Goal: Task Accomplishment & Management: Complete application form

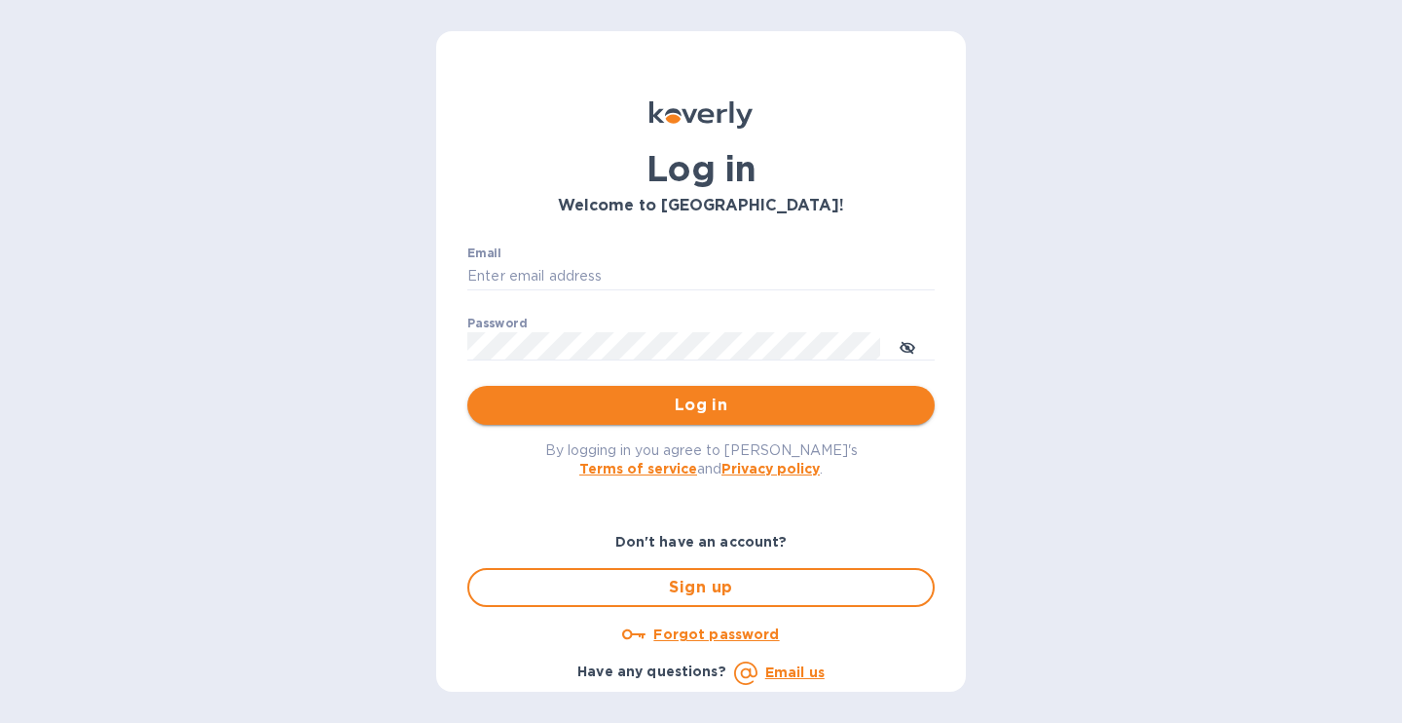
type input "[EMAIL_ADDRESS][DOMAIN_NAME]"
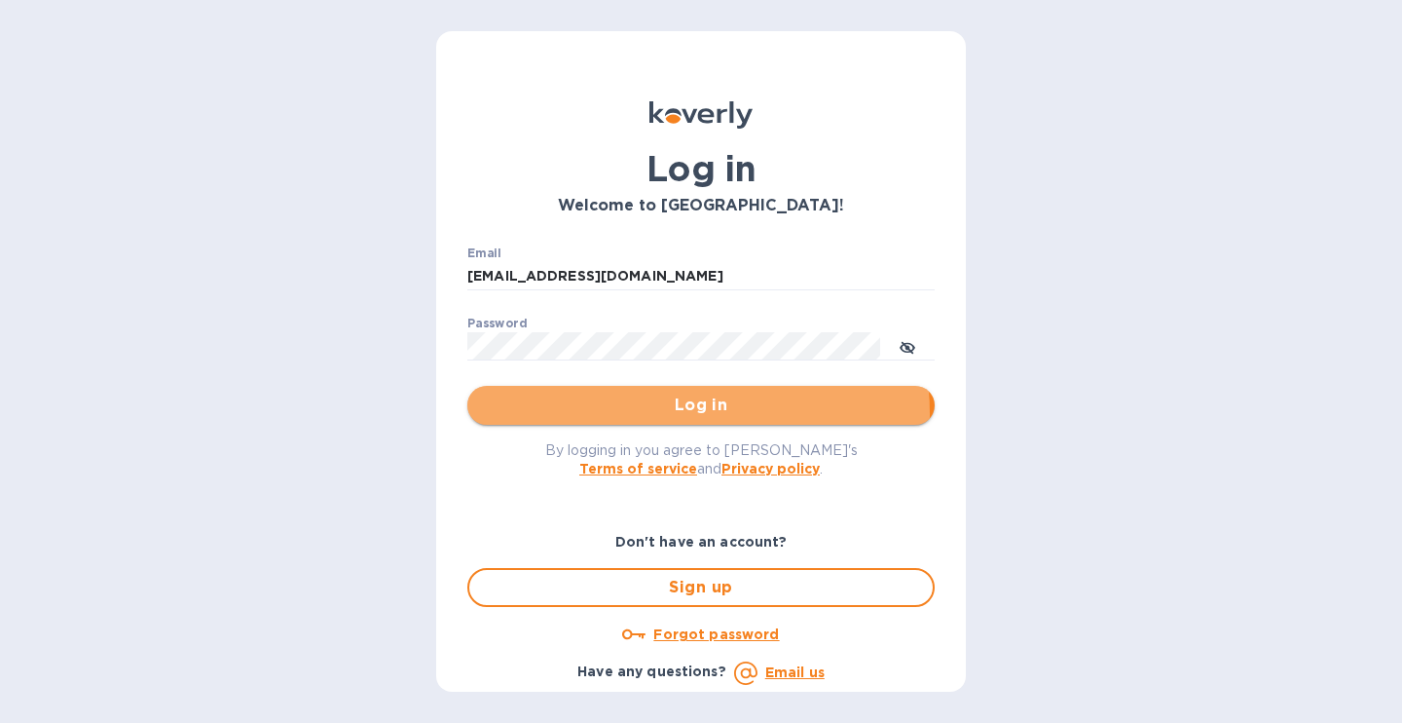
click at [659, 413] on span "Log in" at bounding box center [701, 404] width 436 height 23
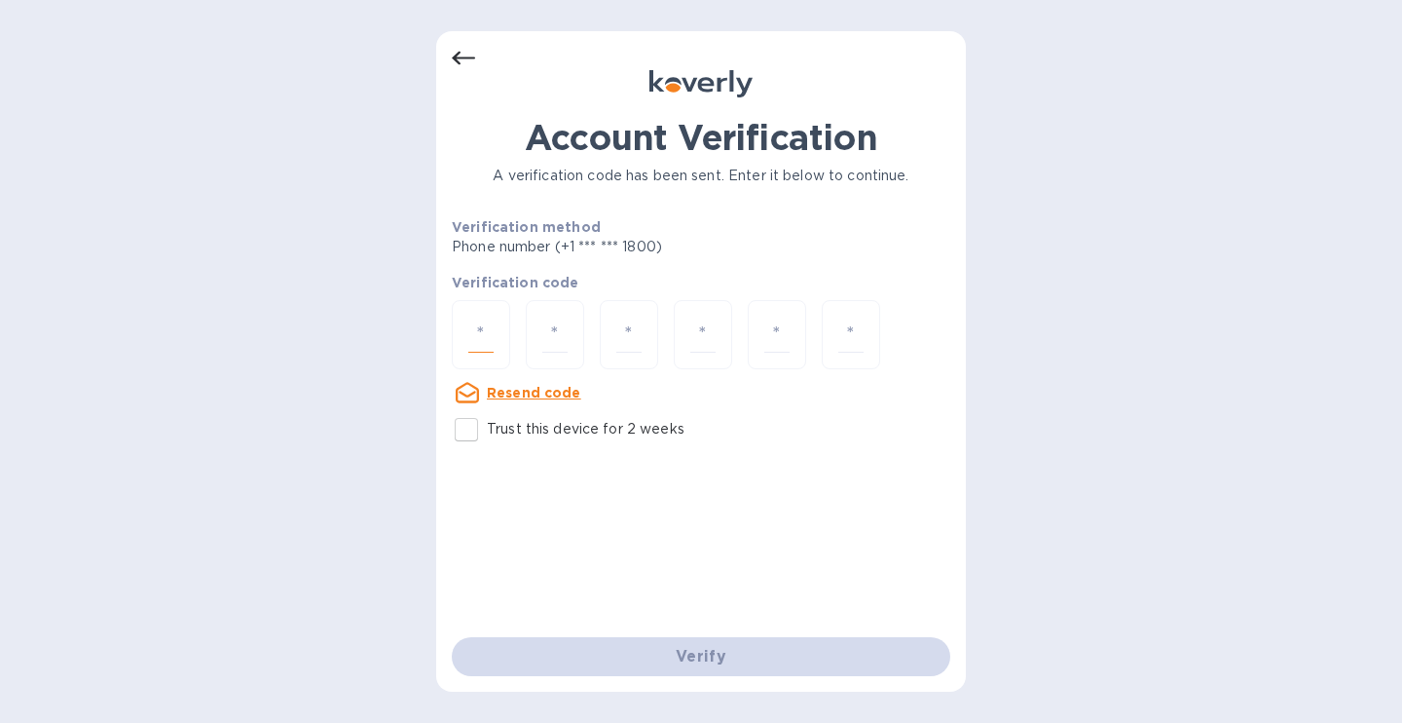
click at [477, 328] on input "number" at bounding box center [480, 334] width 25 height 36
type input "5"
type input "2"
type input "5"
type input "8"
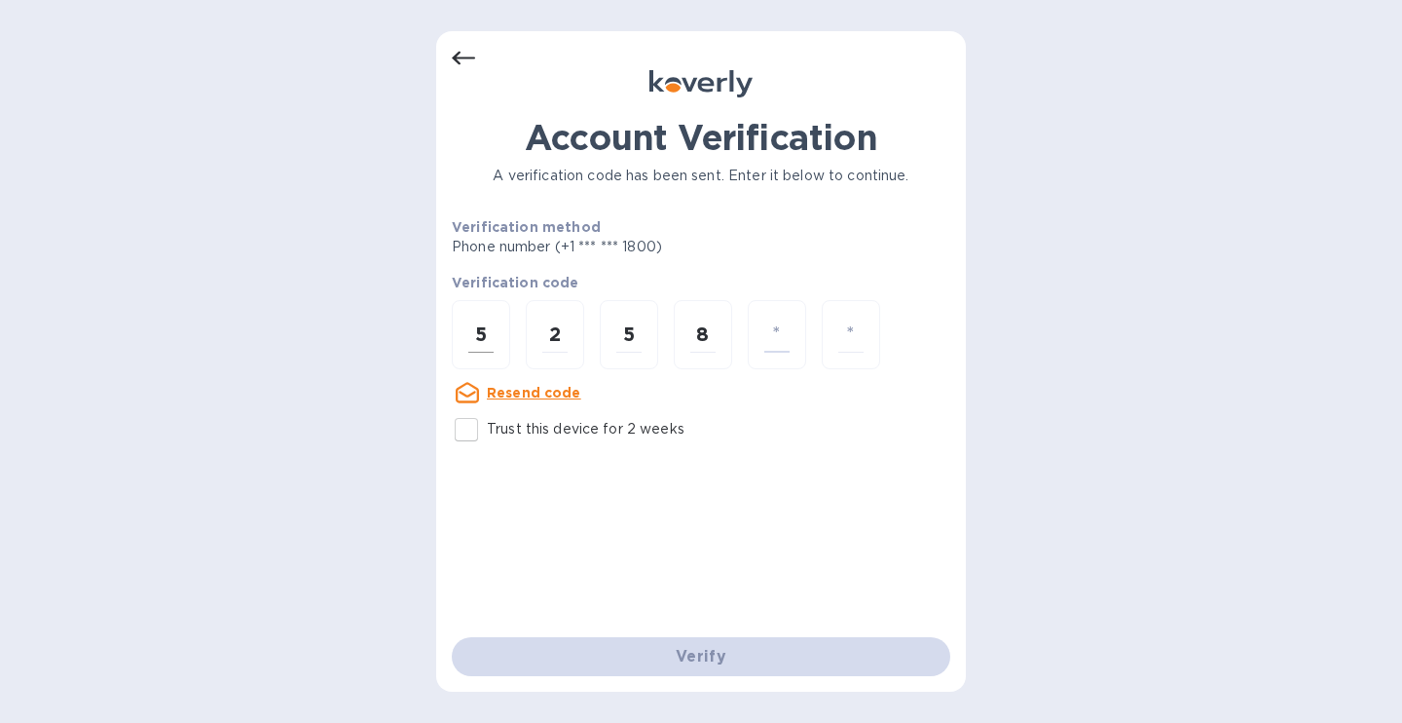
type input "2"
type input "4"
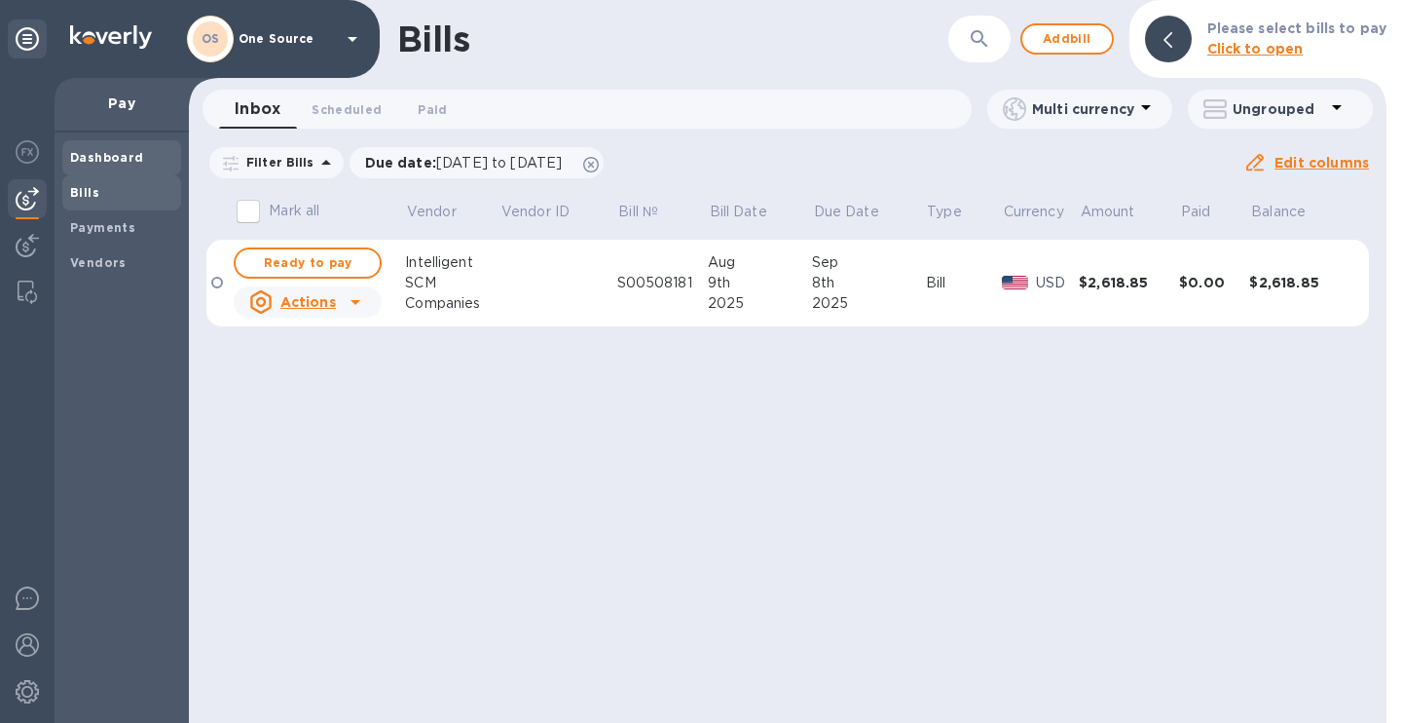
click at [88, 155] on b "Dashboard" at bounding box center [107, 157] width 74 height 15
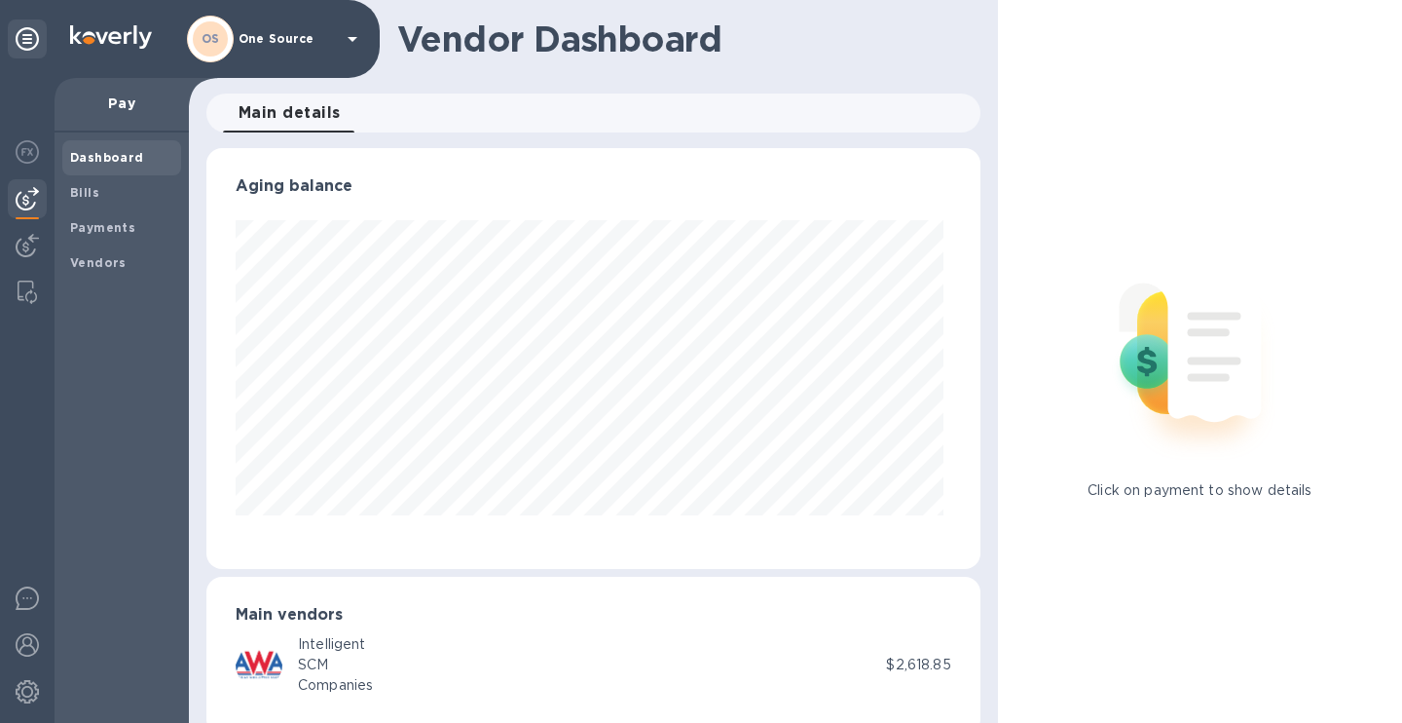
scroll to position [421, 766]
click at [80, 189] on b "Bills" at bounding box center [84, 192] width 29 height 15
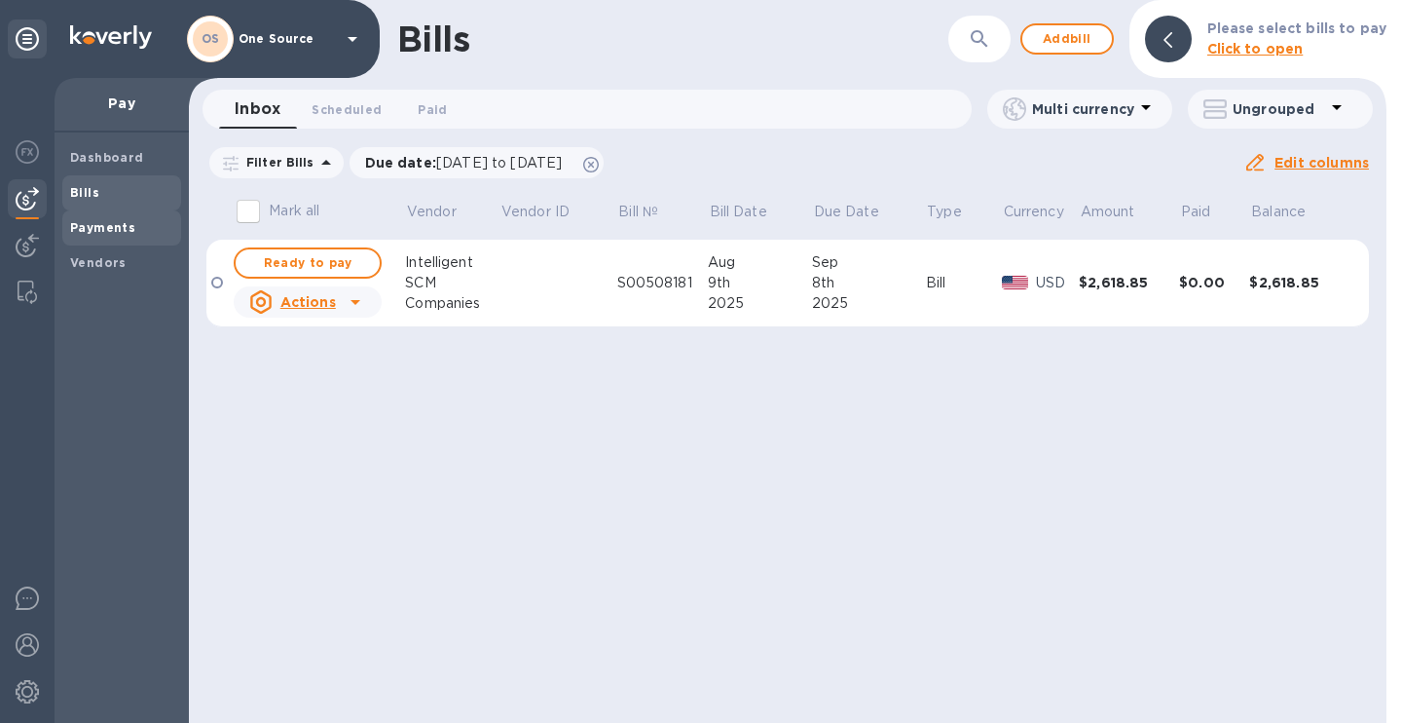
click at [114, 230] on b "Payments" at bounding box center [102, 227] width 65 height 15
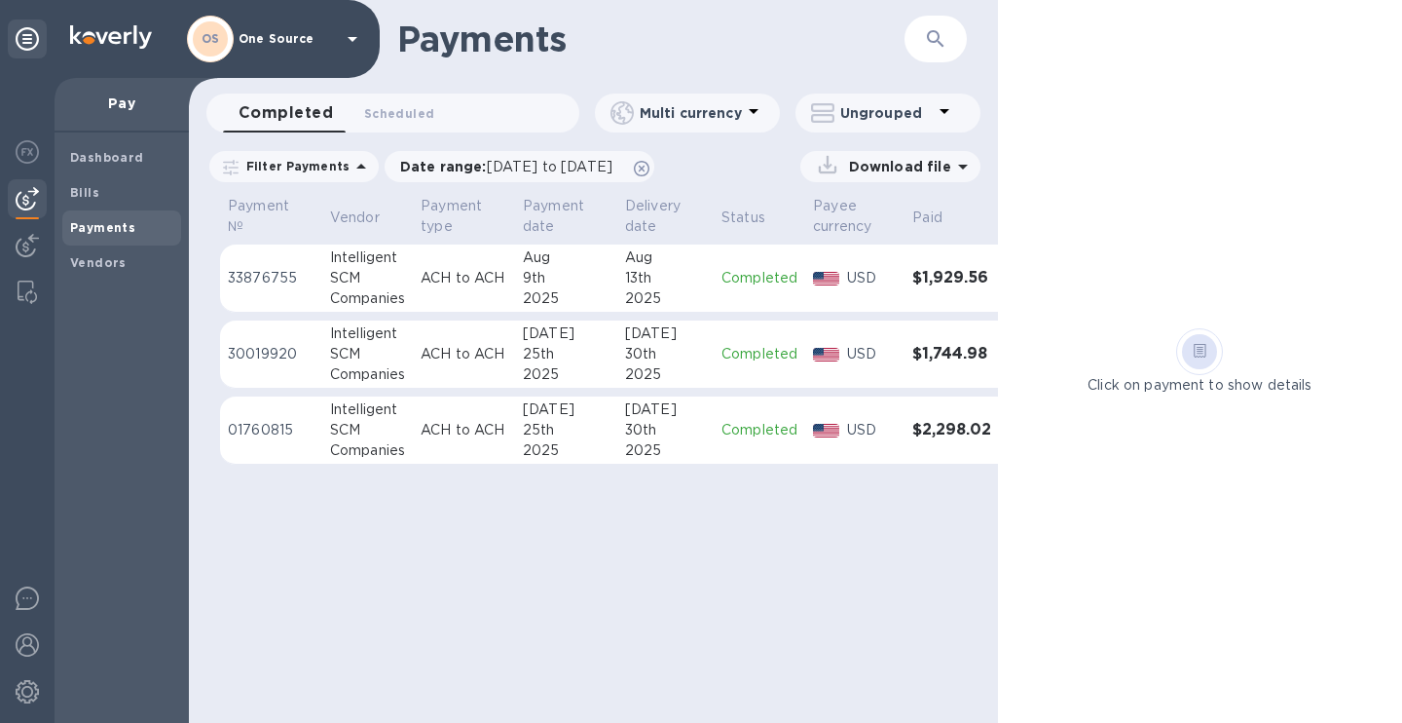
click at [103, 231] on b "Payments" at bounding box center [102, 227] width 65 height 15
click at [85, 197] on b "Bills" at bounding box center [84, 192] width 29 height 15
click at [116, 199] on span "Bills" at bounding box center [121, 192] width 103 height 19
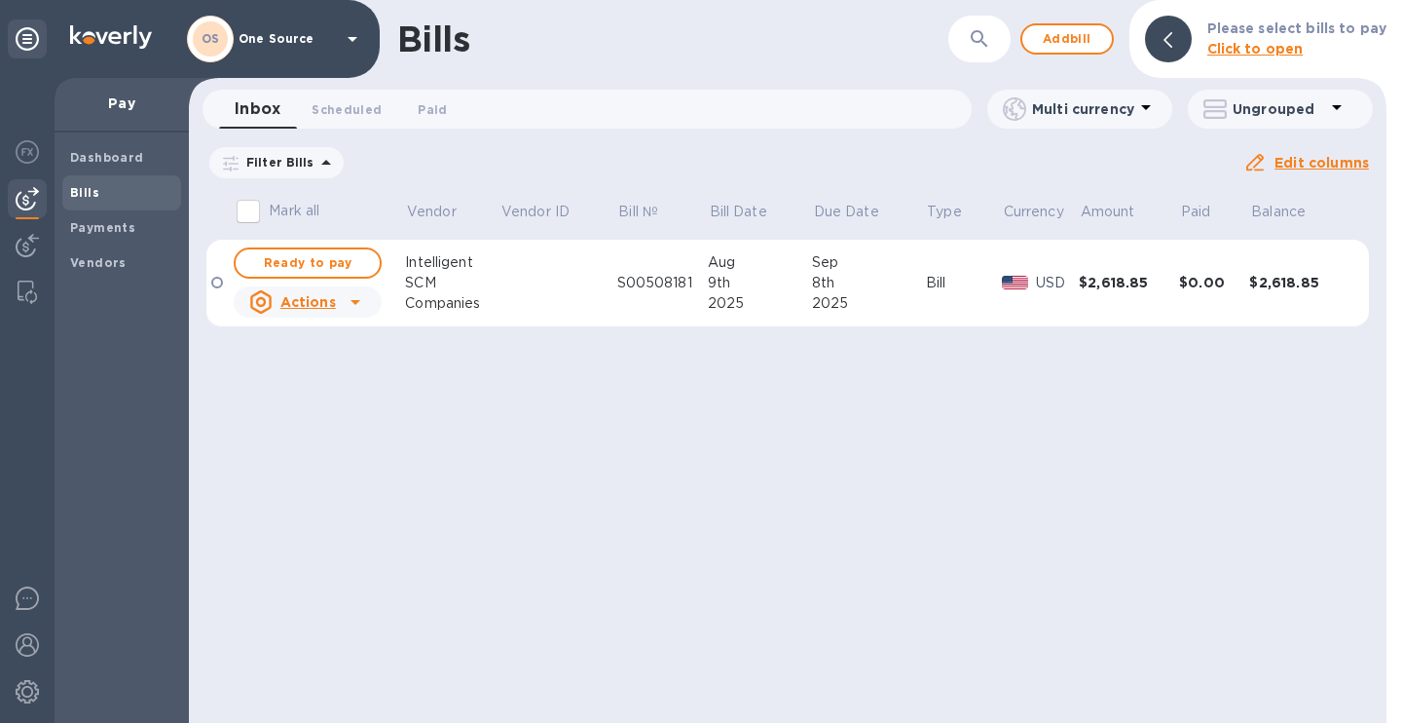
click at [81, 198] on b "Bills" at bounding box center [84, 192] width 29 height 15
click at [81, 190] on b "Bills" at bounding box center [84, 192] width 29 height 15
click at [93, 193] on b "Bills" at bounding box center [84, 192] width 29 height 15
click at [119, 225] on b "Payments" at bounding box center [102, 227] width 65 height 15
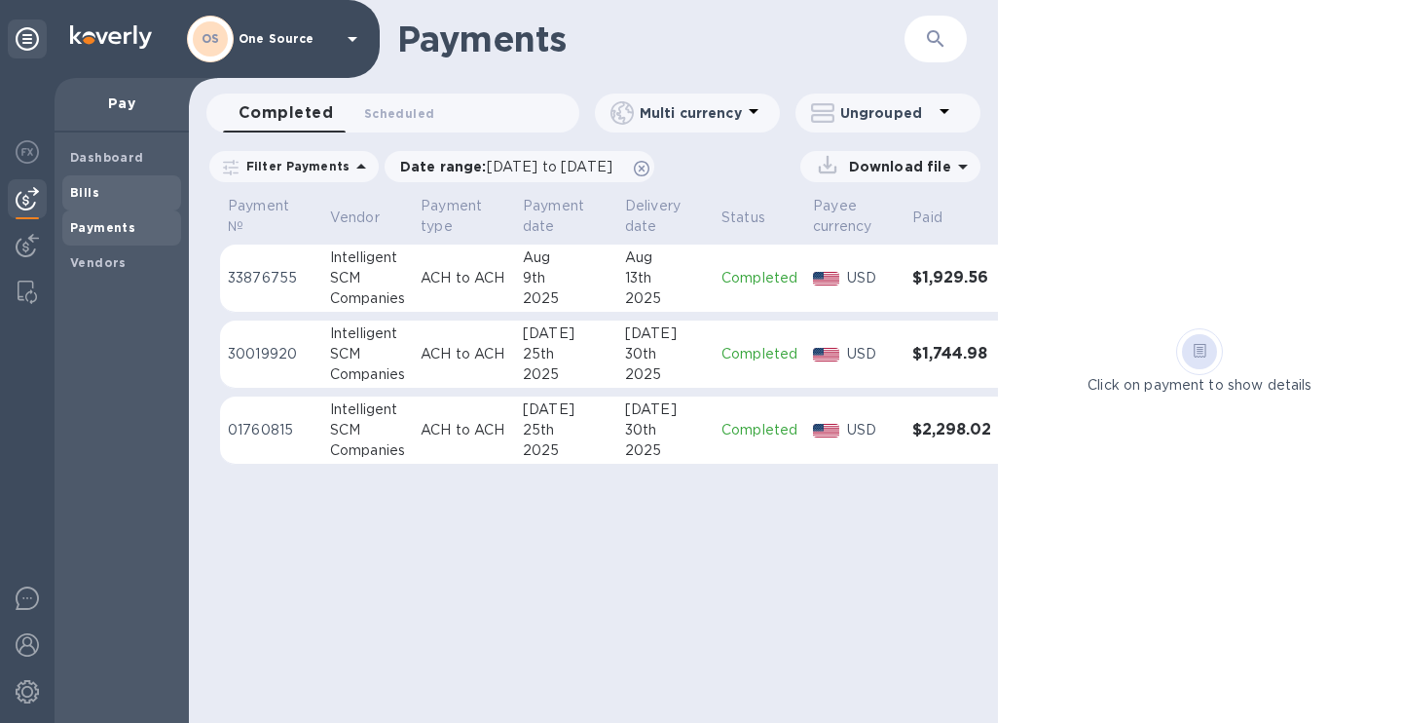
click at [97, 190] on span "Bills" at bounding box center [121, 192] width 103 height 19
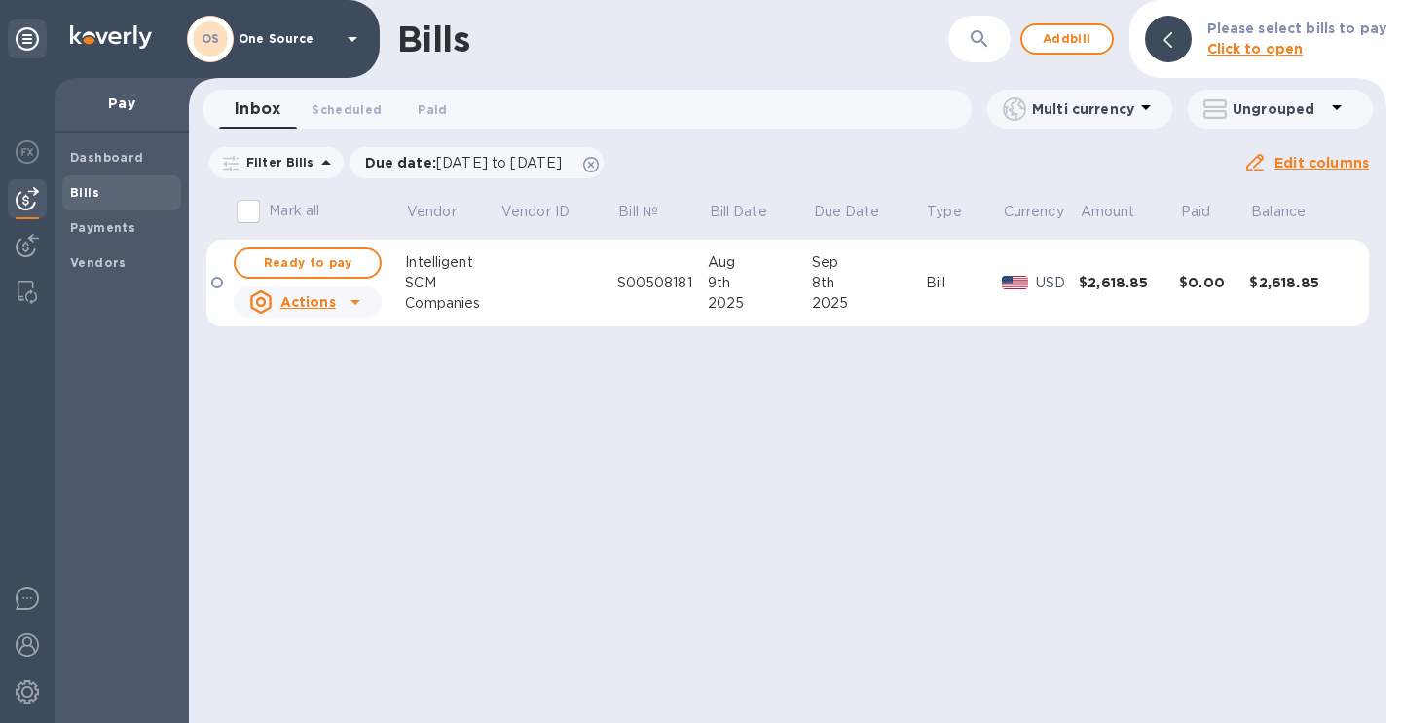
click at [833, 498] on div "Bills ​ Add bill Please select bills to pay Click to open Inbox 0 Scheduled 0 P…" at bounding box center [788, 361] width 1198 height 723
click at [93, 236] on span "Payments" at bounding box center [102, 227] width 65 height 19
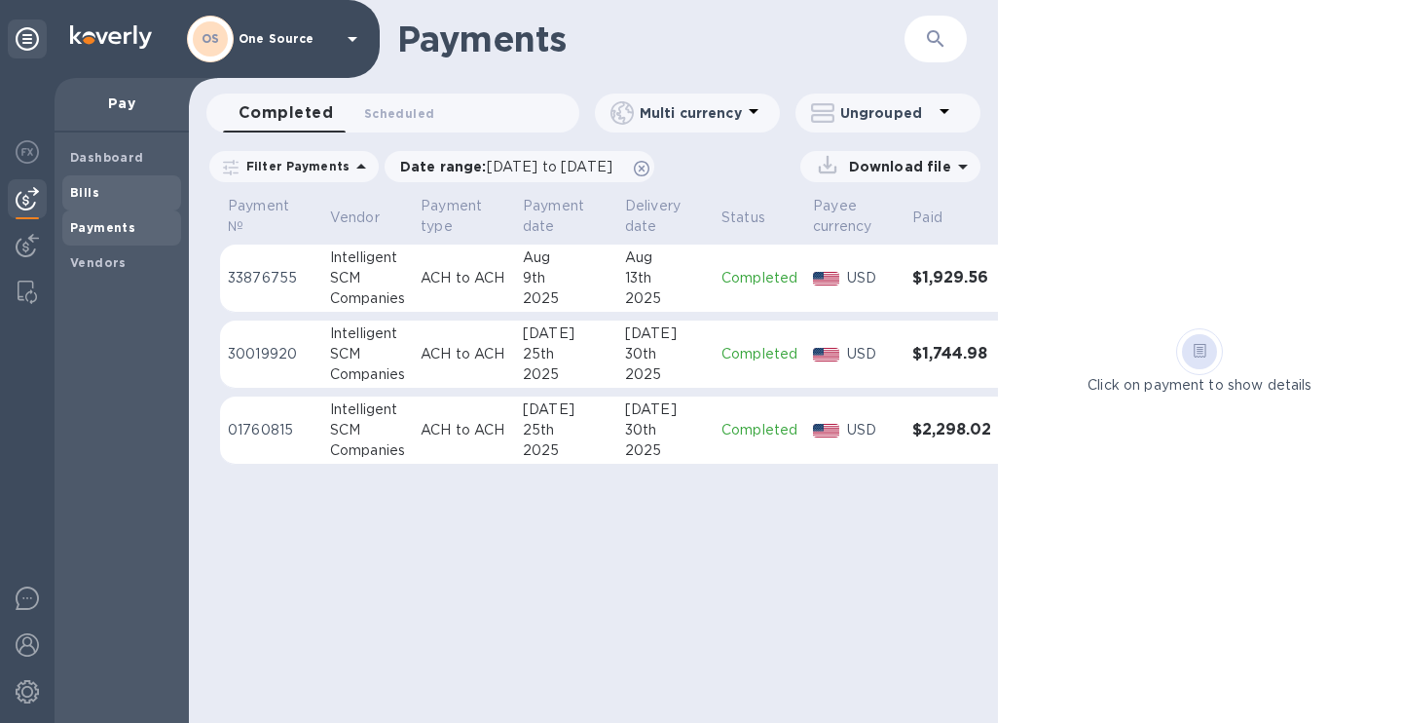
click at [95, 183] on span "Bills" at bounding box center [84, 192] width 29 height 19
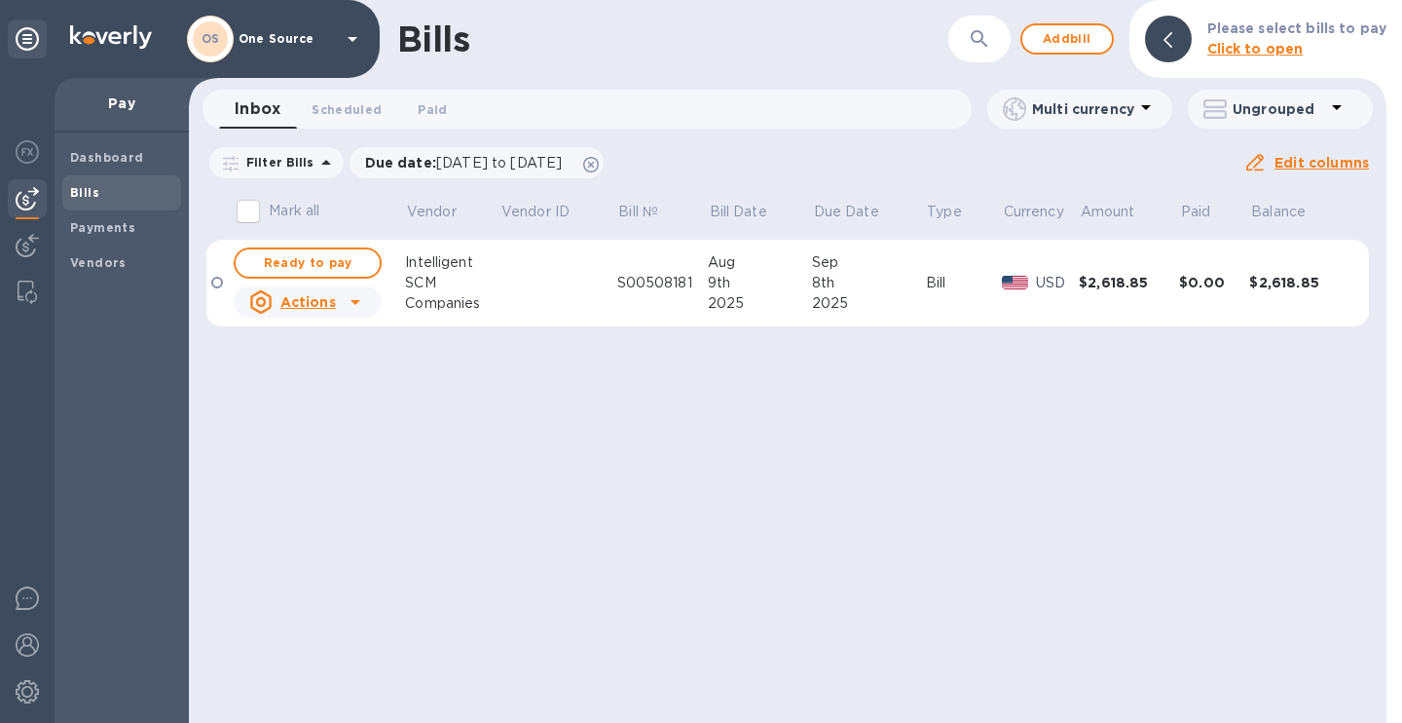
click at [215, 280] on div at bounding box center [217, 283] width 12 height 12
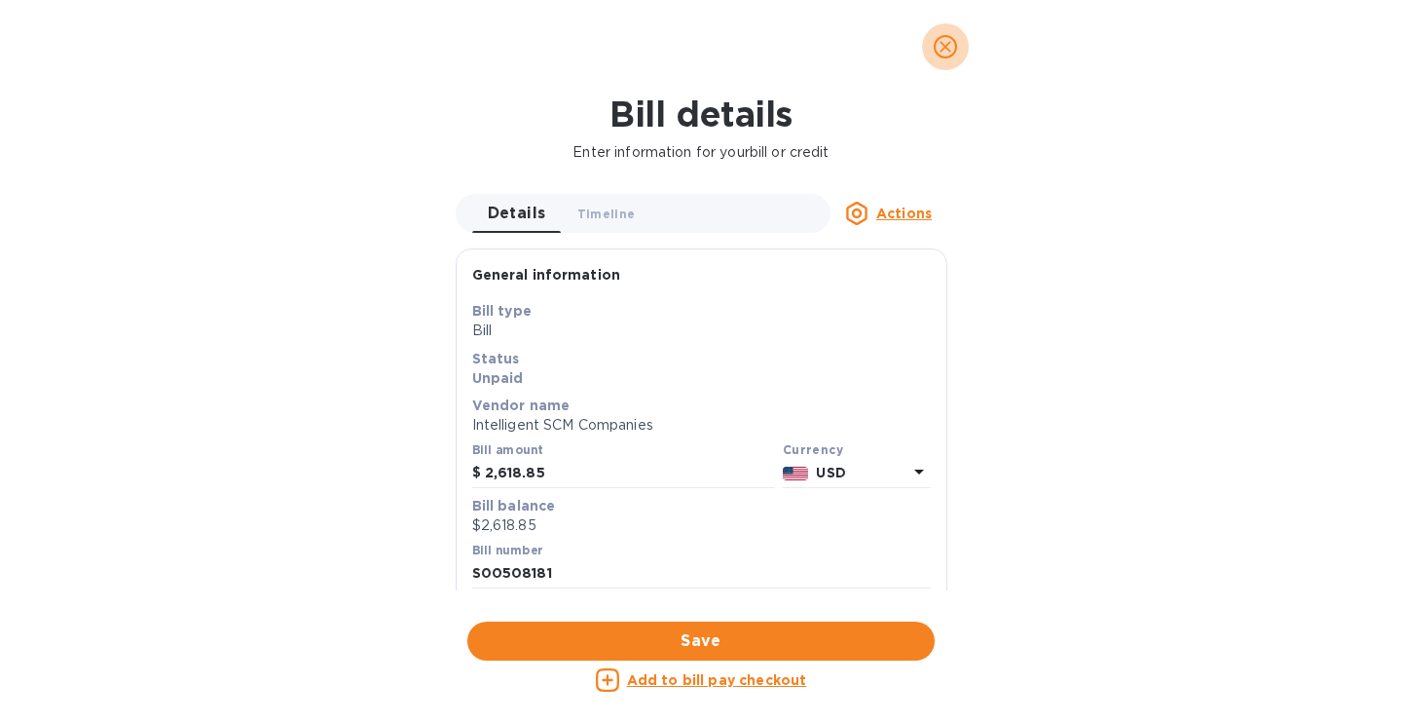
click at [947, 48] on icon "close" at bounding box center [946, 47] width 12 height 12
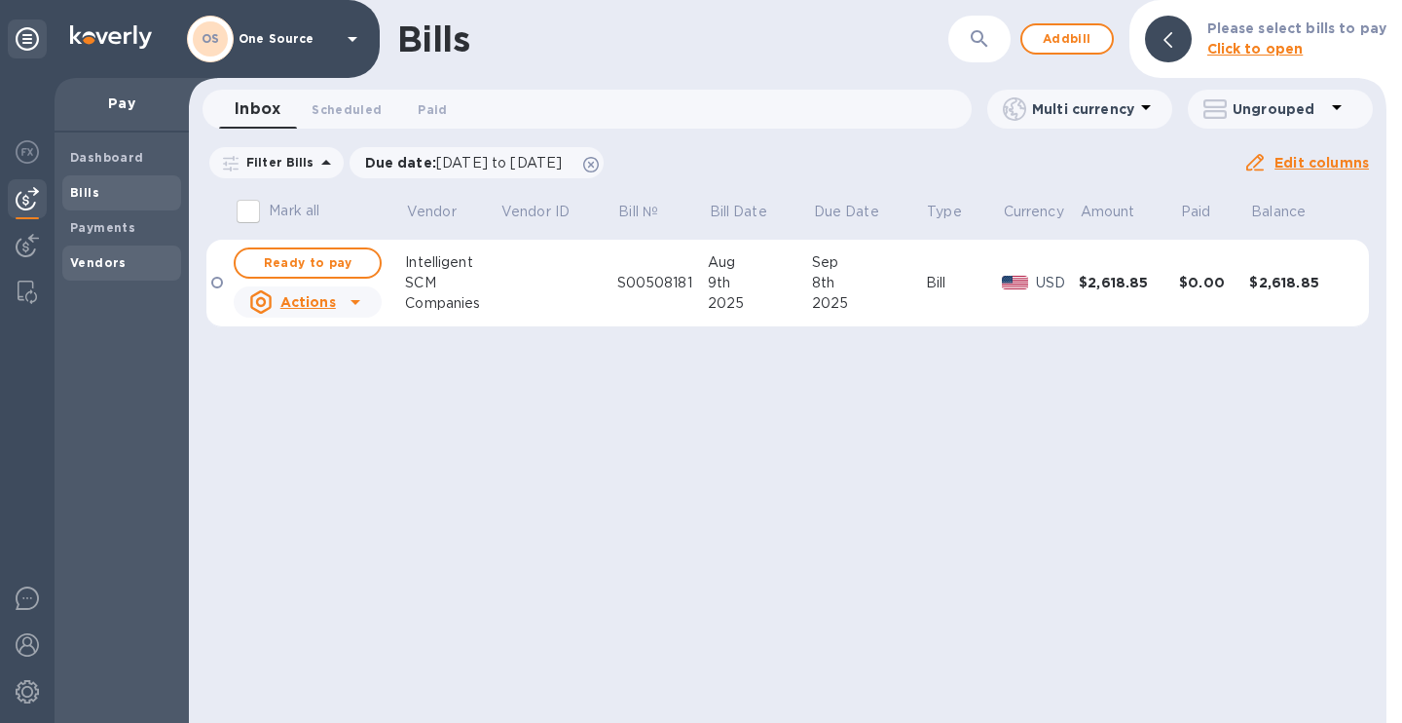
click at [94, 262] on b "Vendors" at bounding box center [98, 262] width 56 height 15
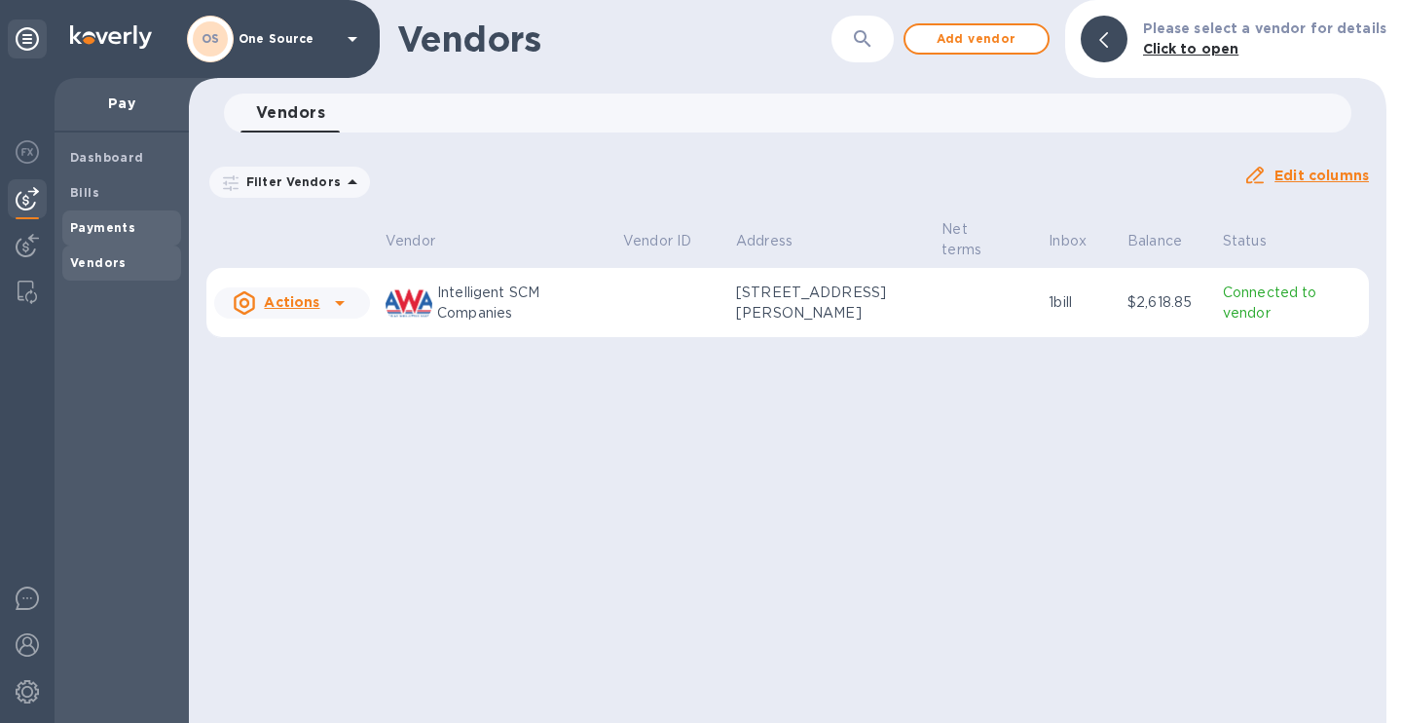
click at [83, 229] on b "Payments" at bounding box center [102, 227] width 65 height 15
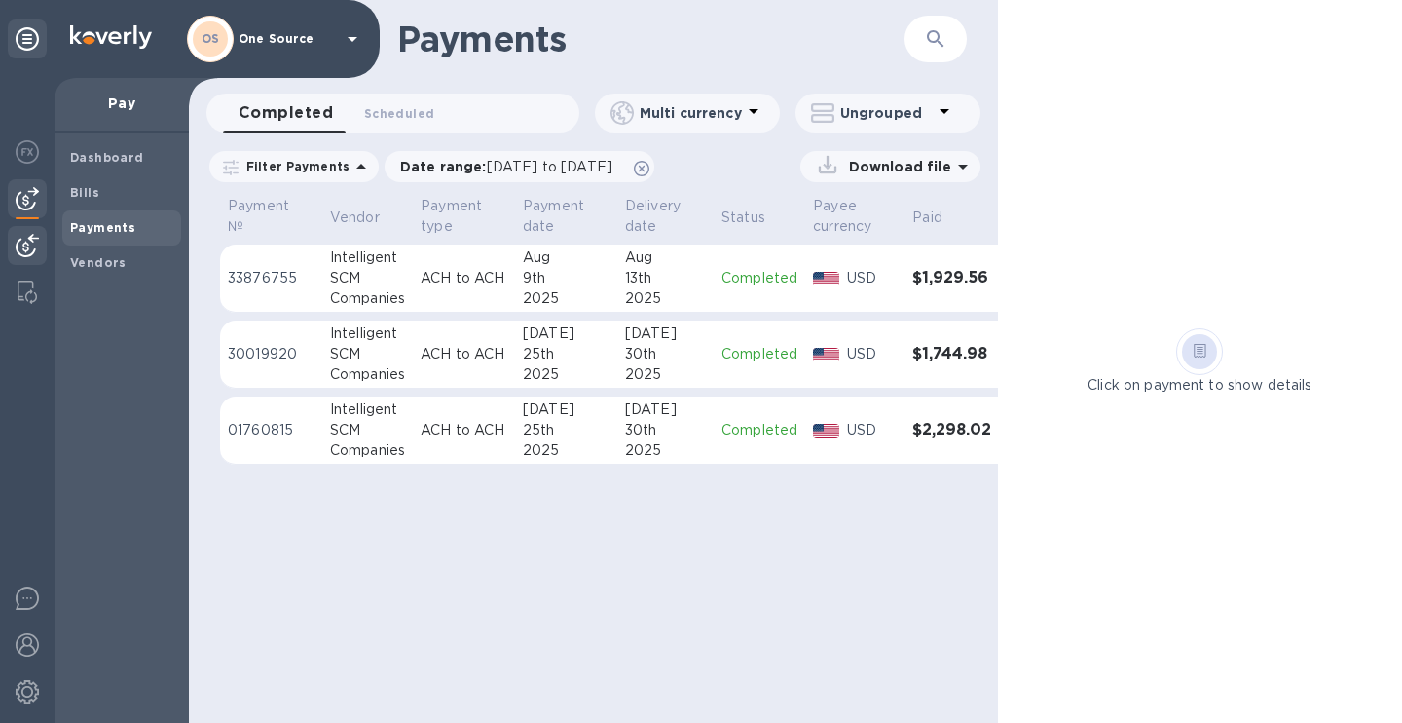
click at [19, 241] on img at bounding box center [27, 245] width 23 height 23
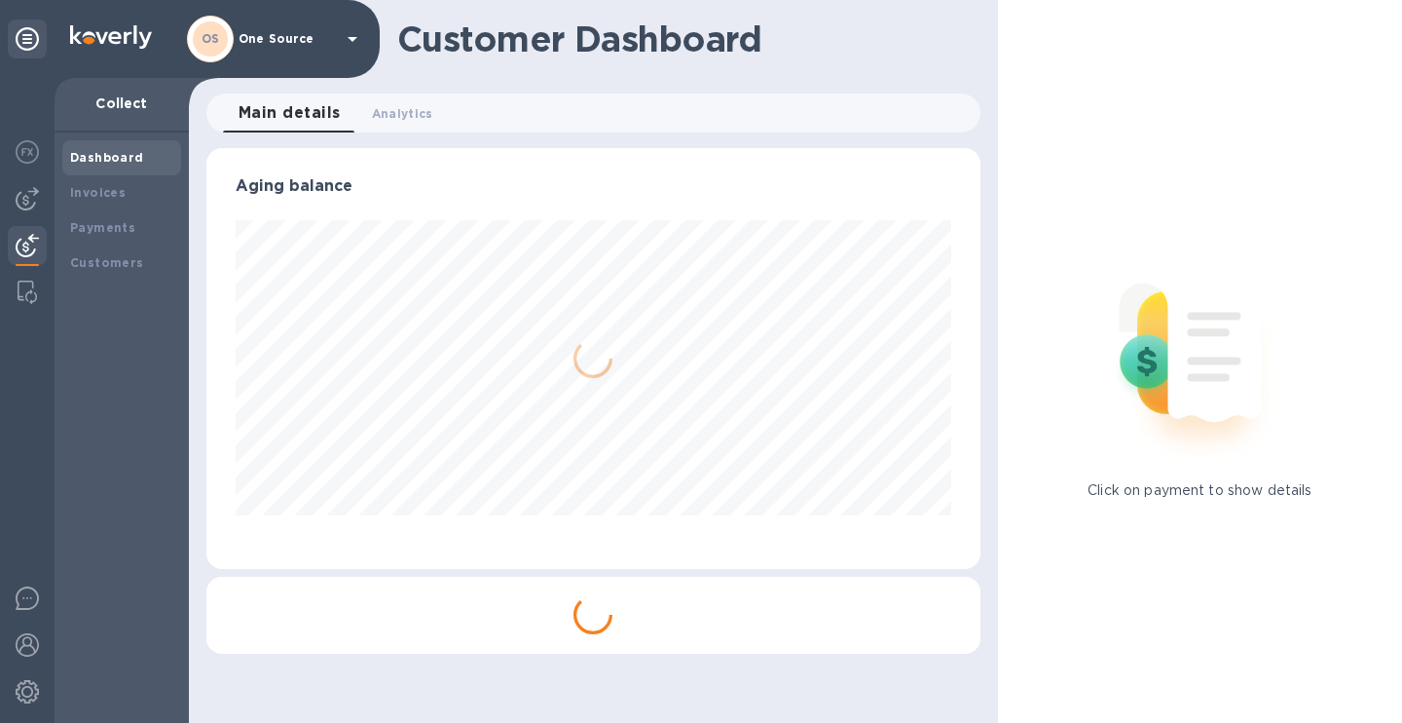
scroll to position [421, 766]
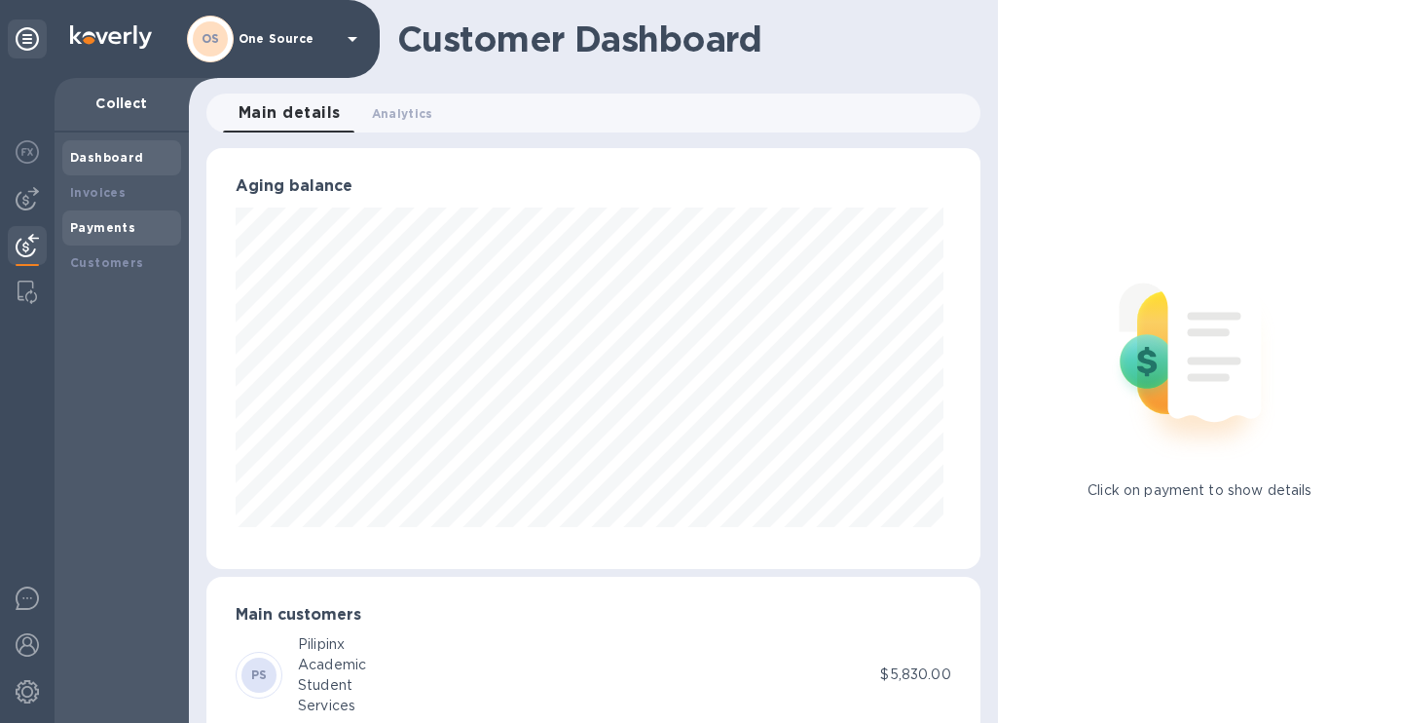
click at [125, 228] on b "Payments" at bounding box center [102, 227] width 65 height 15
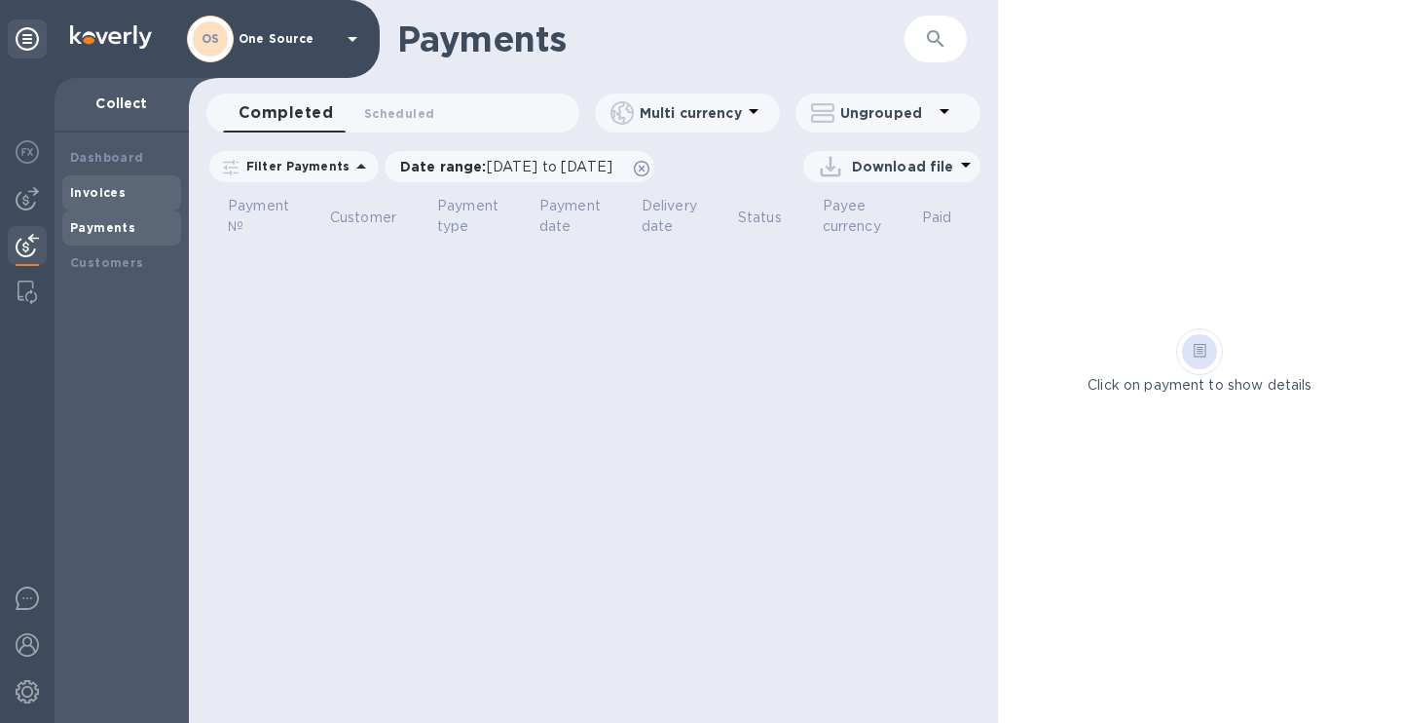
click at [99, 192] on b "Invoices" at bounding box center [98, 192] width 56 height 15
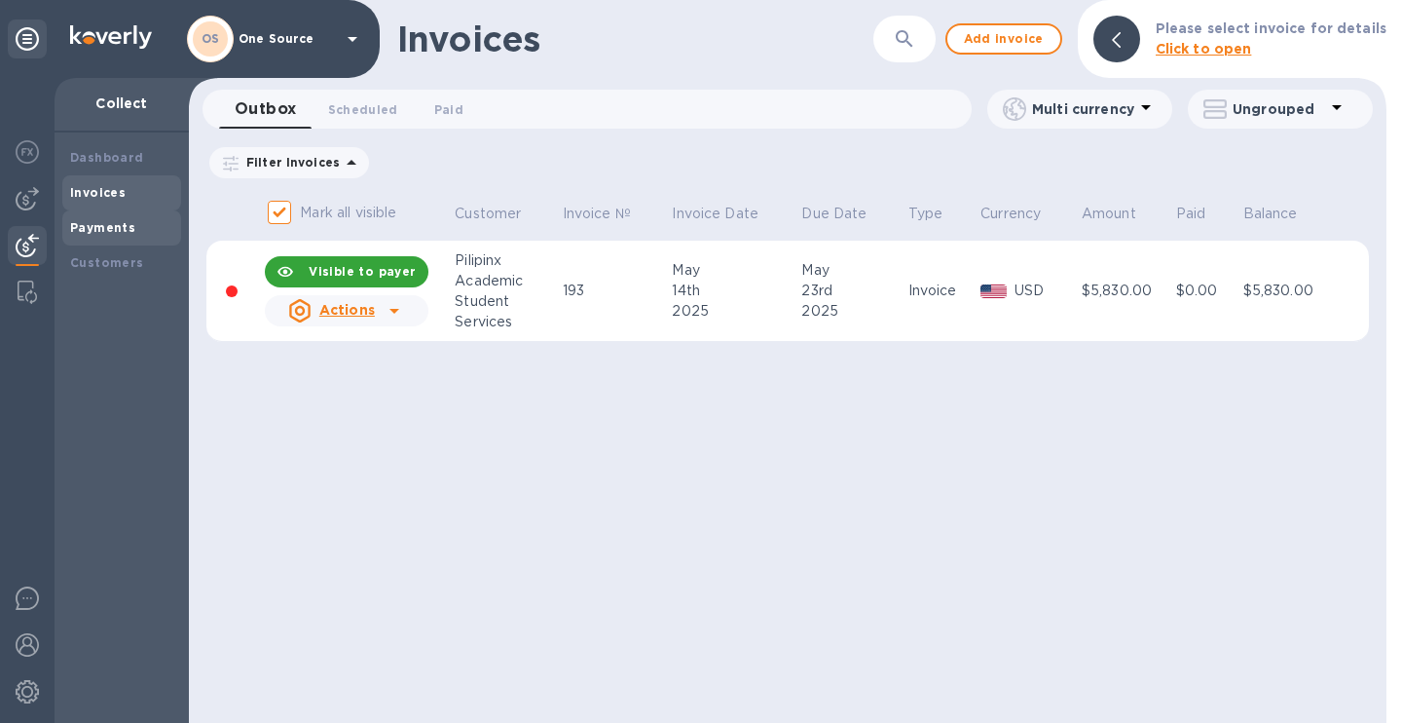
click at [112, 241] on div "Payments" at bounding box center [121, 227] width 119 height 35
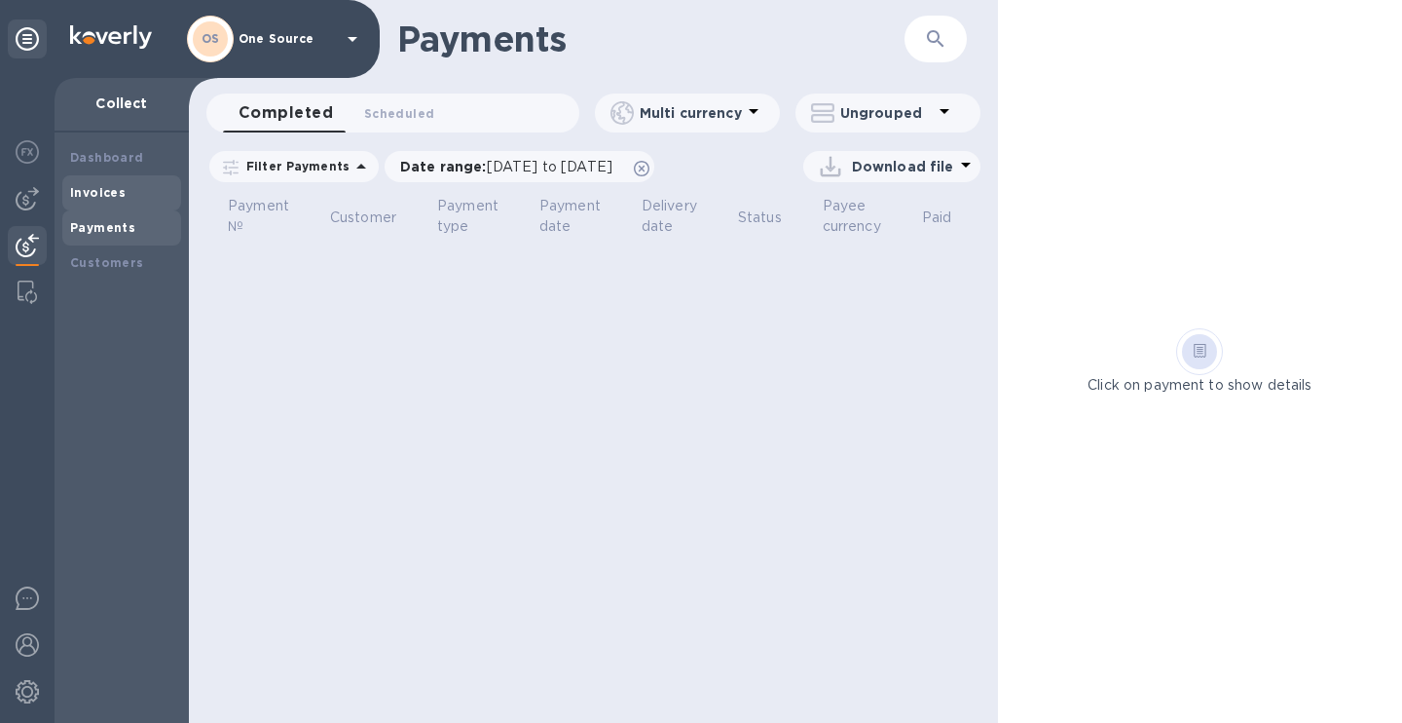
click at [113, 196] on b "Invoices" at bounding box center [98, 192] width 56 height 15
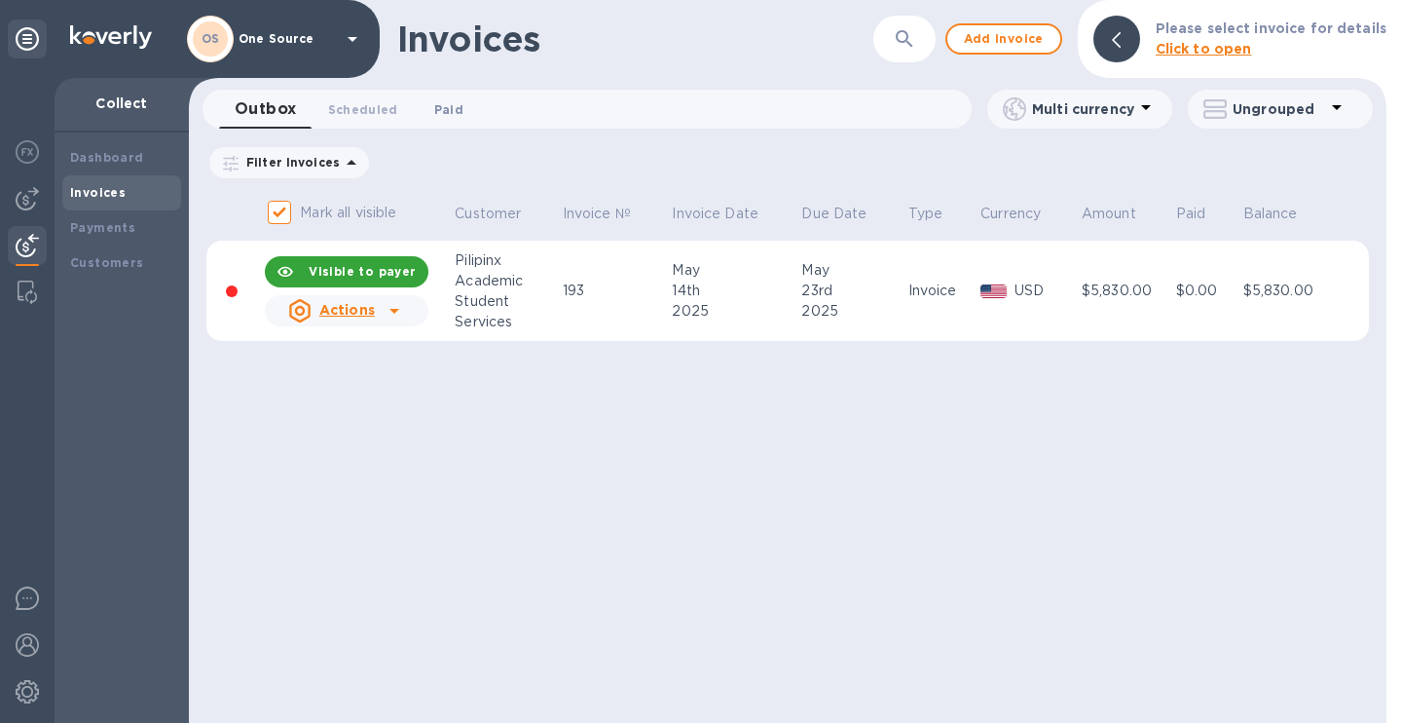
click at [439, 110] on span "Paid 0" at bounding box center [448, 109] width 29 height 20
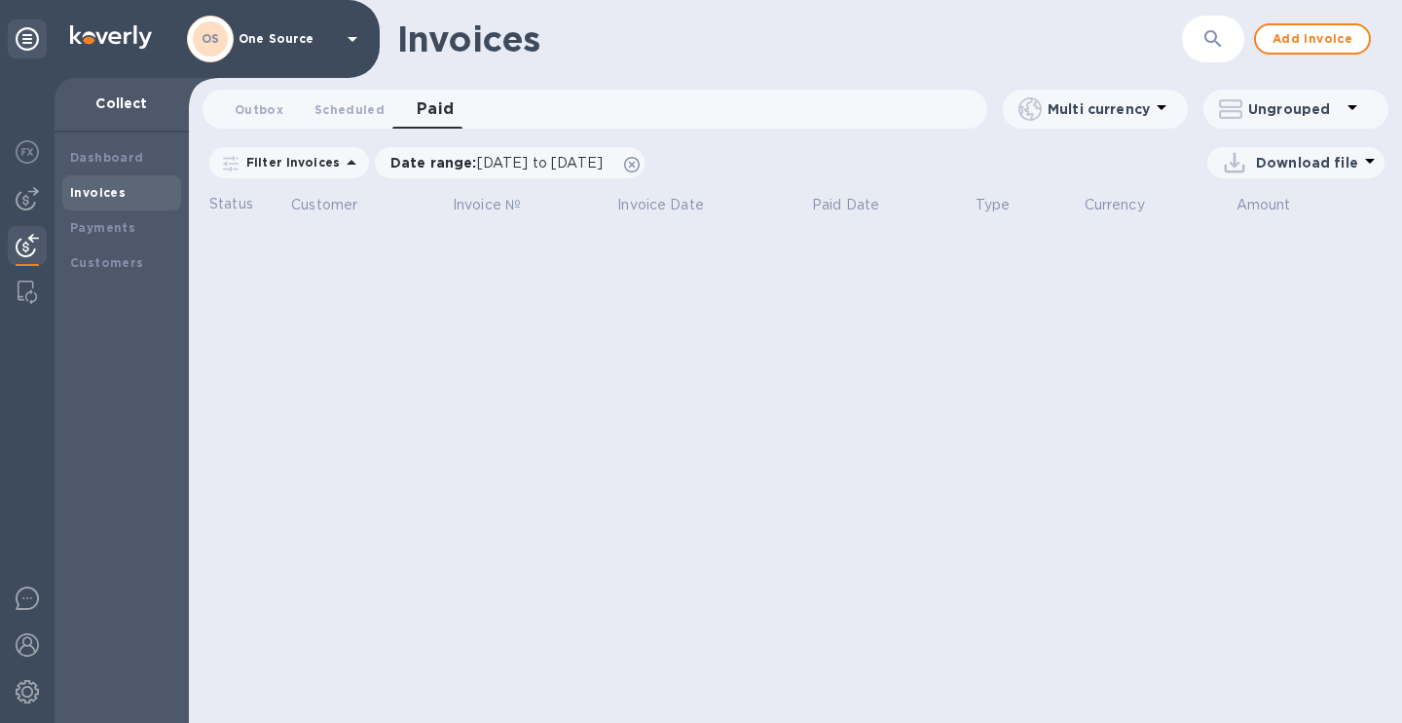
click at [436, 110] on span "Paid 0" at bounding box center [436, 108] width 38 height 27
click at [353, 110] on span "Scheduled 0" at bounding box center [350, 109] width 70 height 20
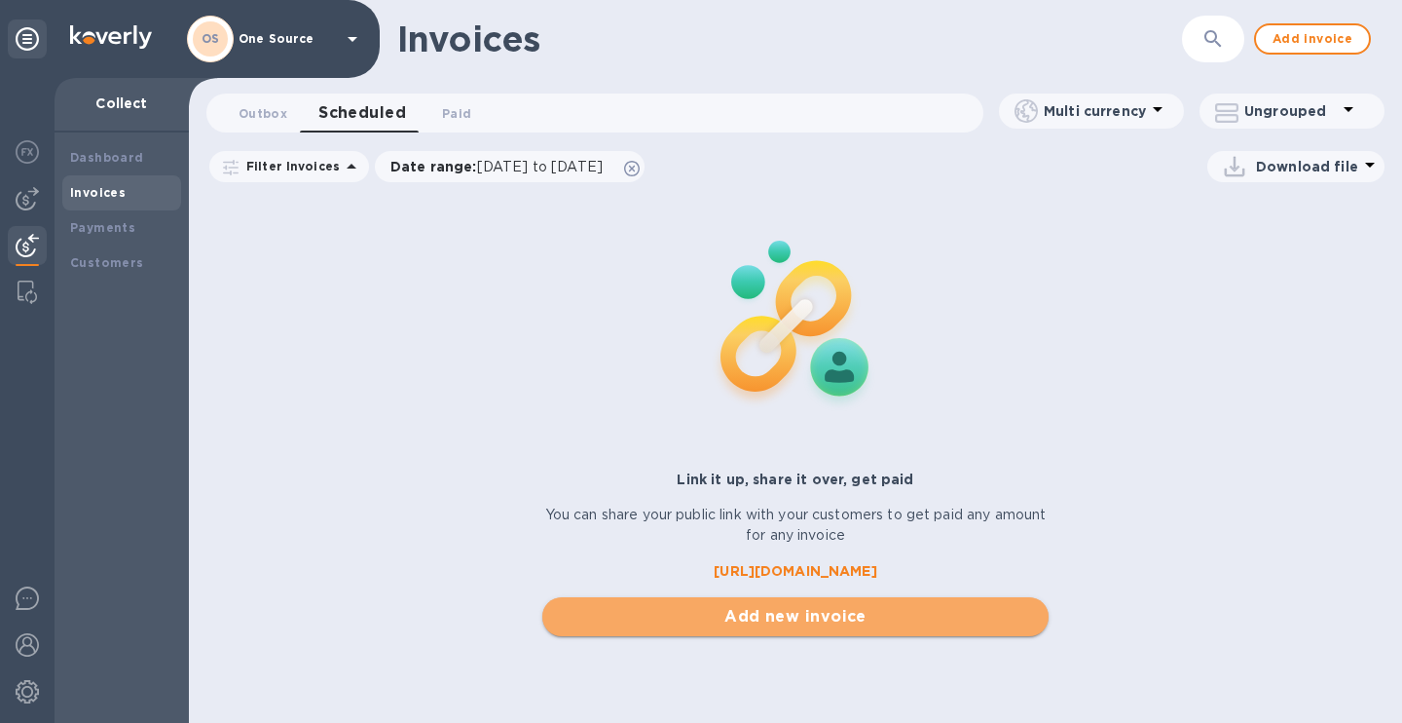
click at [766, 608] on span "Add new invoice" at bounding box center [795, 616] width 474 height 23
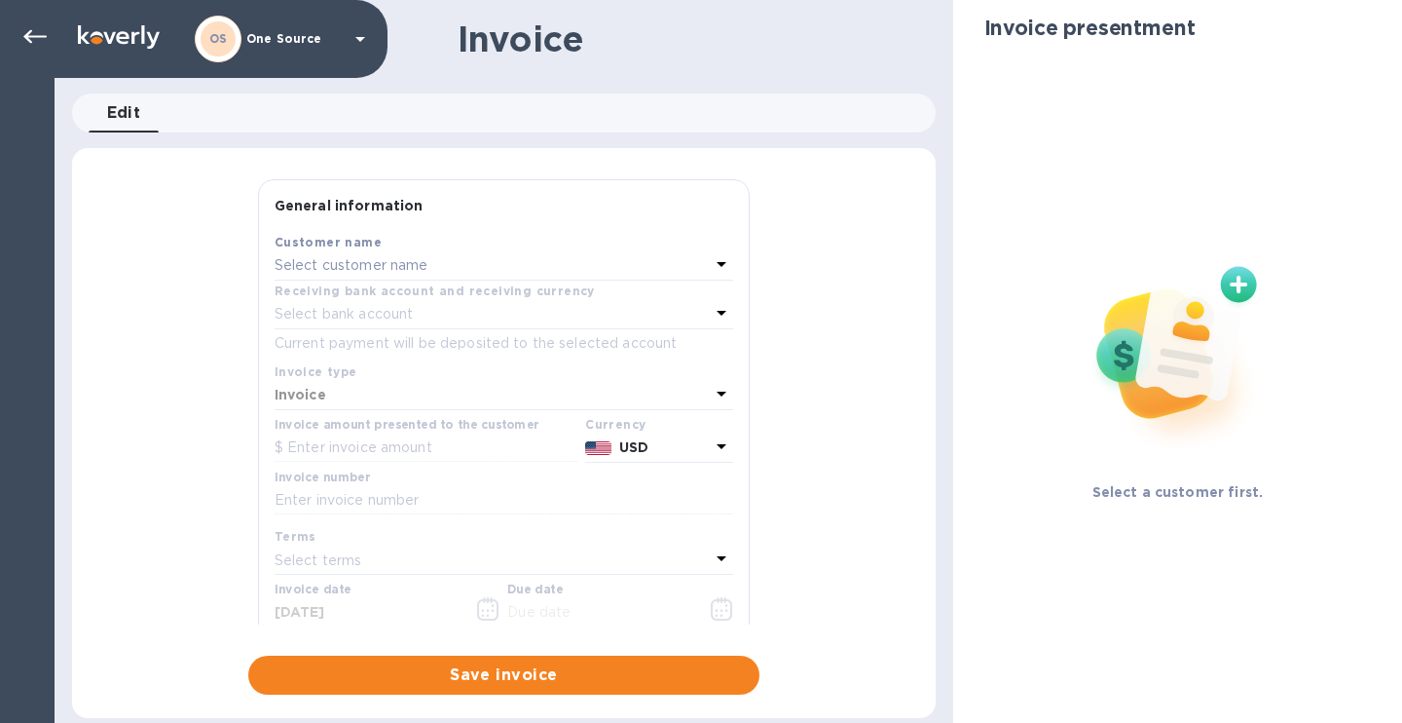
click at [720, 259] on icon at bounding box center [721, 263] width 23 height 23
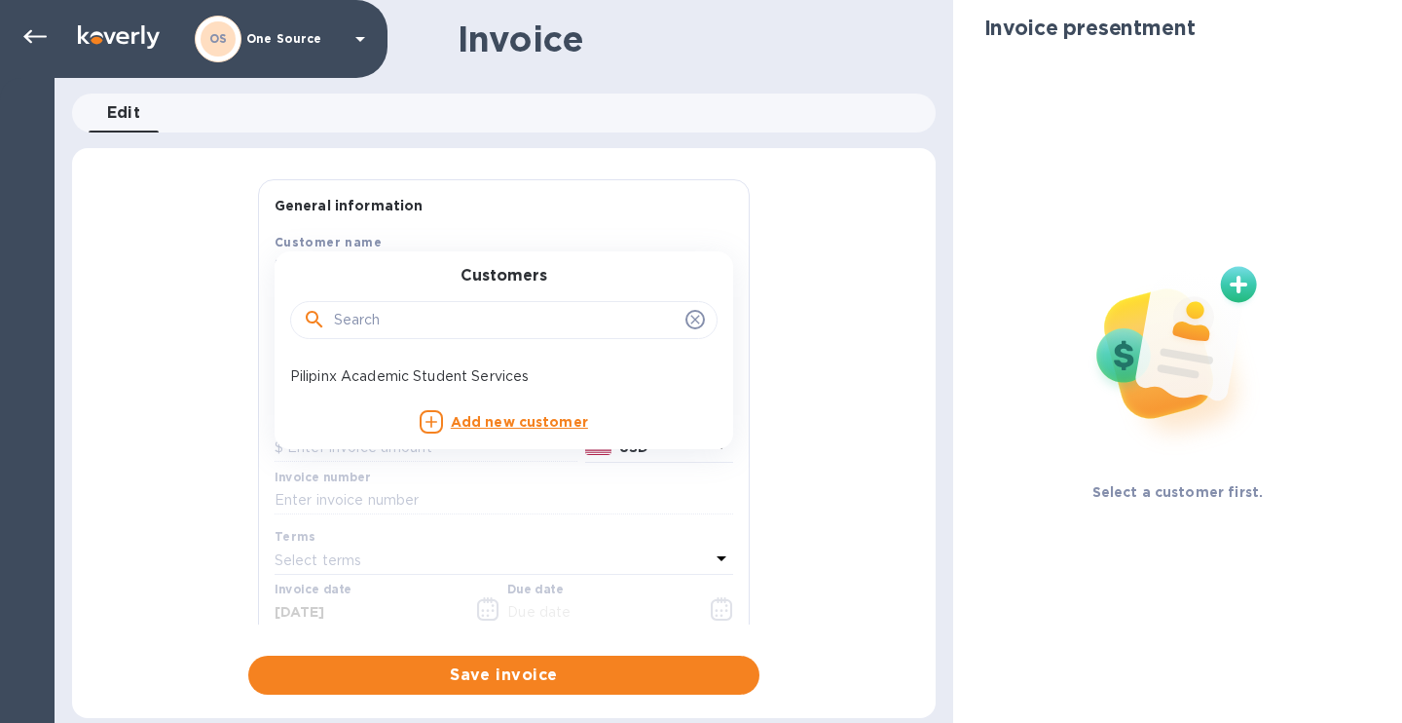
click at [600, 321] on input "text" at bounding box center [506, 320] width 344 height 29
click at [314, 323] on icon at bounding box center [314, 319] width 23 height 23
click at [314, 316] on icon at bounding box center [314, 319] width 23 height 23
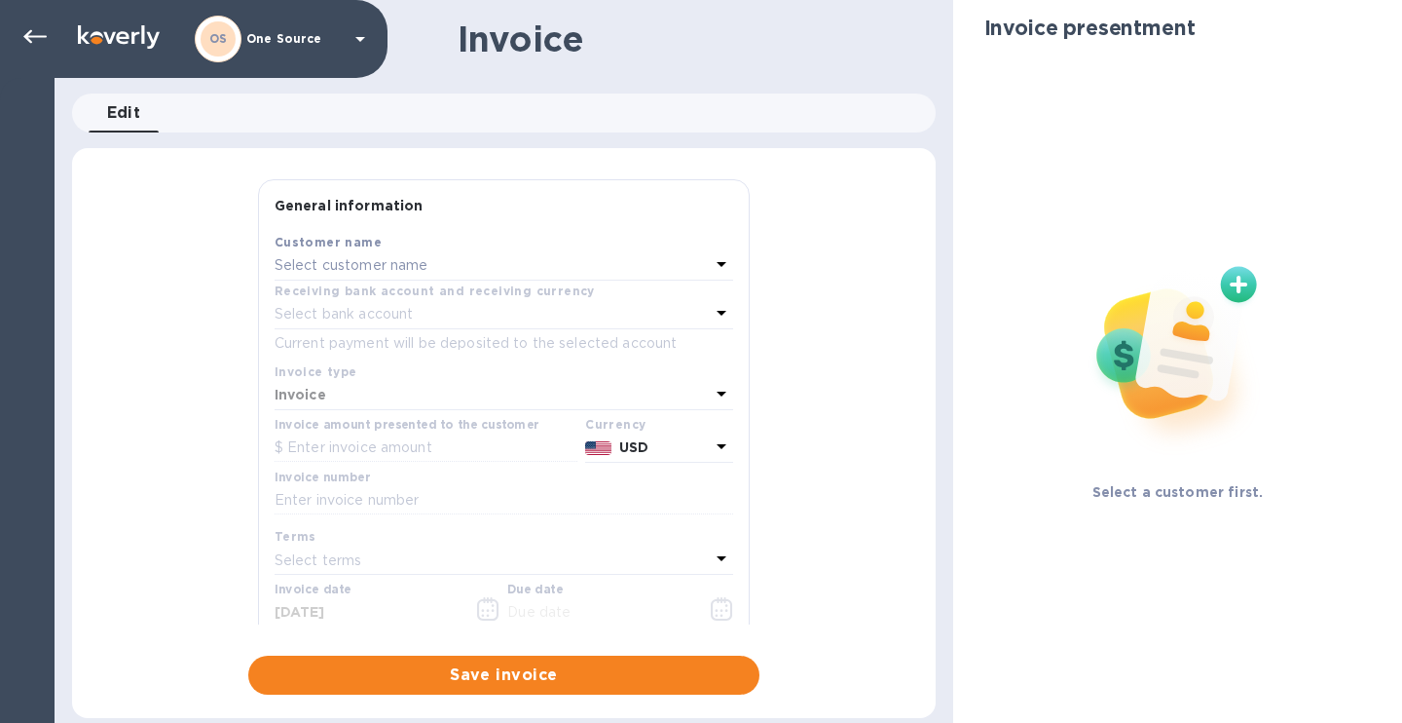
click at [140, 406] on div "General information Save Customer name Select customer name Receiving bank acco…" at bounding box center [504, 436] width 864 height 515
click at [351, 305] on p "Select bank account" at bounding box center [344, 314] width 139 height 20
click at [185, 194] on div "General information Save Customer name Select customer name Receiving bank acco…" at bounding box center [504, 436] width 864 height 515
click at [35, 28] on icon at bounding box center [34, 36] width 23 height 23
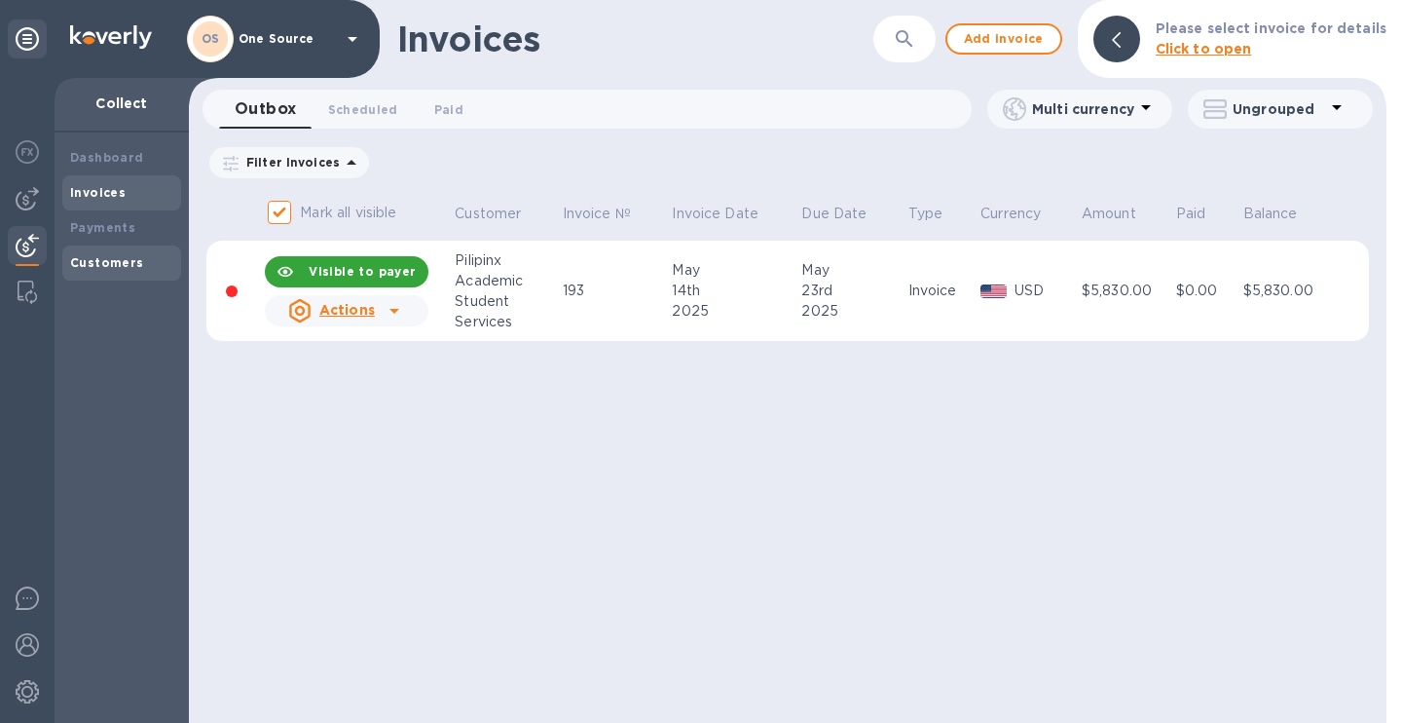
click at [119, 268] on b "Customers" at bounding box center [107, 262] width 74 height 15
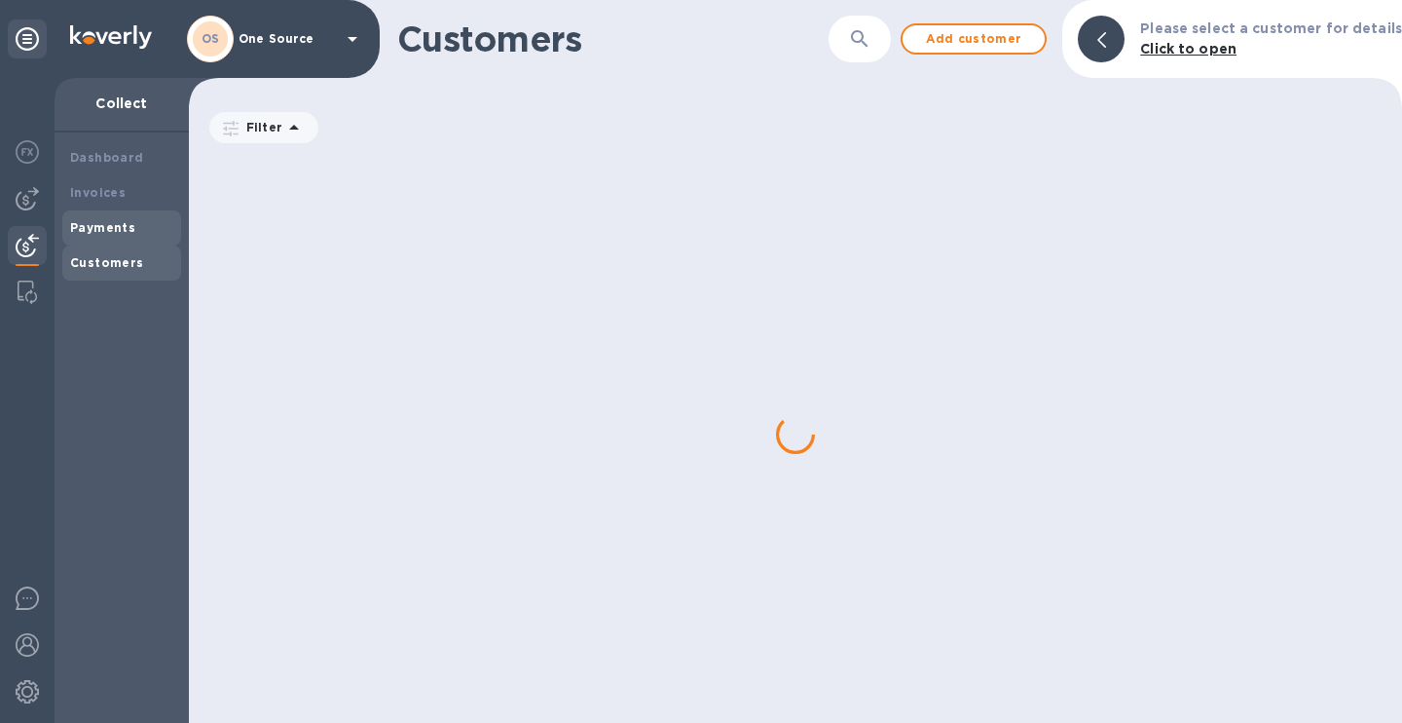
click at [119, 237] on div "Payments" at bounding box center [121, 227] width 103 height 19
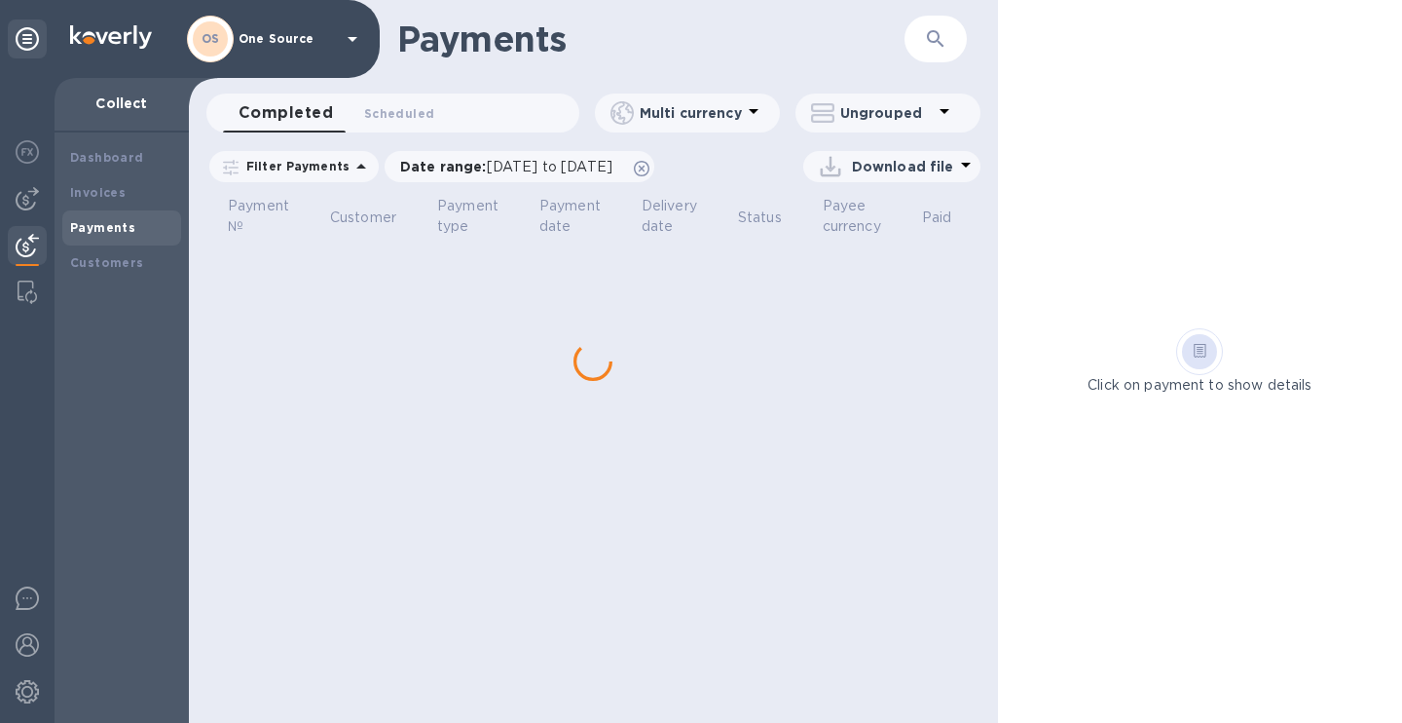
click at [118, 234] on b "Payments" at bounding box center [102, 227] width 65 height 15
click at [92, 231] on b "Payments" at bounding box center [102, 227] width 65 height 15
click at [81, 198] on b "Invoices" at bounding box center [98, 192] width 56 height 15
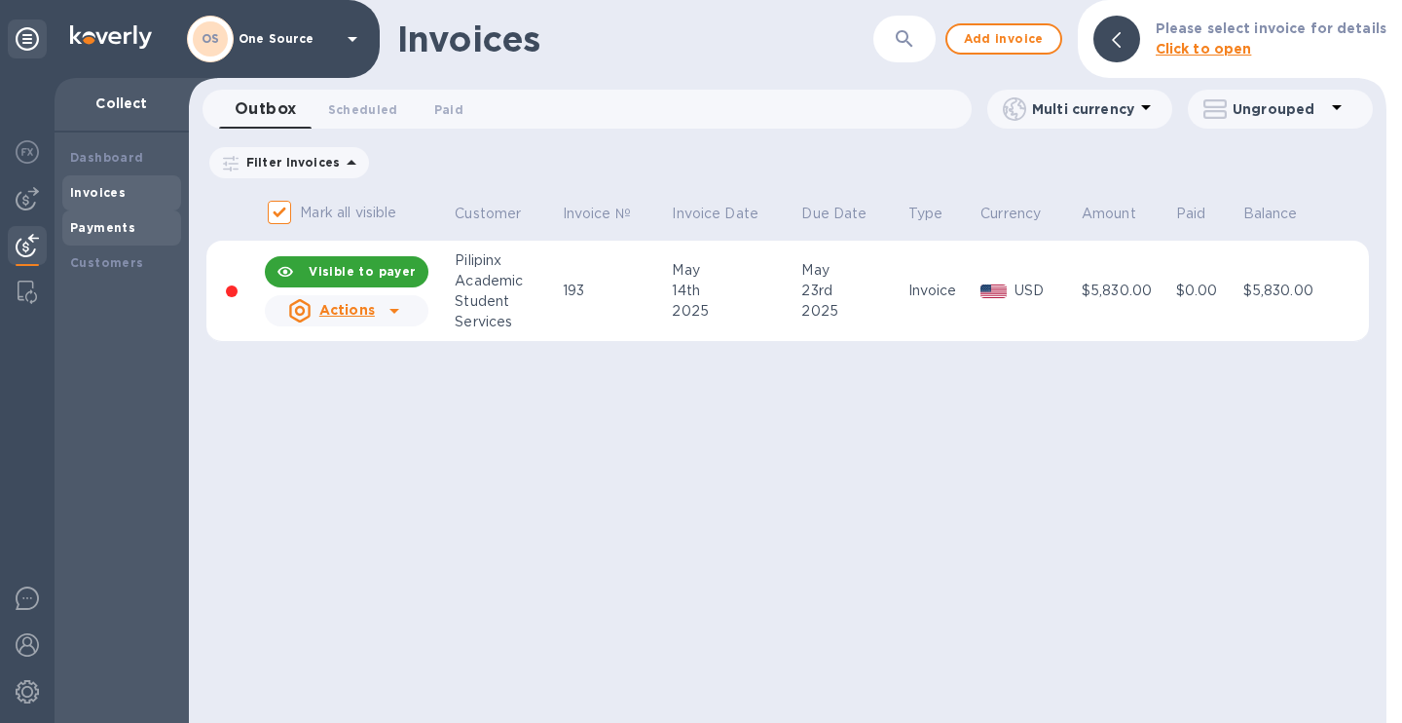
click at [98, 223] on b "Payments" at bounding box center [102, 227] width 65 height 15
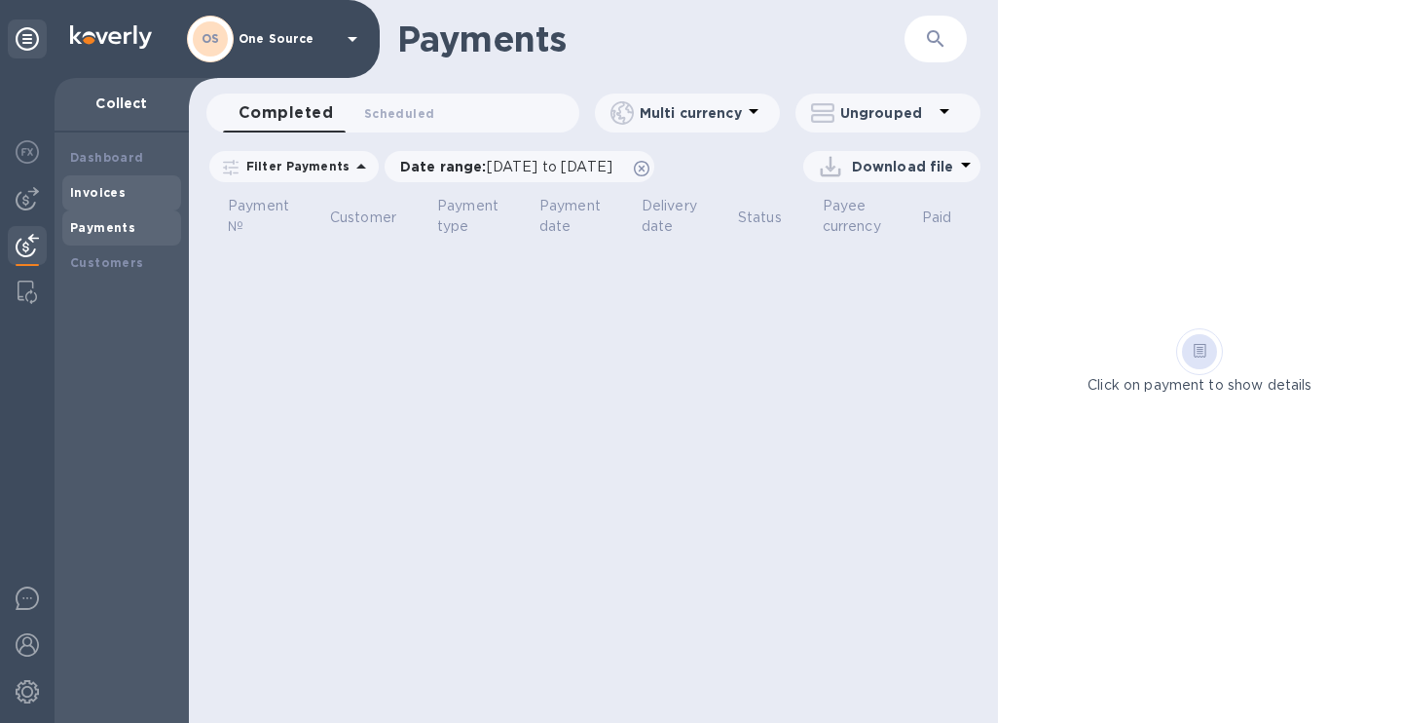
click at [108, 191] on b "Invoices" at bounding box center [98, 192] width 56 height 15
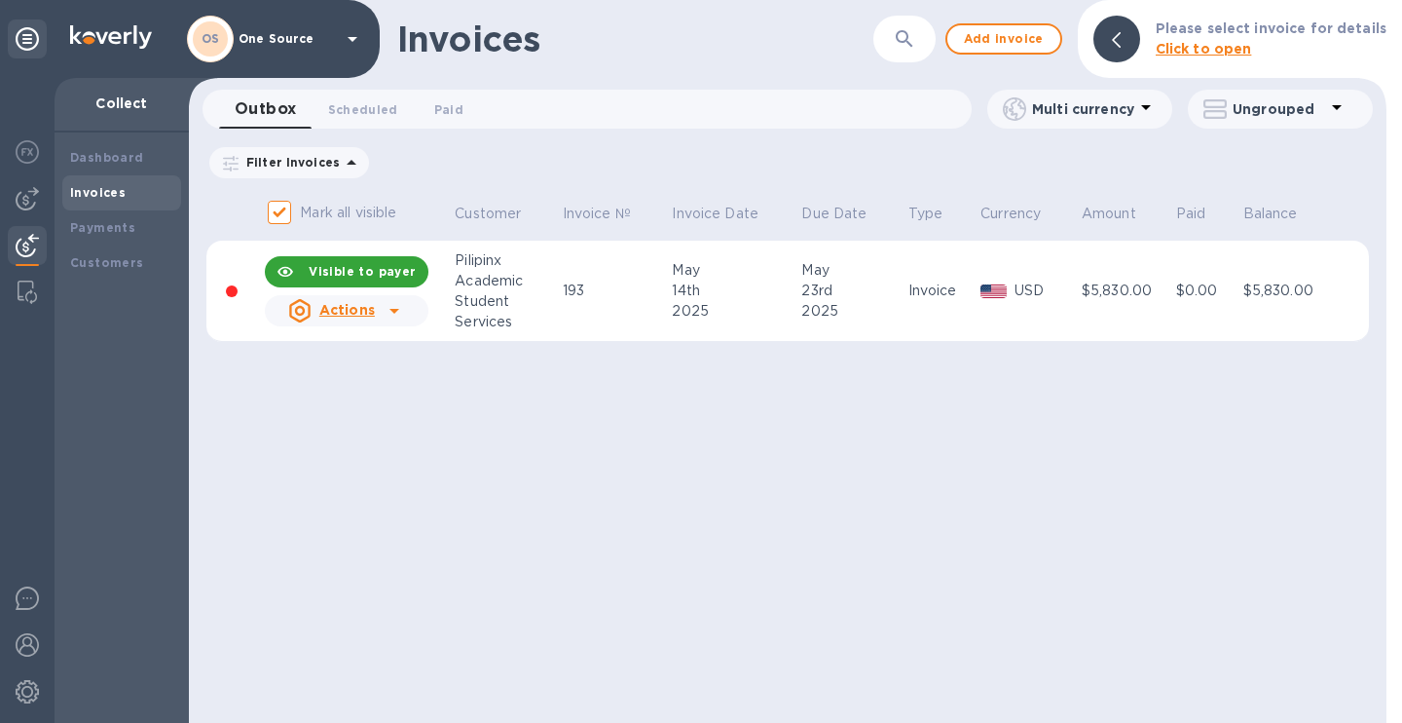
click at [105, 191] on b "Invoices" at bounding box center [98, 192] width 56 height 15
click at [29, 235] on img at bounding box center [27, 245] width 23 height 23
click at [368, 320] on div "Actions" at bounding box center [331, 310] width 87 height 23
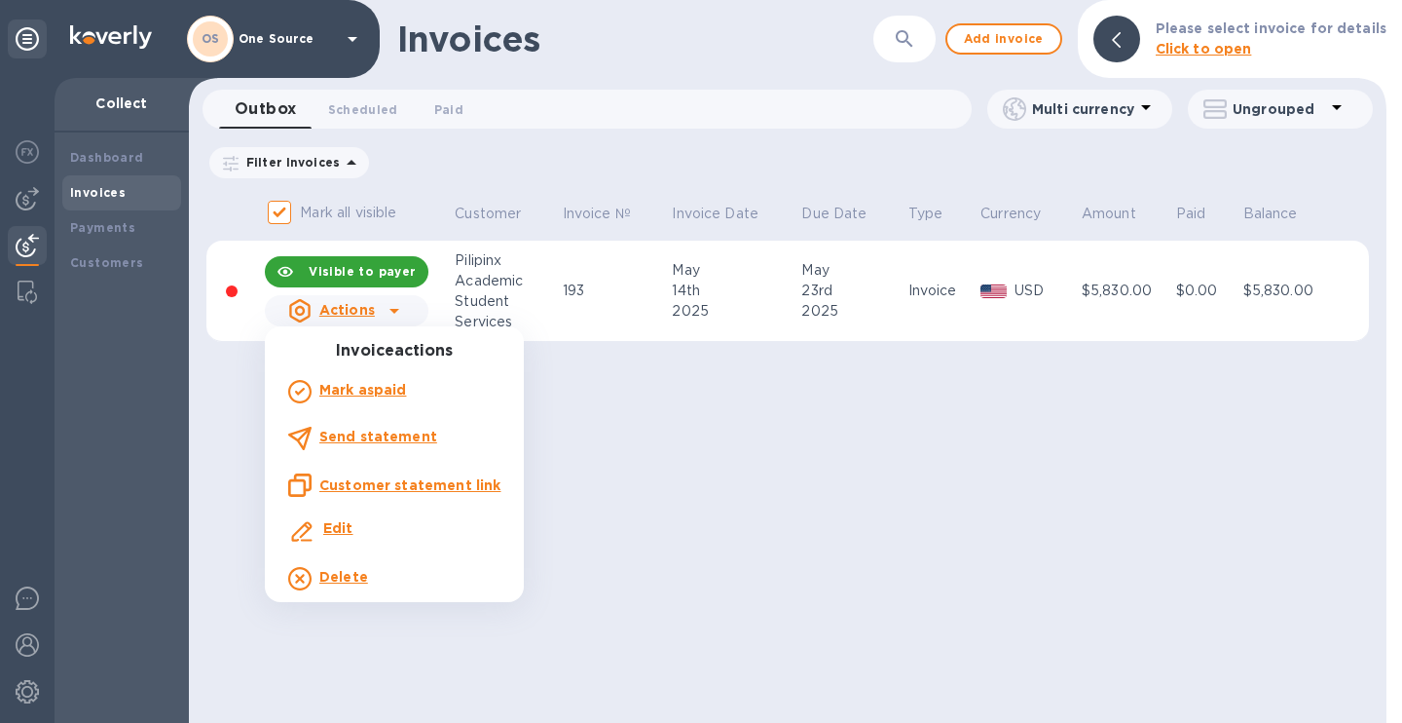
click at [368, 320] on div at bounding box center [701, 361] width 1402 height 723
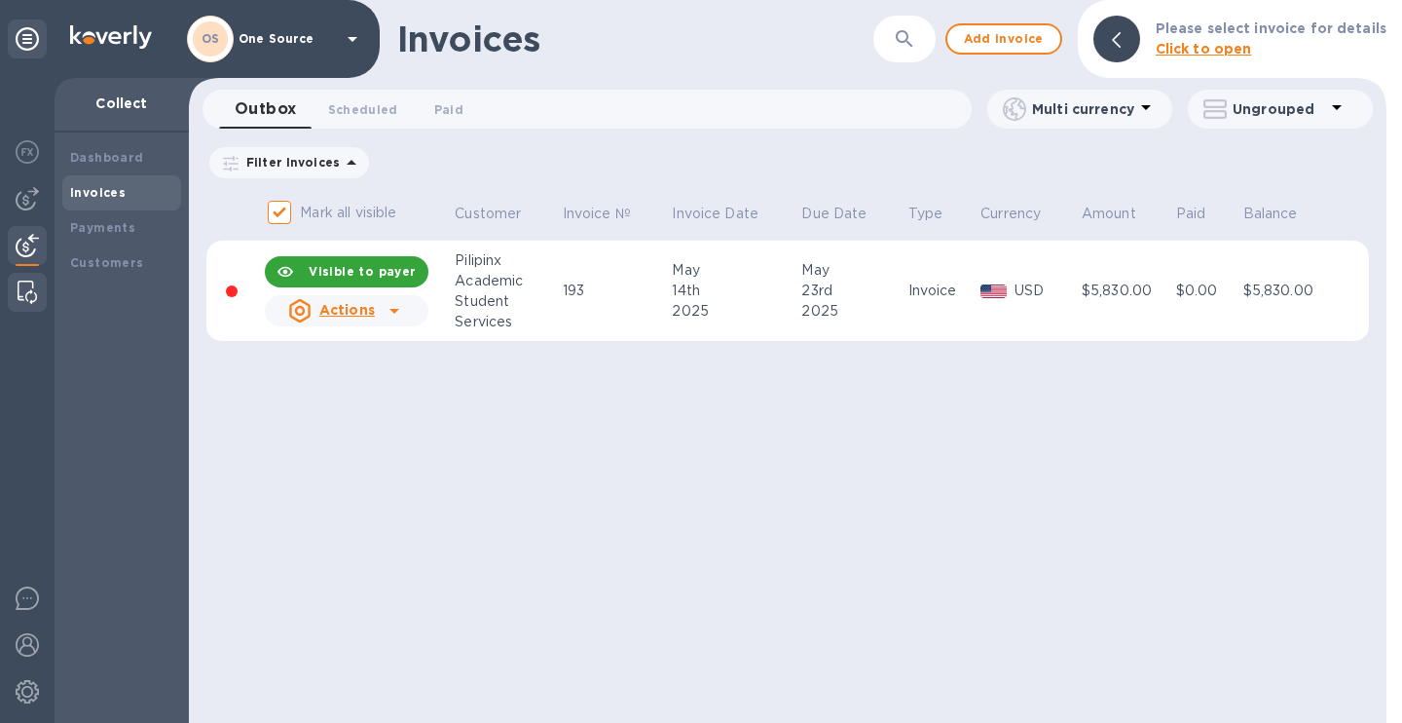
click at [20, 289] on img at bounding box center [27, 291] width 19 height 23
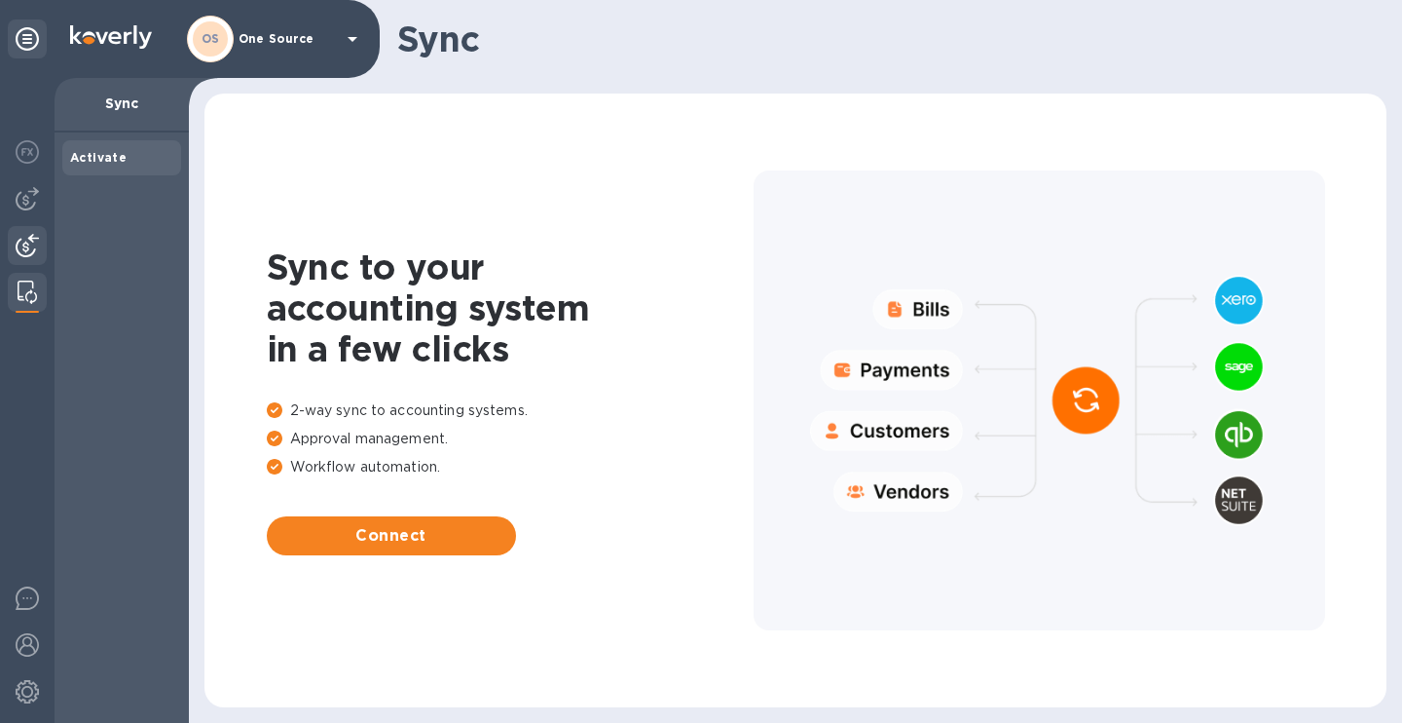
click at [26, 245] on img at bounding box center [27, 245] width 23 height 23
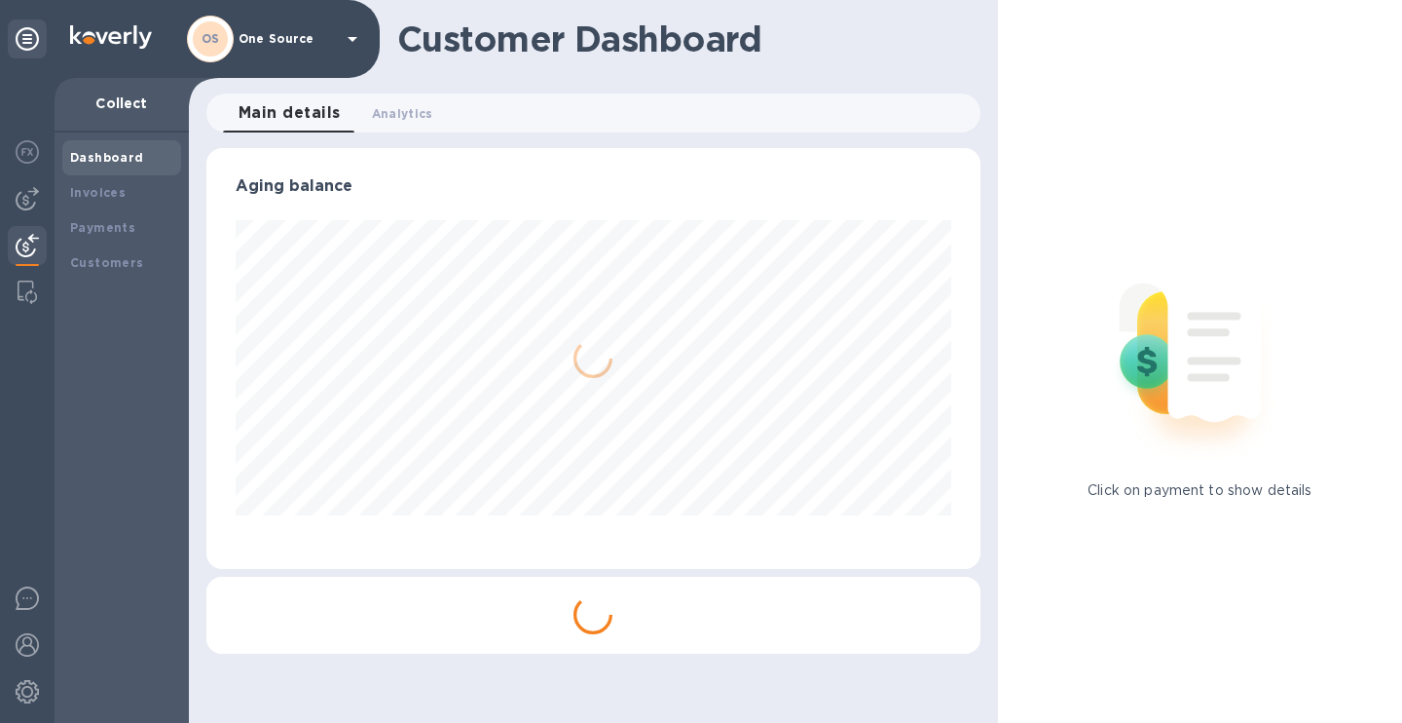
scroll to position [973317, 972971]
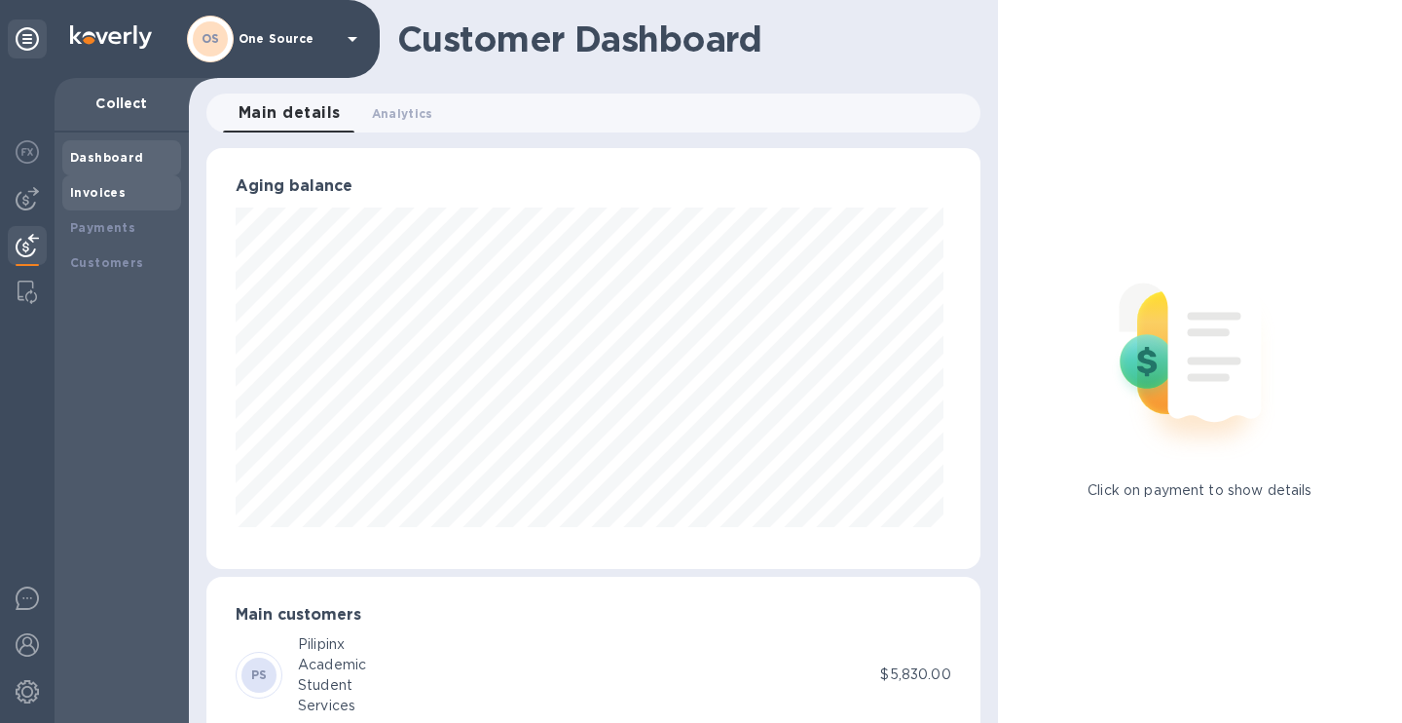
click at [103, 198] on b "Invoices" at bounding box center [98, 192] width 56 height 15
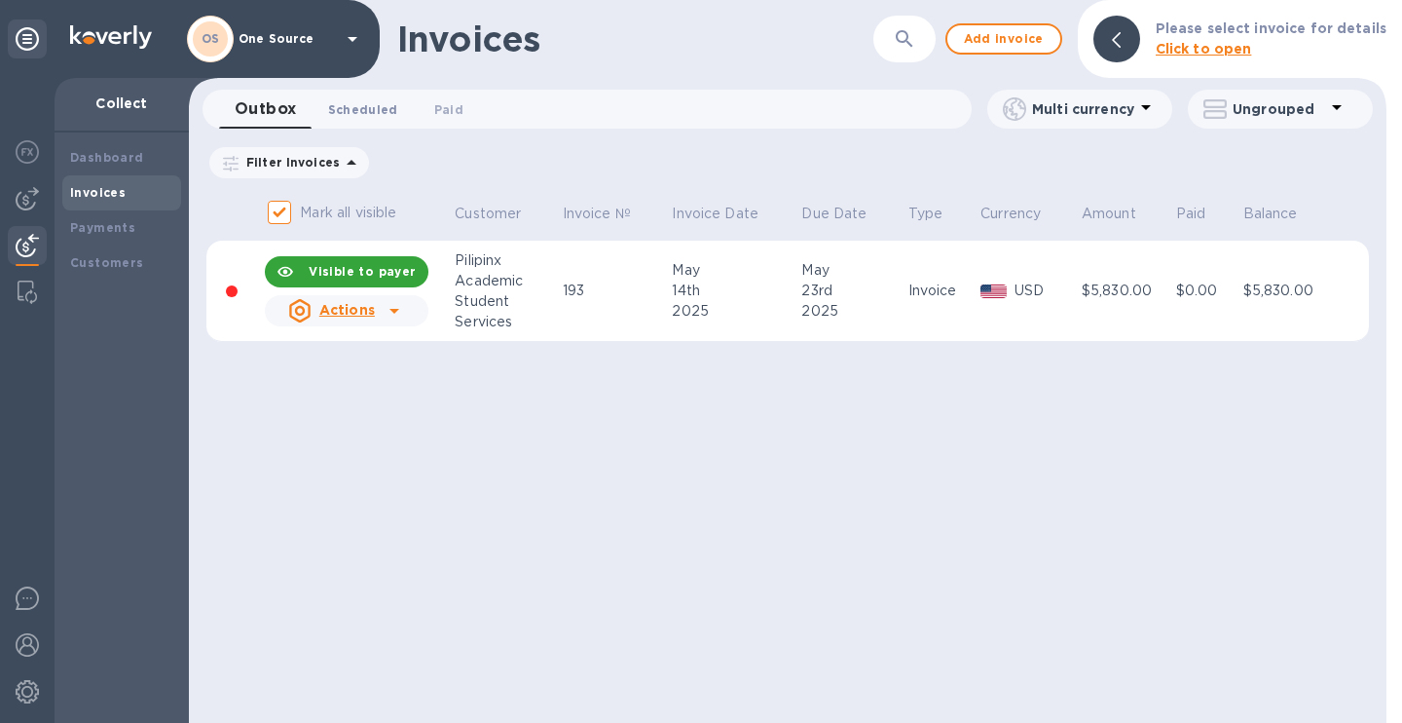
click at [364, 106] on span "Scheduled 0" at bounding box center [363, 109] width 70 height 20
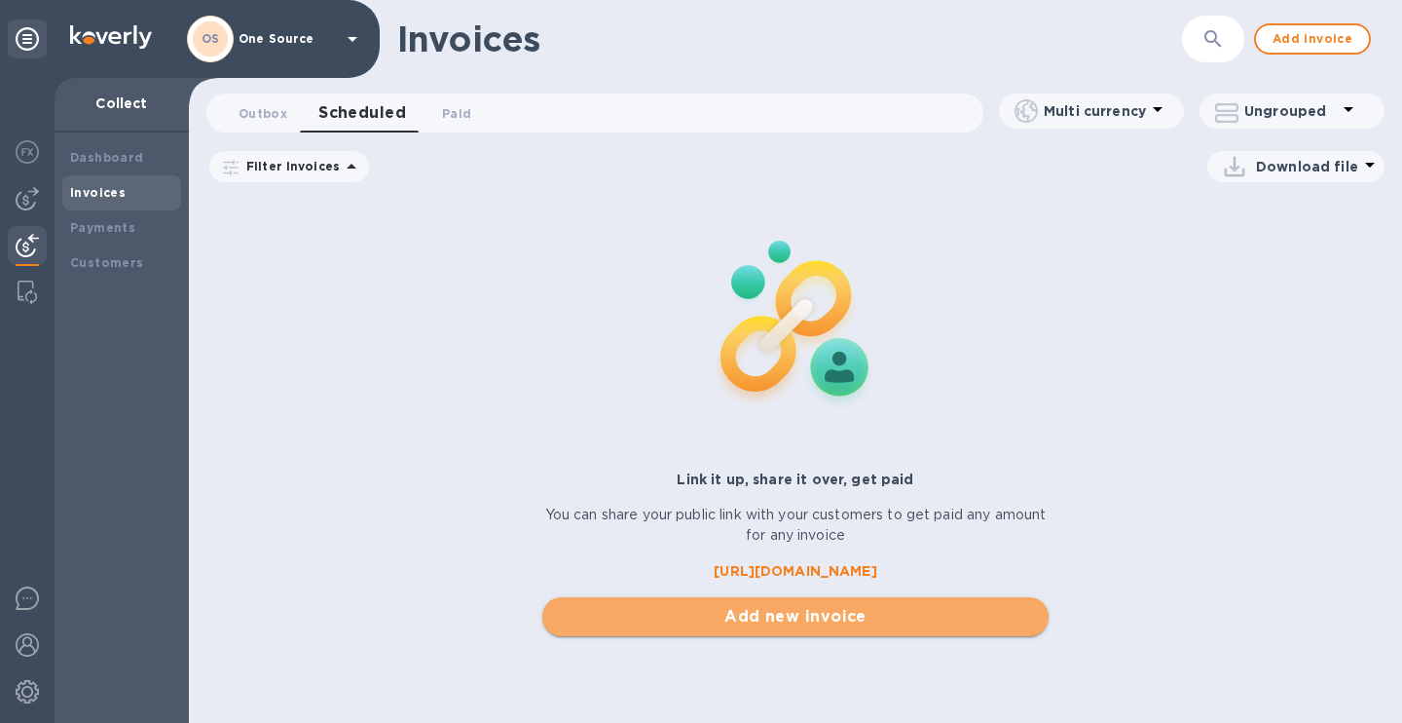
click at [754, 616] on span "Add new invoice" at bounding box center [795, 616] width 474 height 23
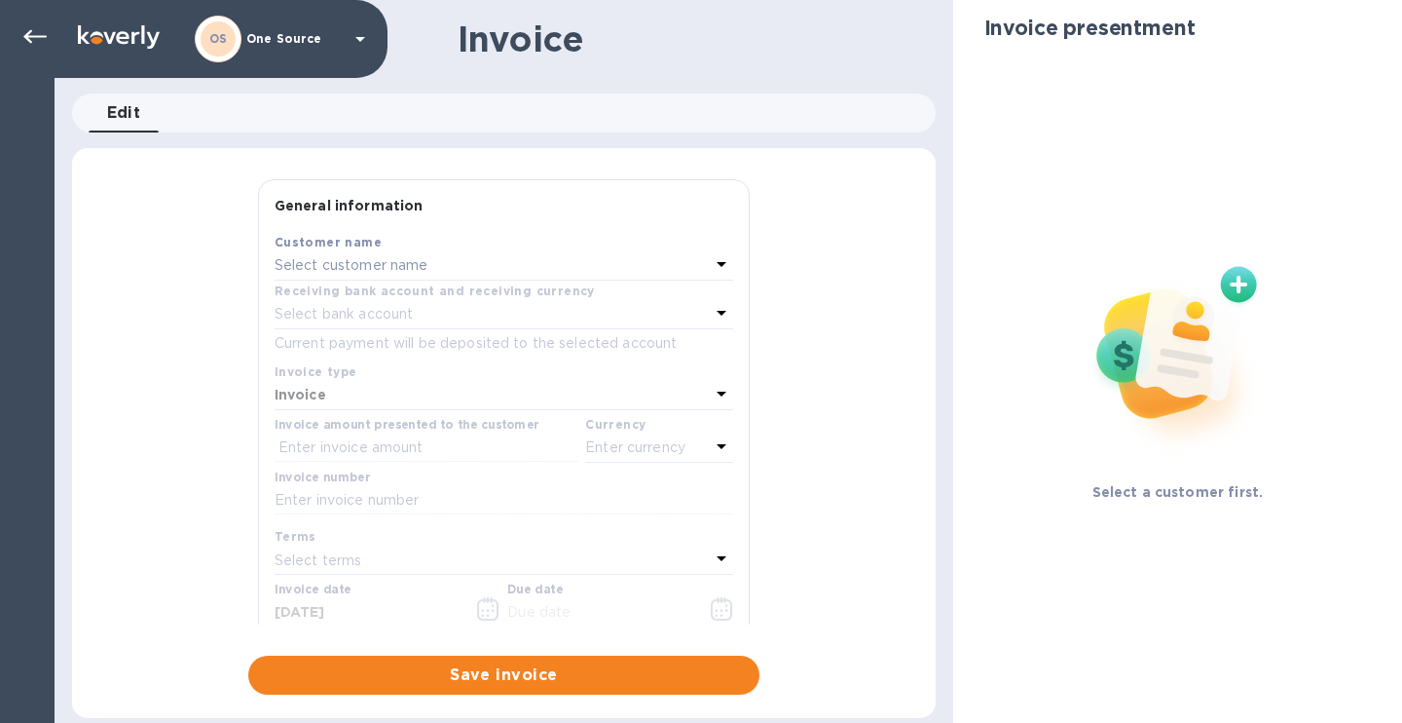
click at [359, 38] on icon at bounding box center [360, 39] width 10 height 5
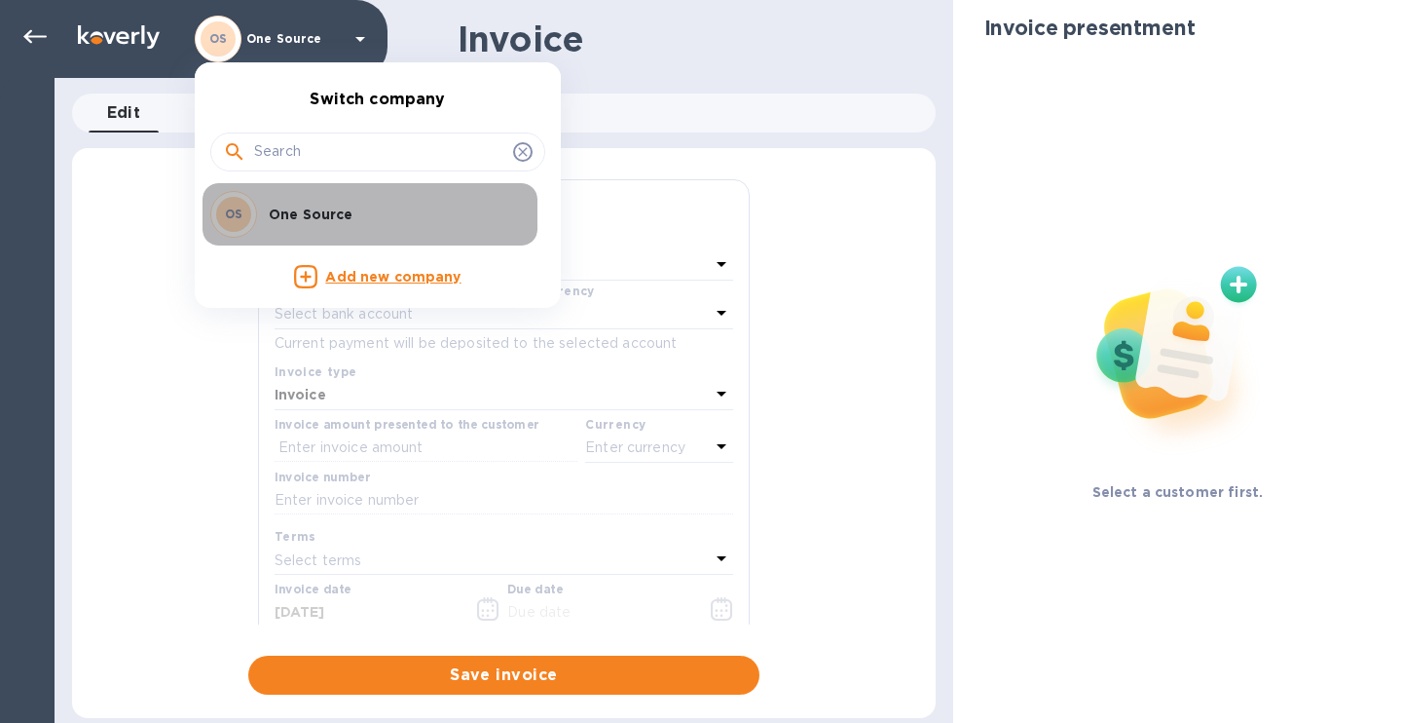
click at [338, 211] on p "One Source" at bounding box center [391, 213] width 245 height 19
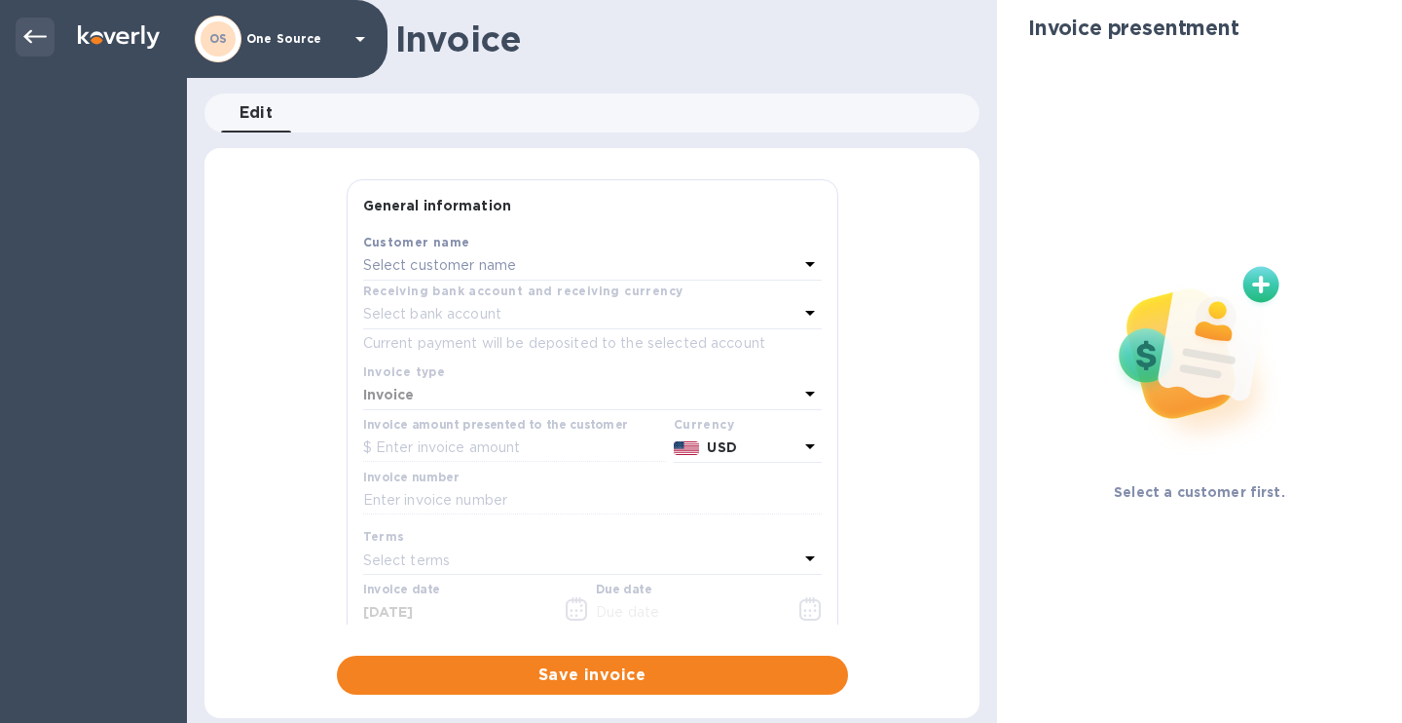
click at [39, 37] on icon at bounding box center [34, 36] width 23 height 23
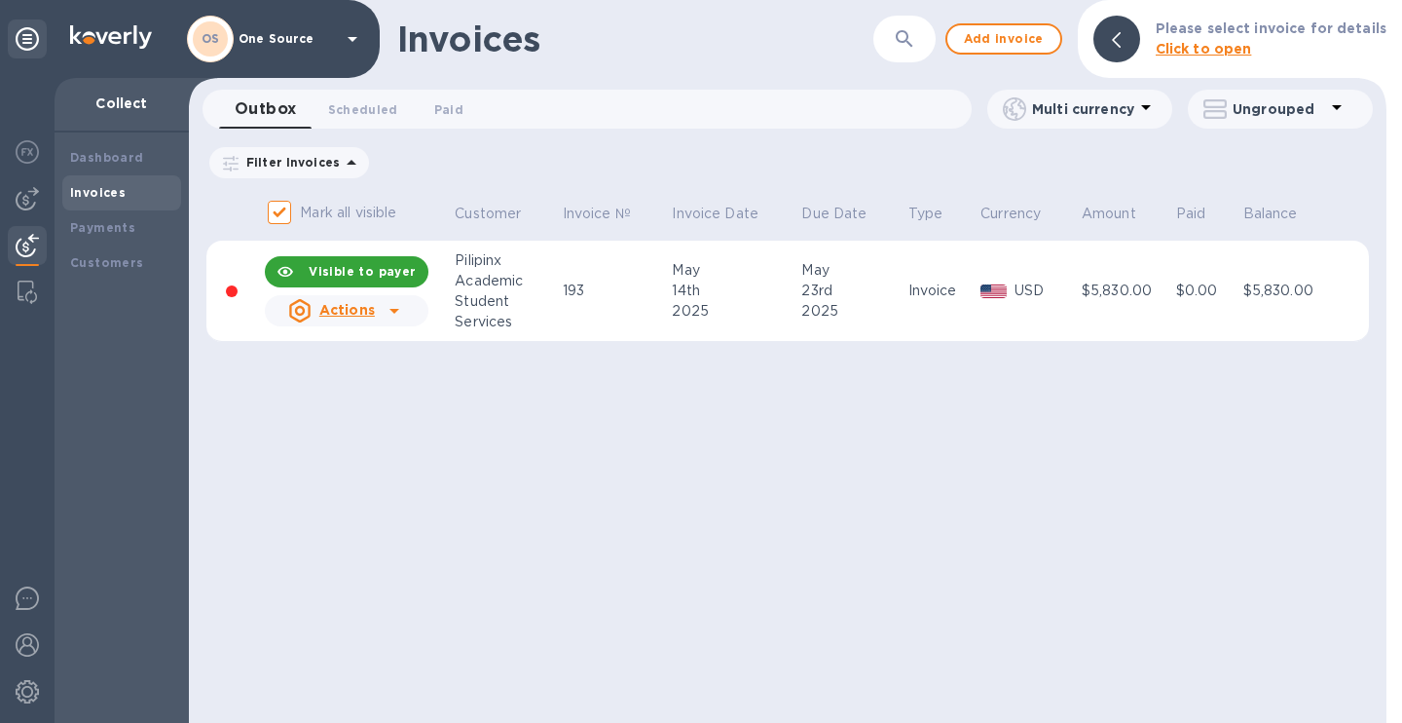
click at [37, 246] on img at bounding box center [27, 245] width 23 height 23
click at [31, 203] on img at bounding box center [27, 198] width 23 height 23
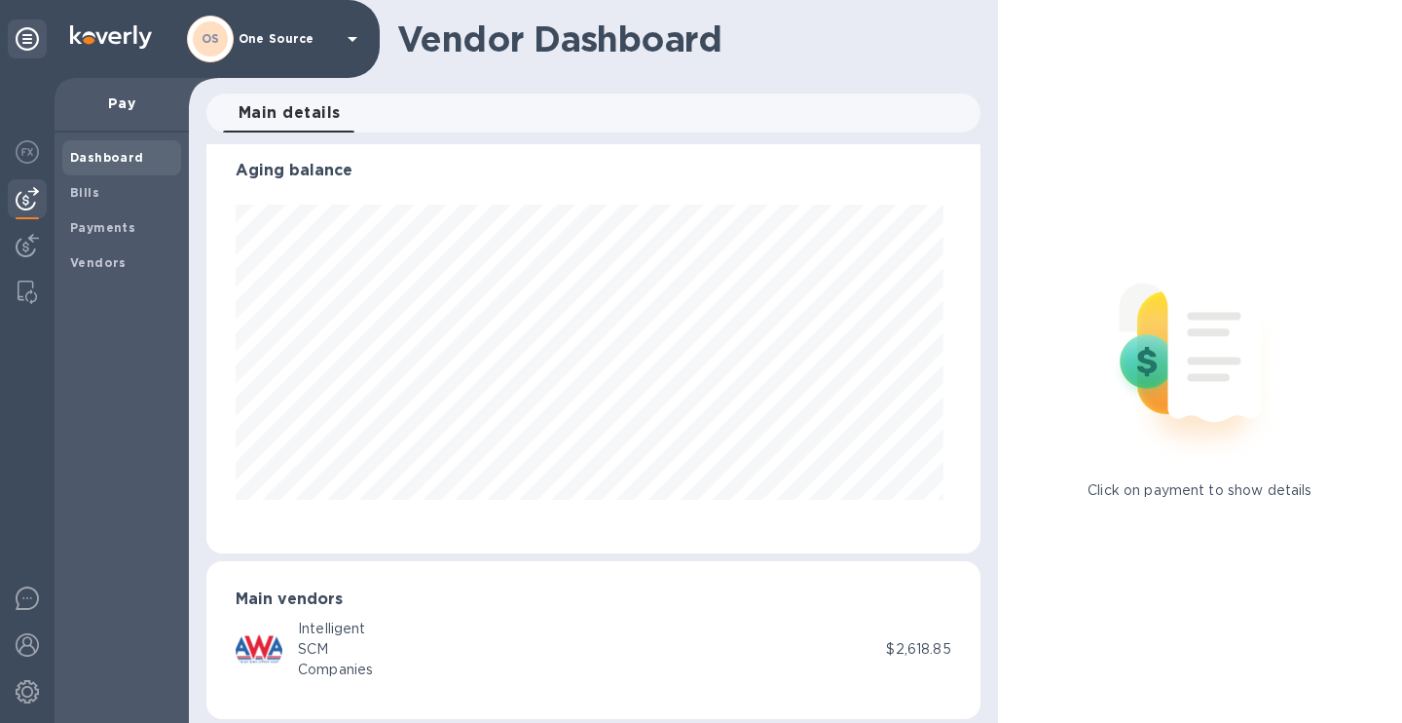
scroll to position [30, 0]
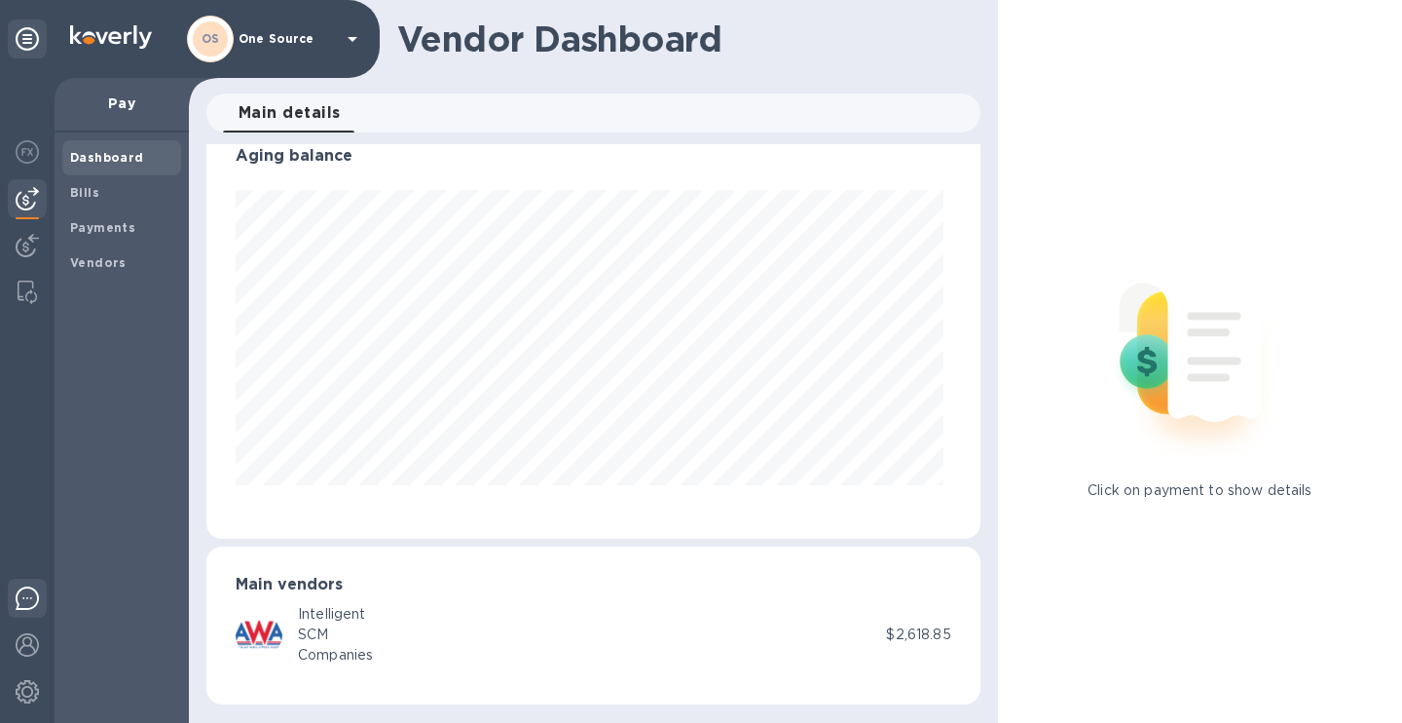
click at [27, 597] on img at bounding box center [27, 597] width 23 height 23
click at [33, 642] on img at bounding box center [27, 644] width 23 height 23
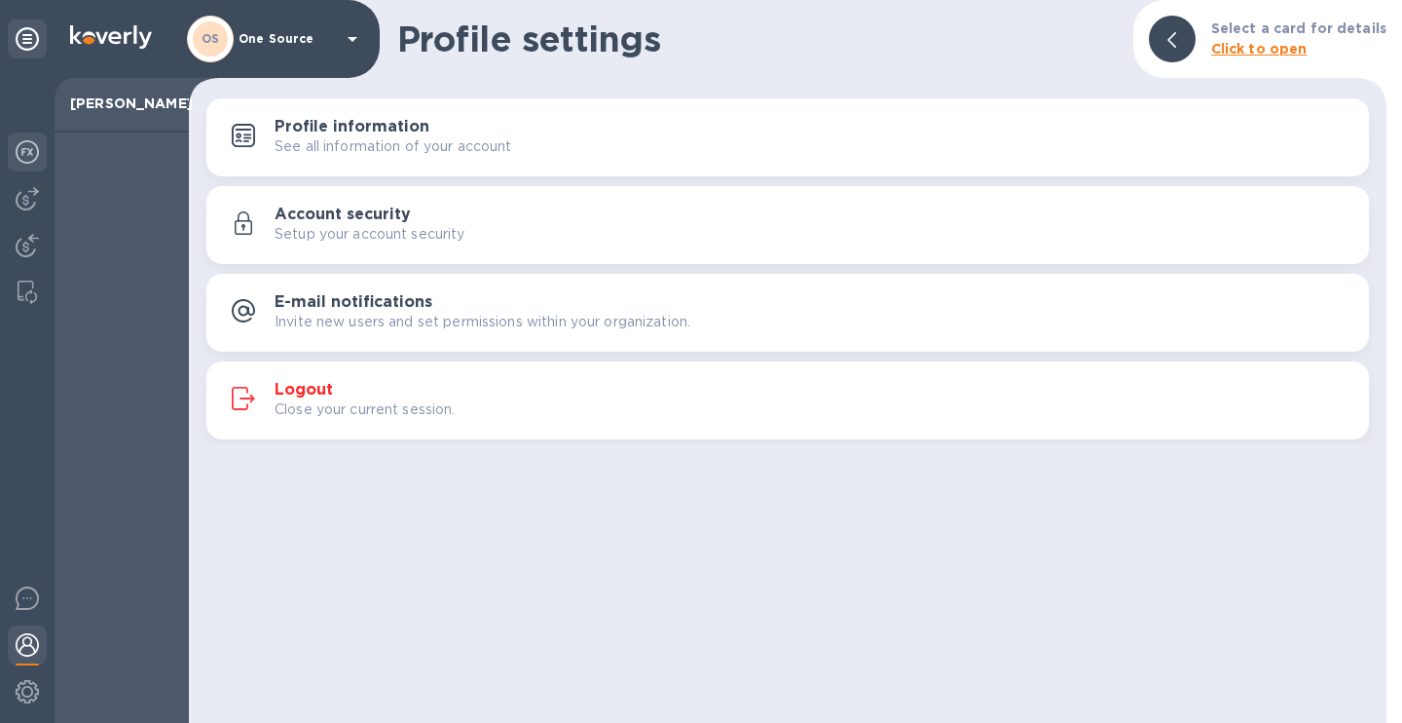
click at [30, 165] on div at bounding box center [27, 153] width 39 height 43
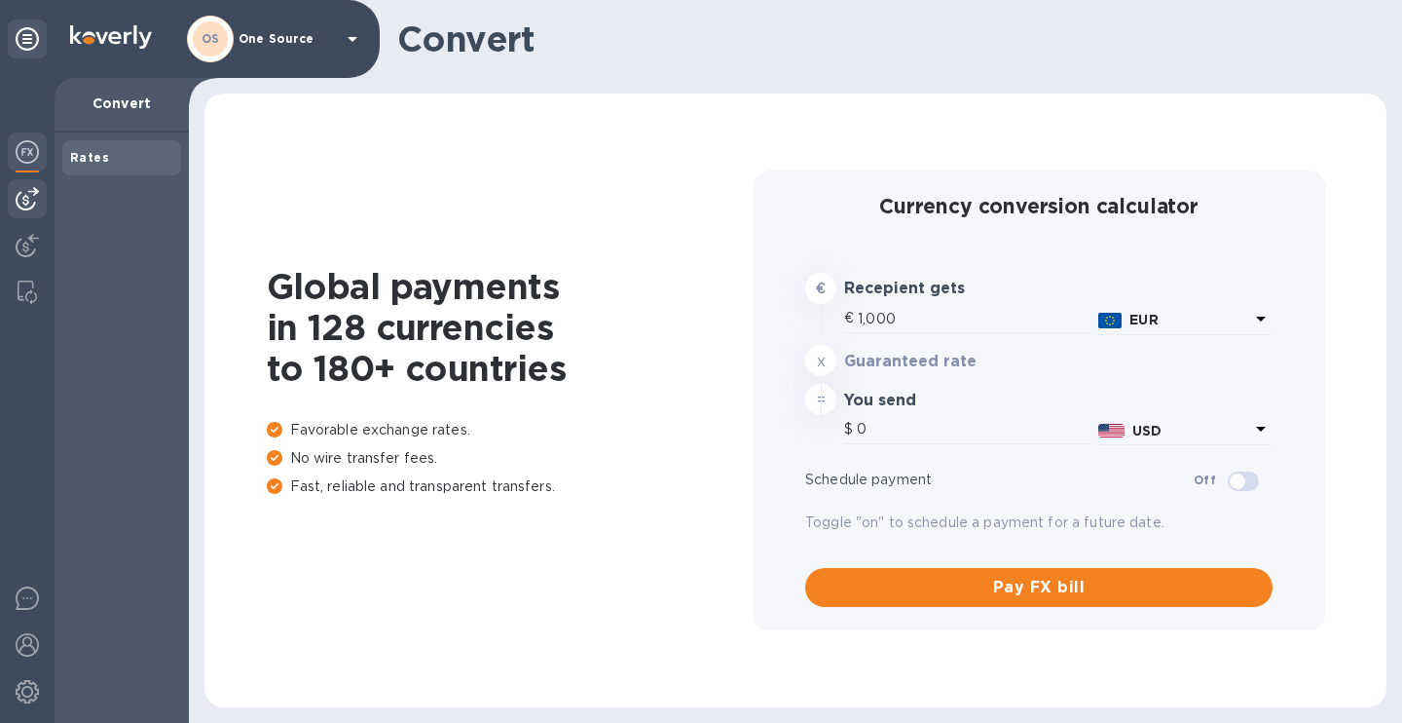
type input "1,181.39"
click at [31, 205] on img at bounding box center [27, 198] width 23 height 23
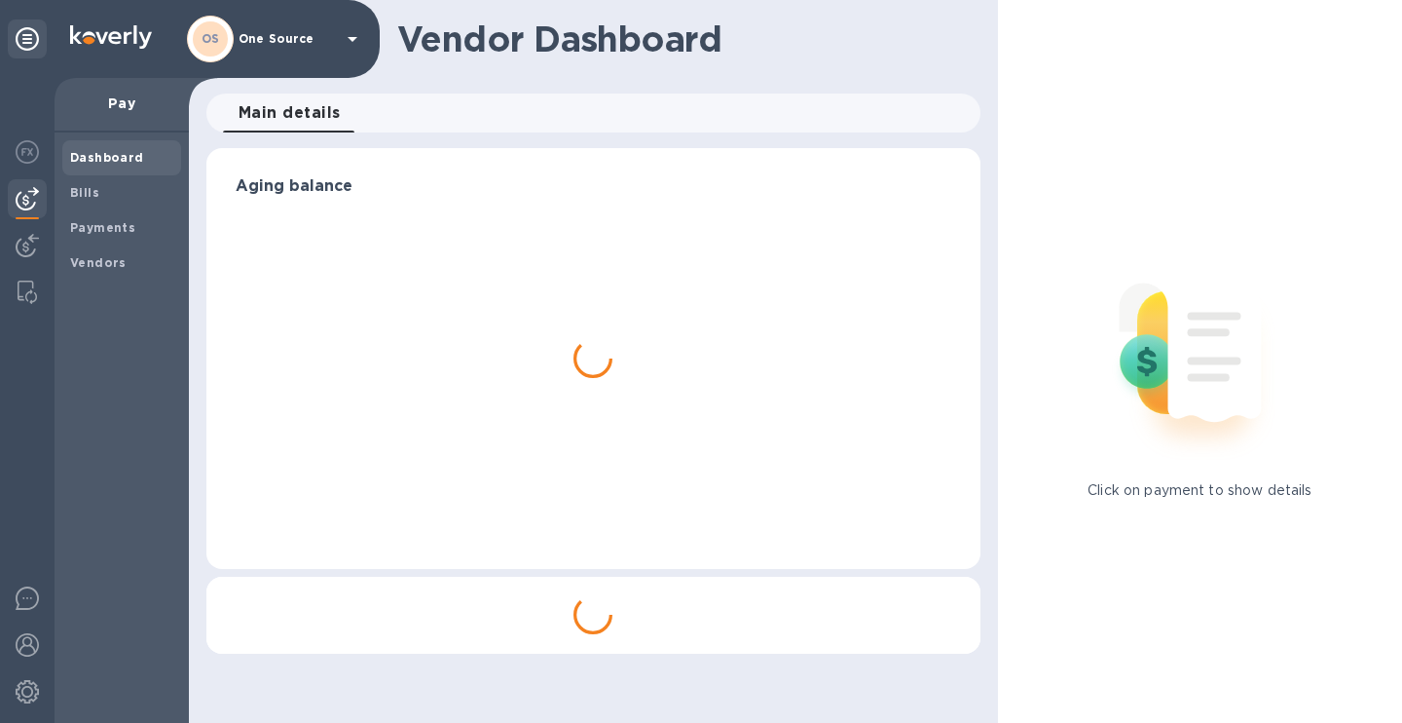
click at [31, 205] on img at bounding box center [27, 198] width 23 height 23
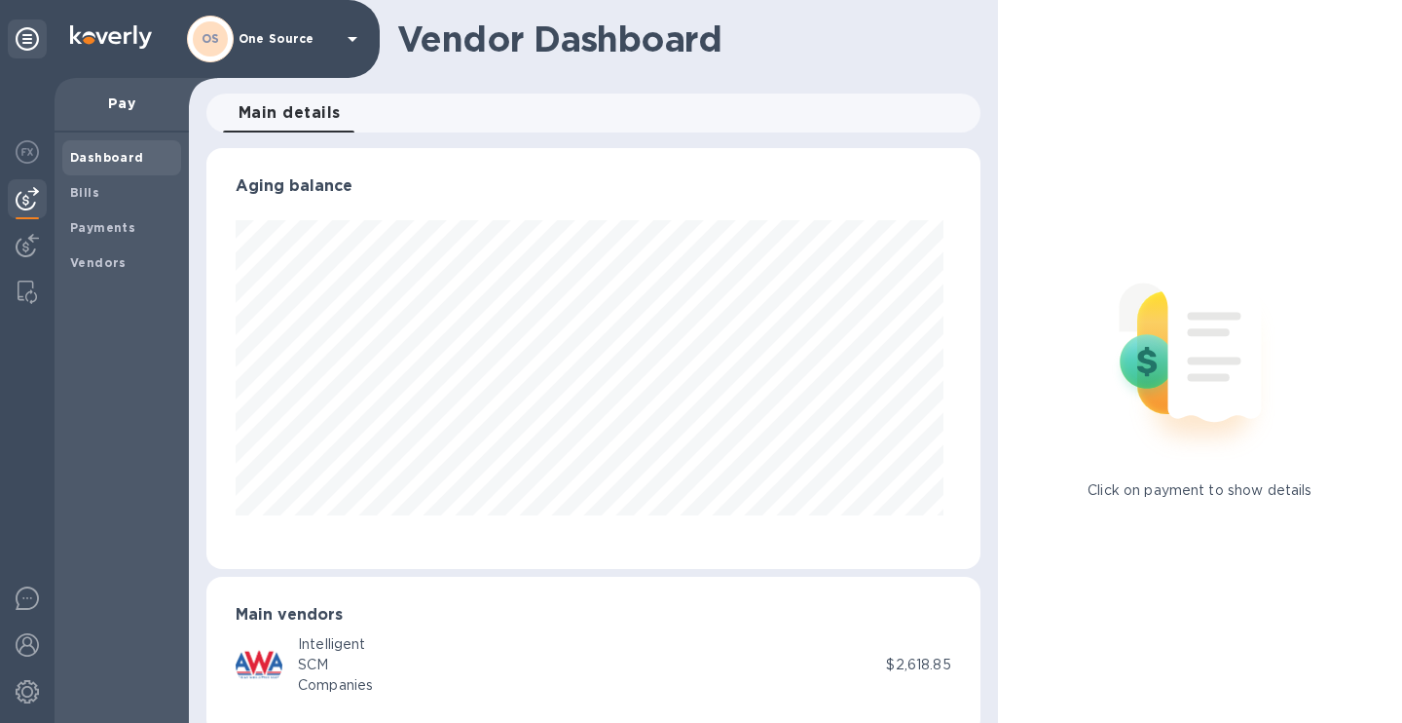
scroll to position [421, 766]
click at [28, 245] on img at bounding box center [27, 245] width 23 height 23
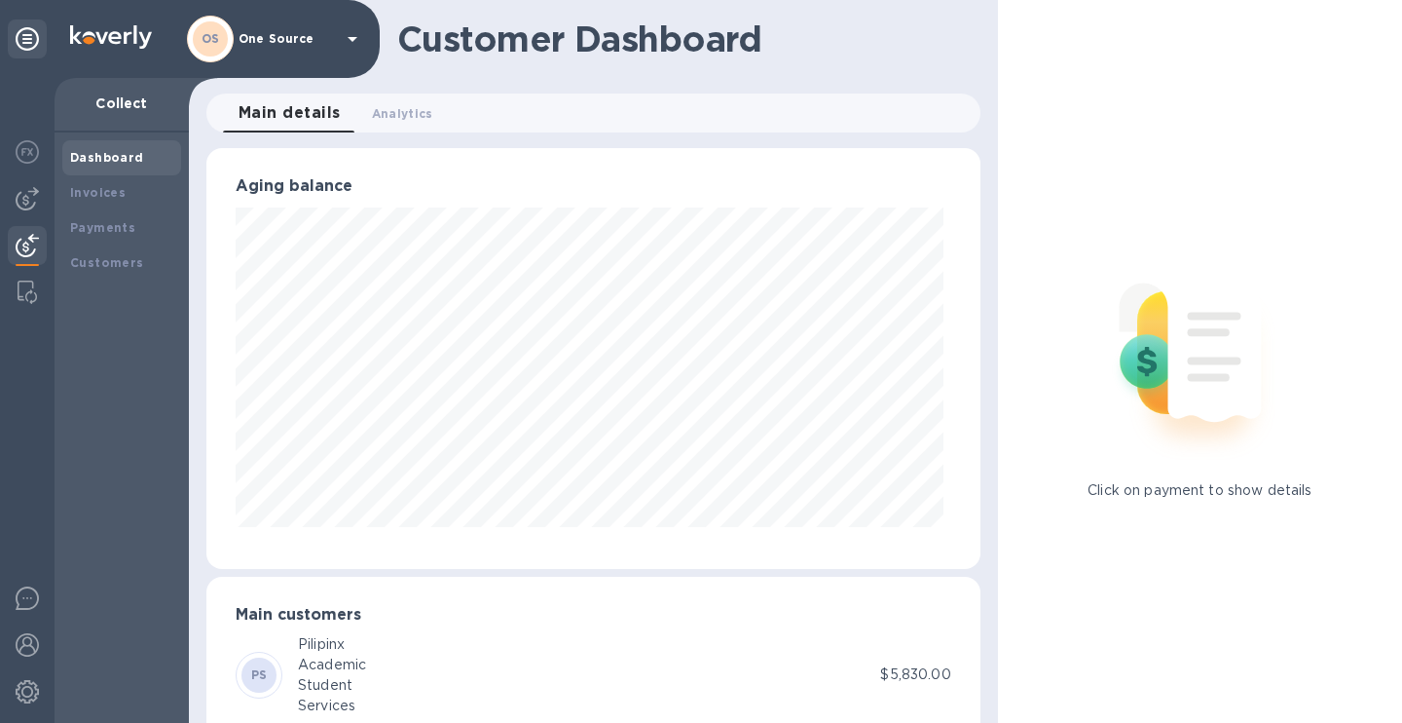
scroll to position [421, 766]
click at [28, 238] on img at bounding box center [27, 245] width 23 height 23
click at [28, 37] on icon at bounding box center [27, 38] width 23 height 23
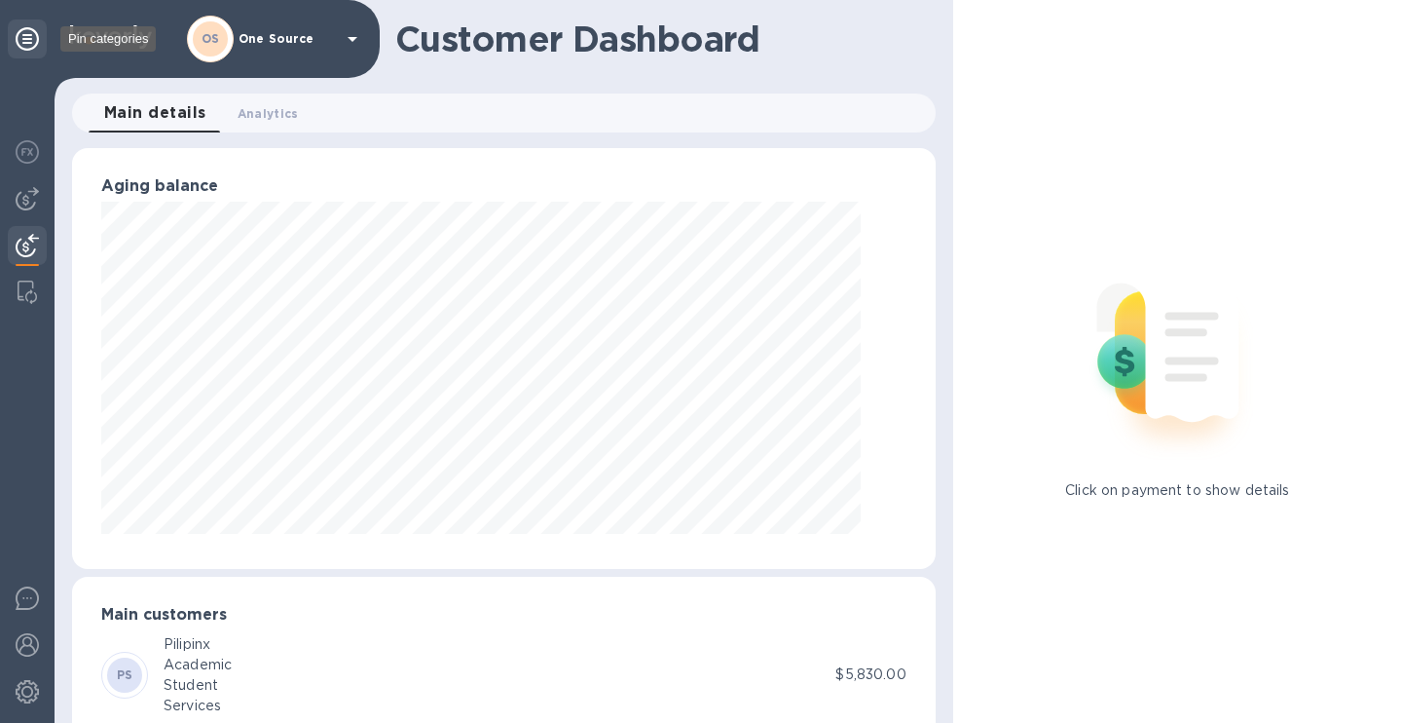
scroll to position [421, 856]
click at [28, 37] on icon at bounding box center [27, 38] width 23 height 23
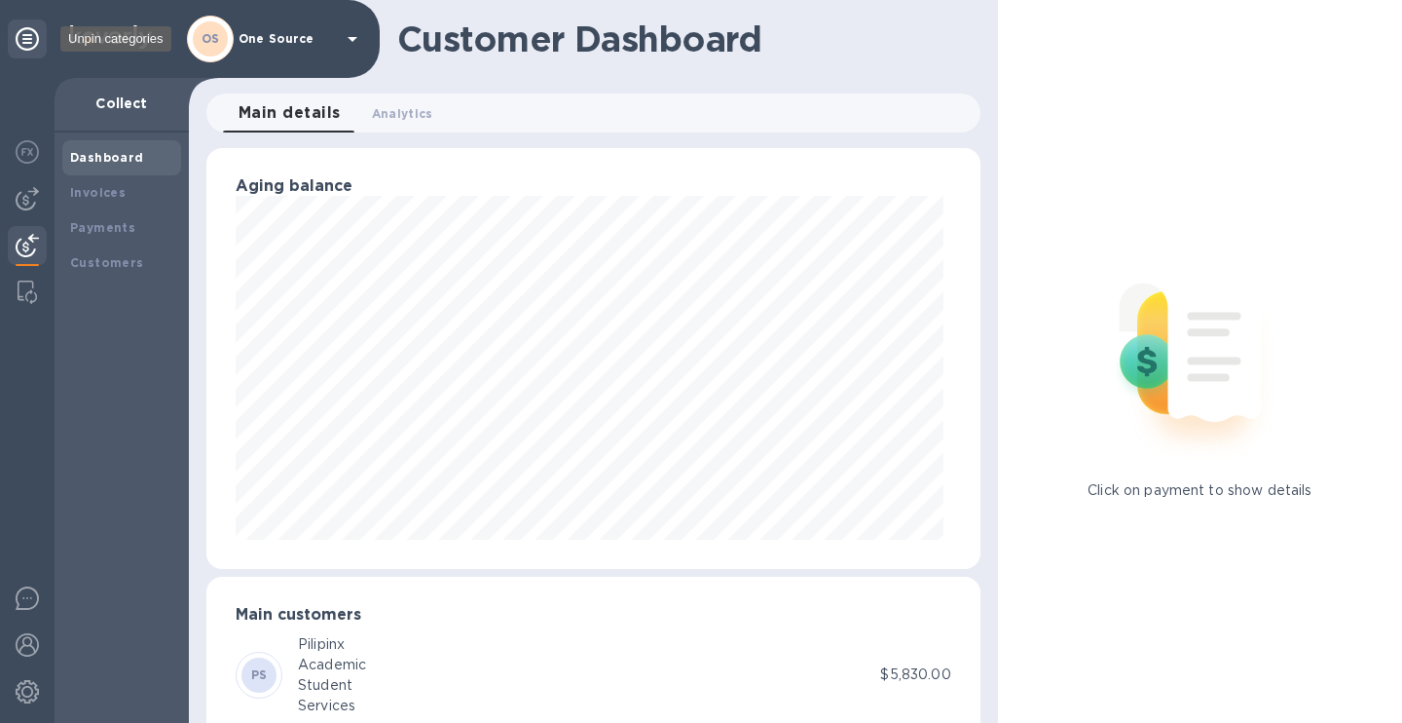
scroll to position [973317, 972971]
click at [112, 202] on div "Invoices" at bounding box center [121, 192] width 103 height 19
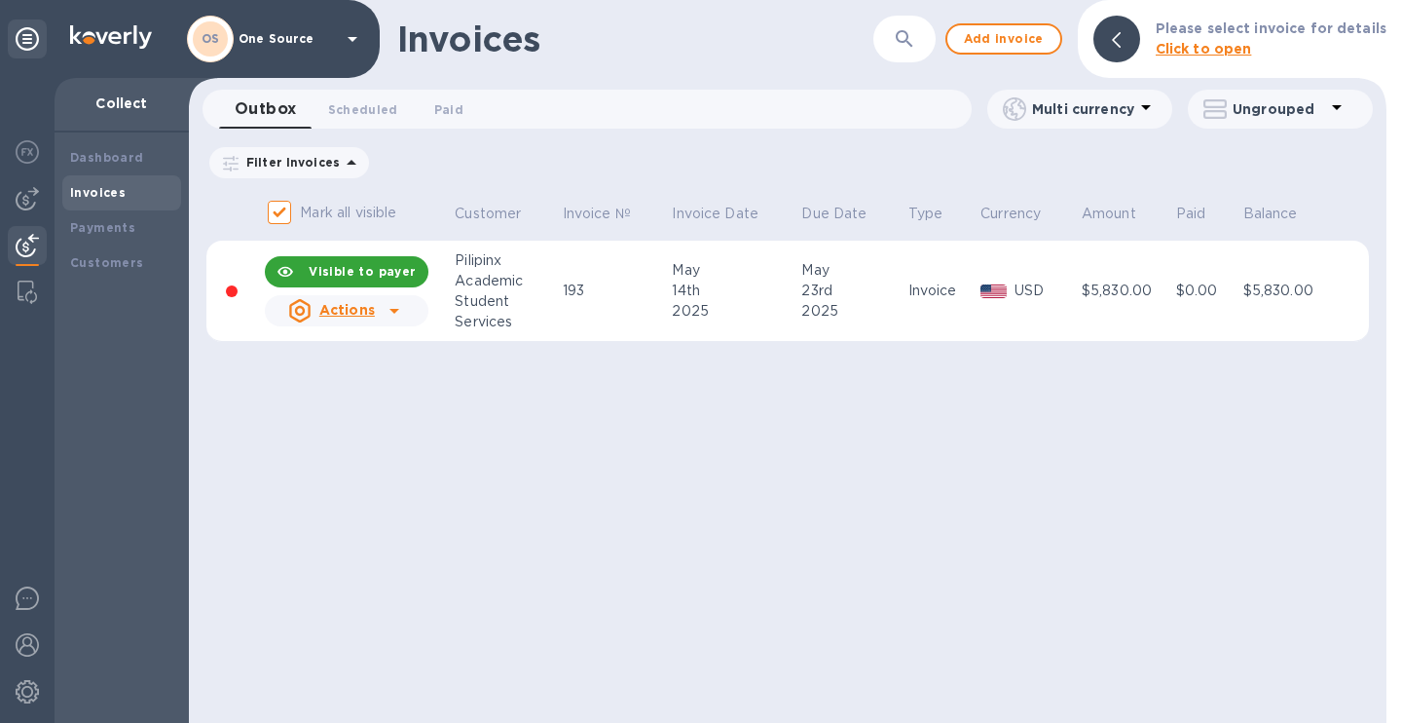
click at [697, 612] on div "Invoices ​ Add invoice Please select invoice for details Click to open Outbox 0…" at bounding box center [788, 361] width 1198 height 723
click at [315, 273] on b "Visible to payer" at bounding box center [362, 271] width 107 height 15
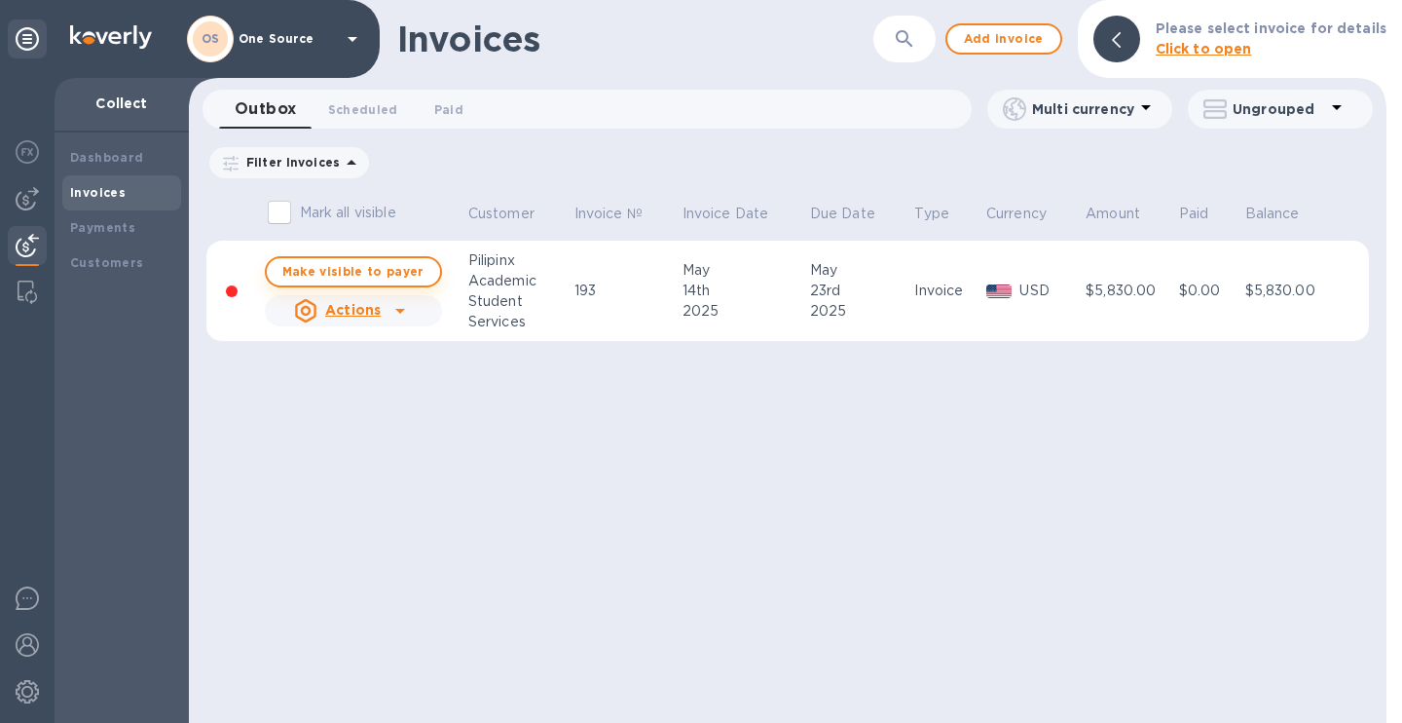
click at [345, 263] on button "Make visible to payer" at bounding box center [353, 271] width 177 height 31
checkbox input "true"
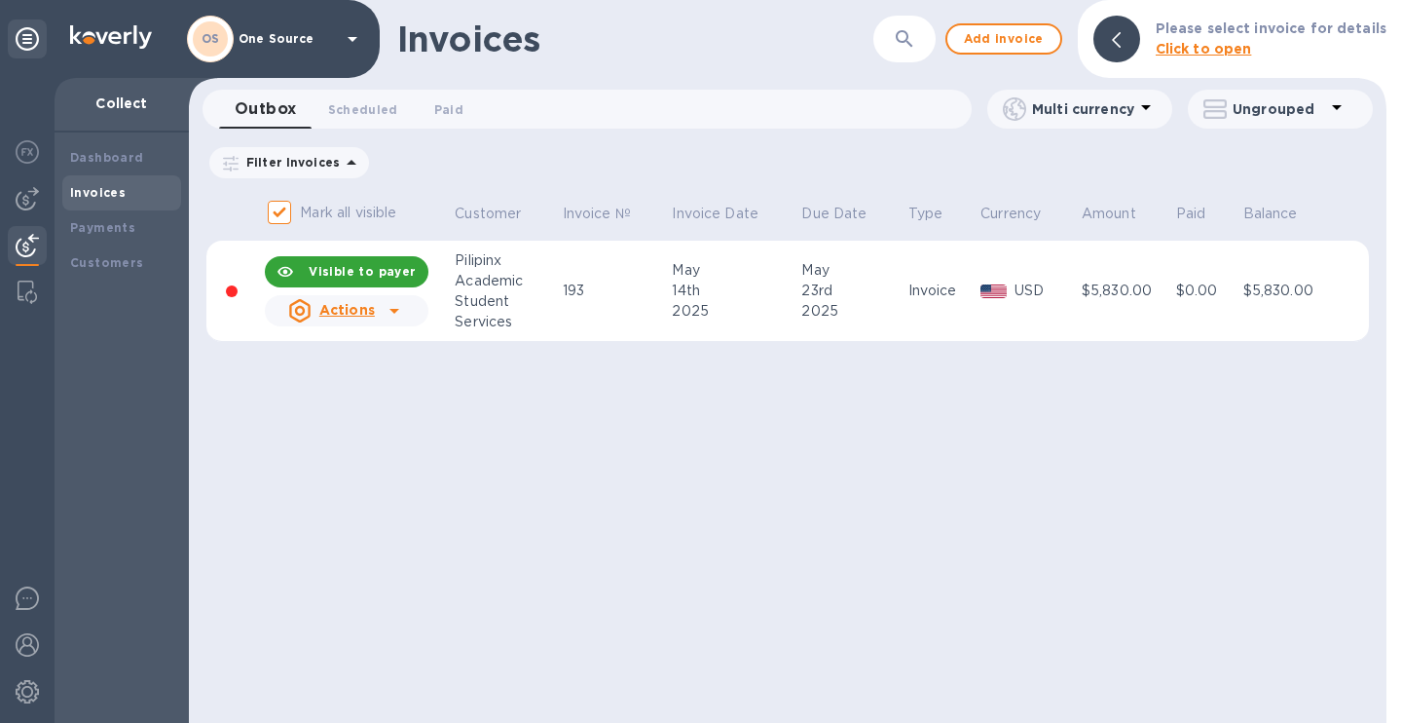
click at [1121, 38] on icon at bounding box center [1116, 40] width 9 height 16
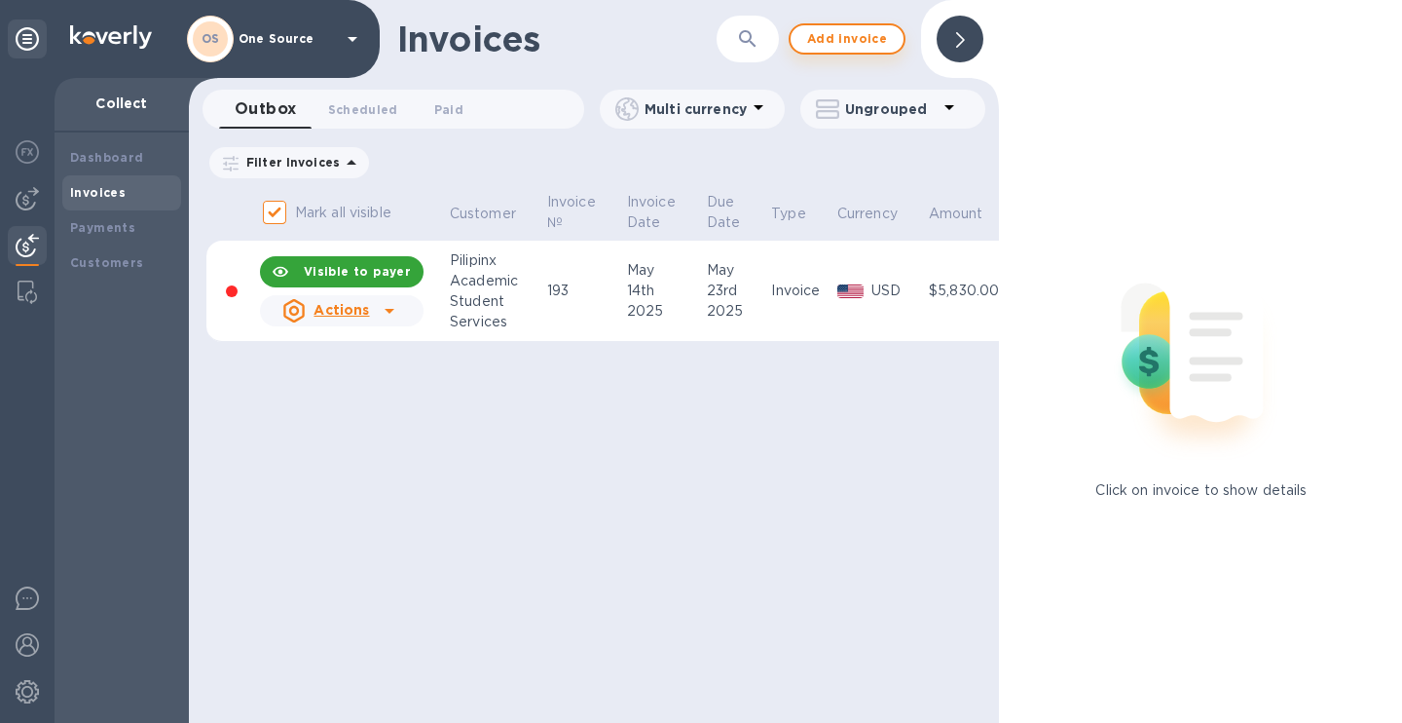
click at [881, 38] on span "Add invoice" at bounding box center [847, 38] width 82 height 23
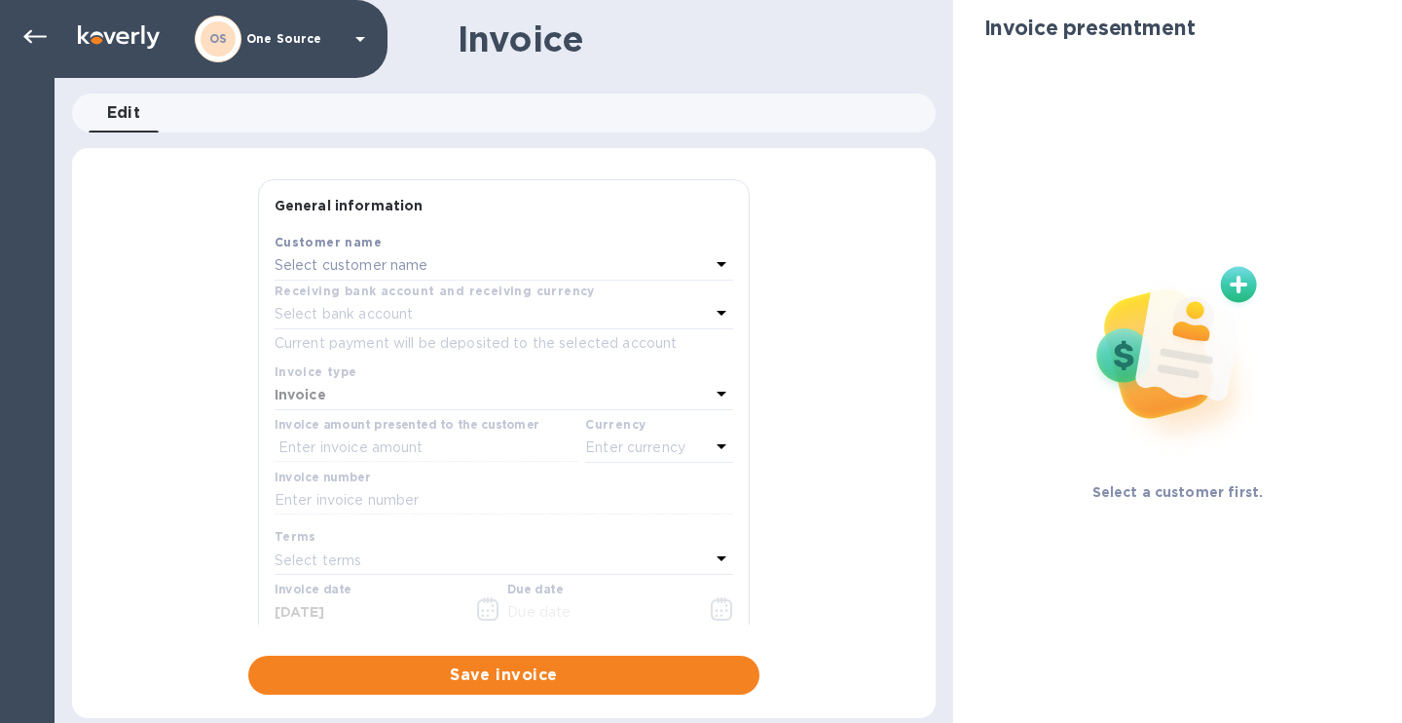
click at [710, 269] on icon at bounding box center [721, 263] width 23 height 23
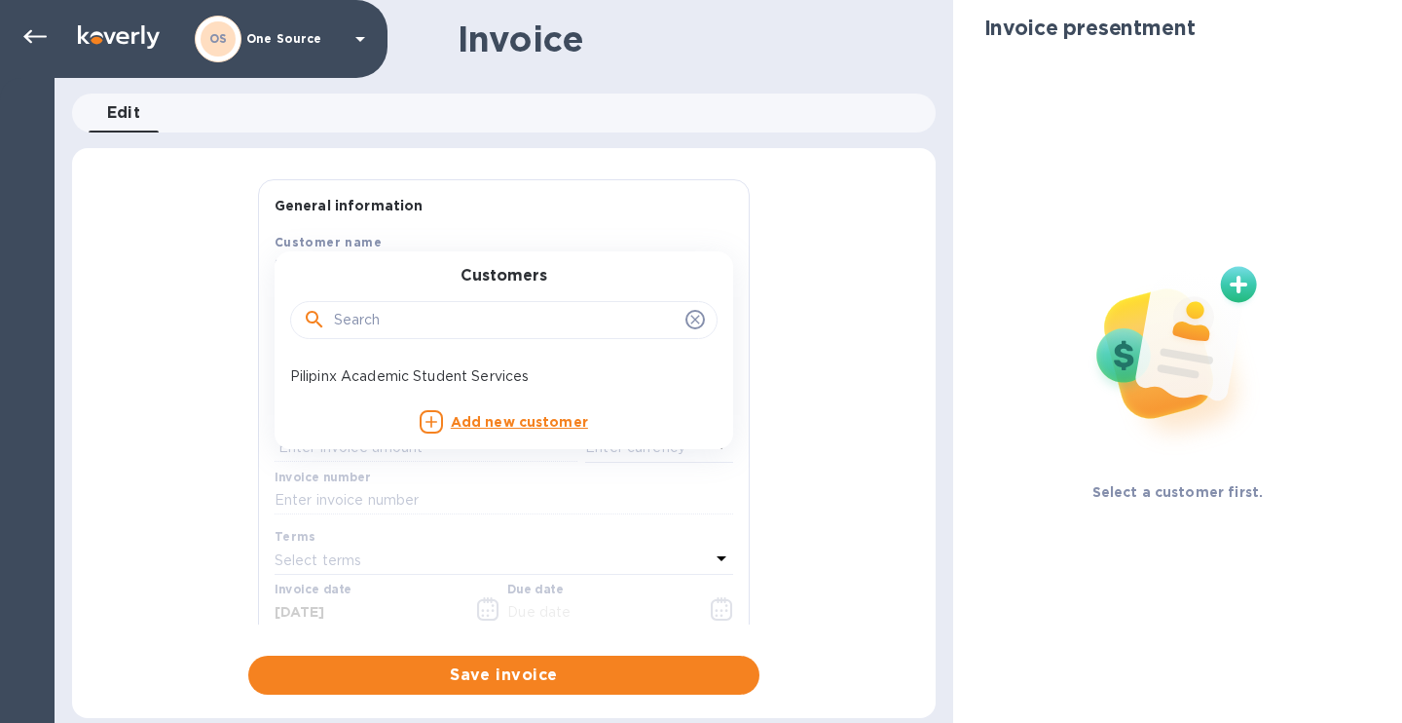
click at [541, 330] on input "text" at bounding box center [506, 320] width 344 height 29
click button "Save" at bounding box center [0, 0] width 0 height 0
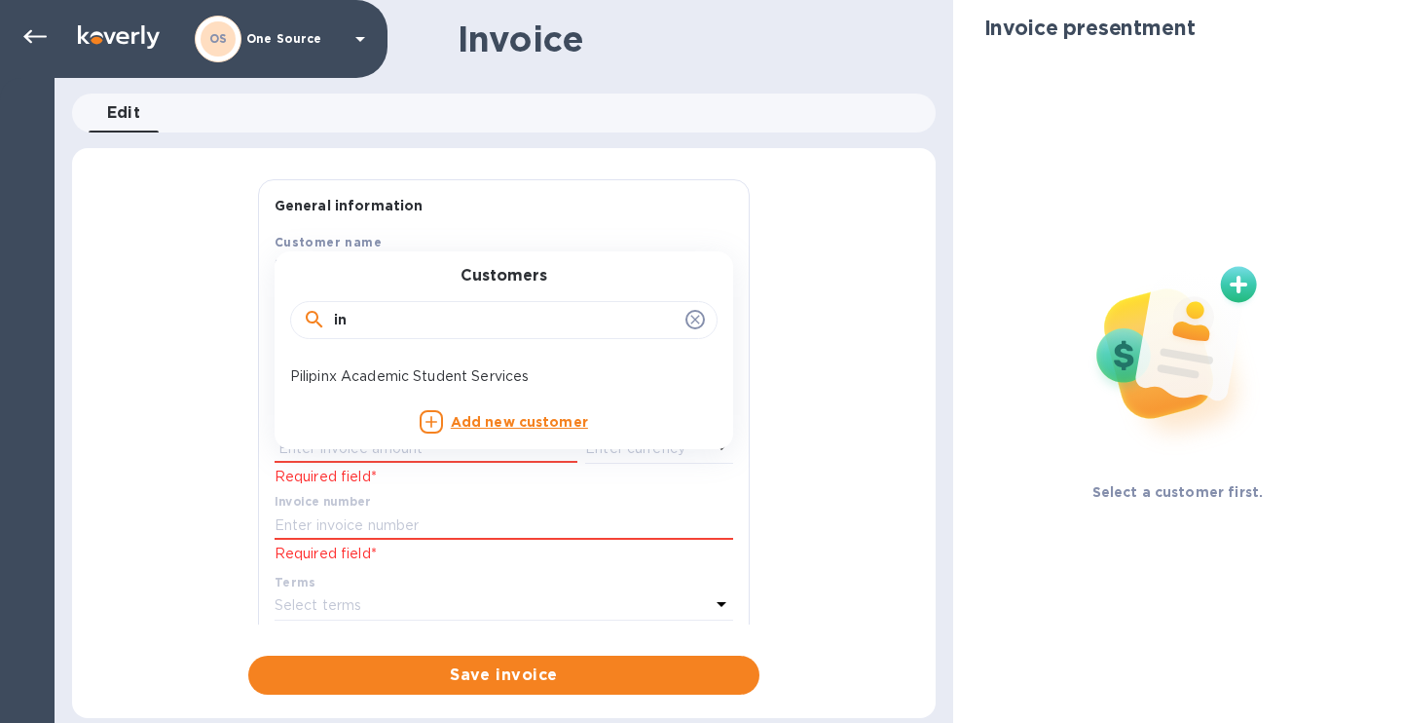
type input "i"
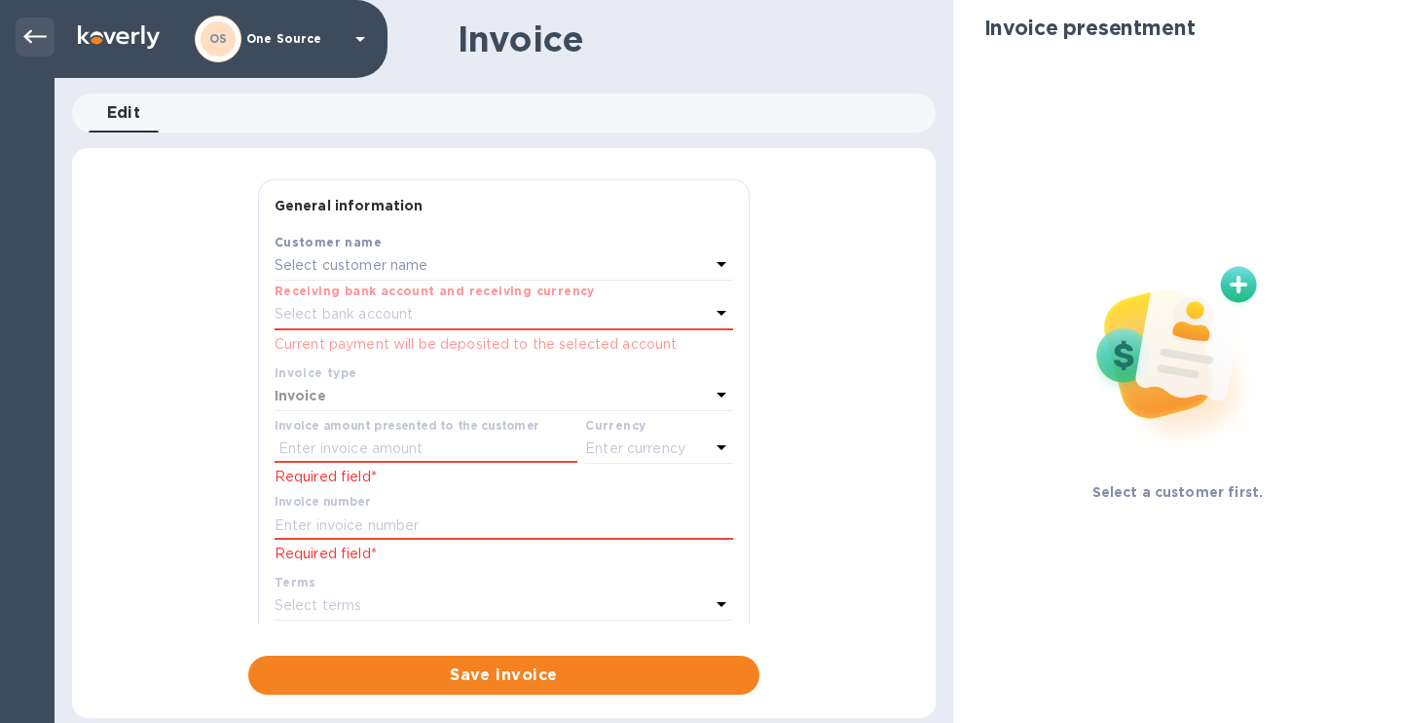
click at [34, 25] on icon at bounding box center [34, 36] width 23 height 23
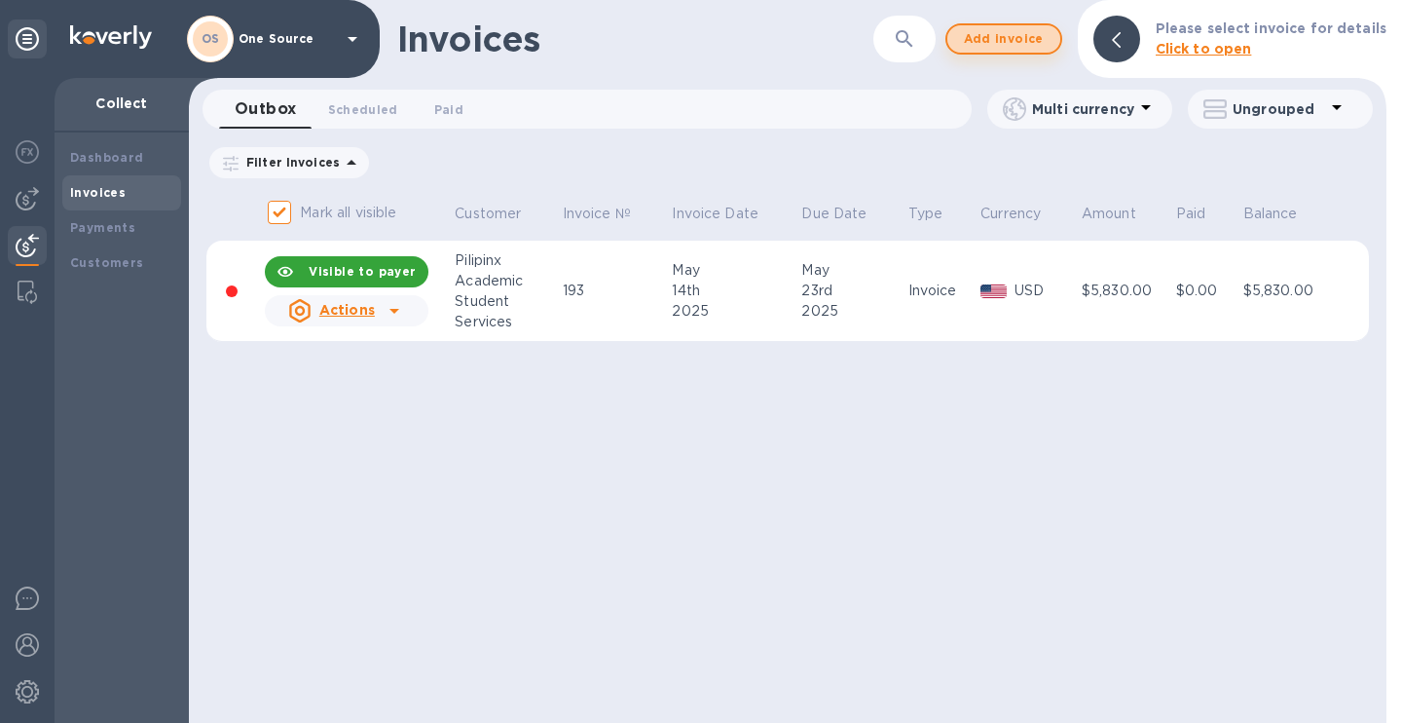
click at [1015, 33] on span "Add invoice" at bounding box center [1004, 38] width 82 height 23
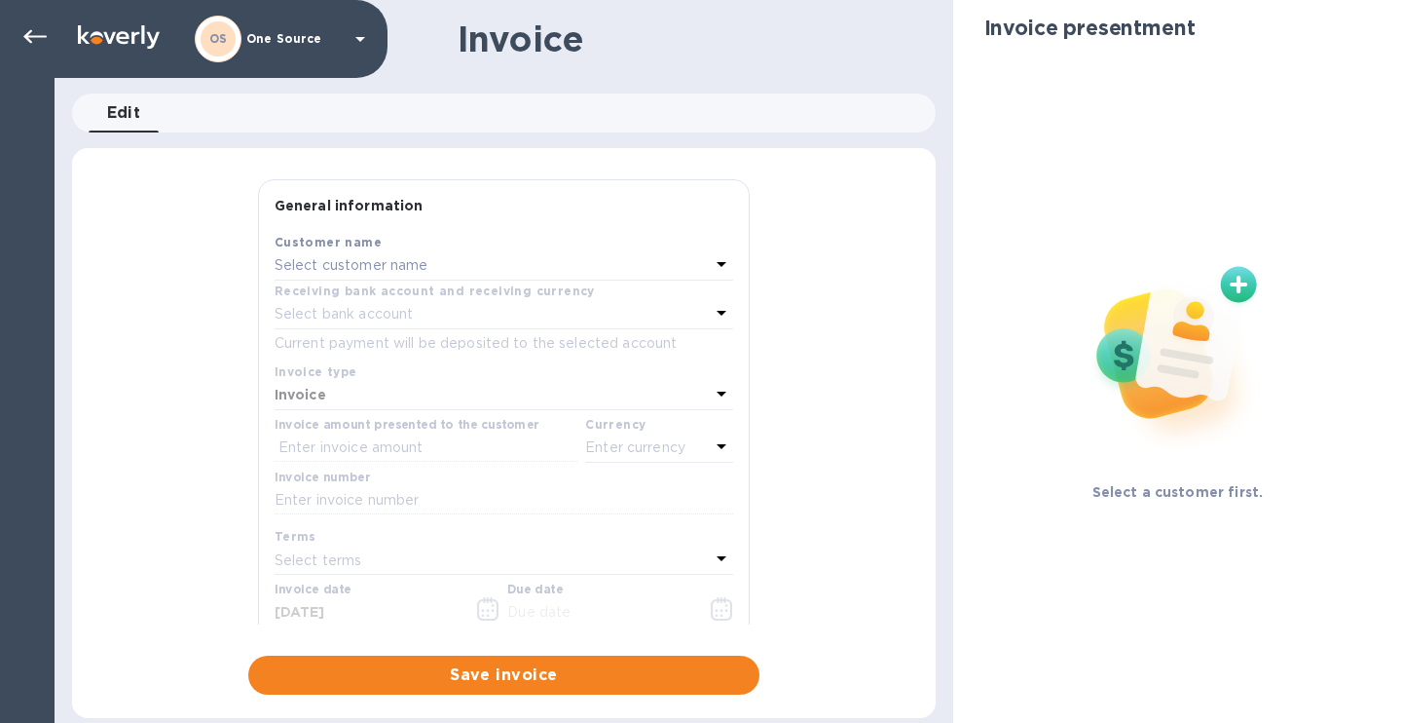
click at [717, 266] on icon at bounding box center [722, 264] width 10 height 5
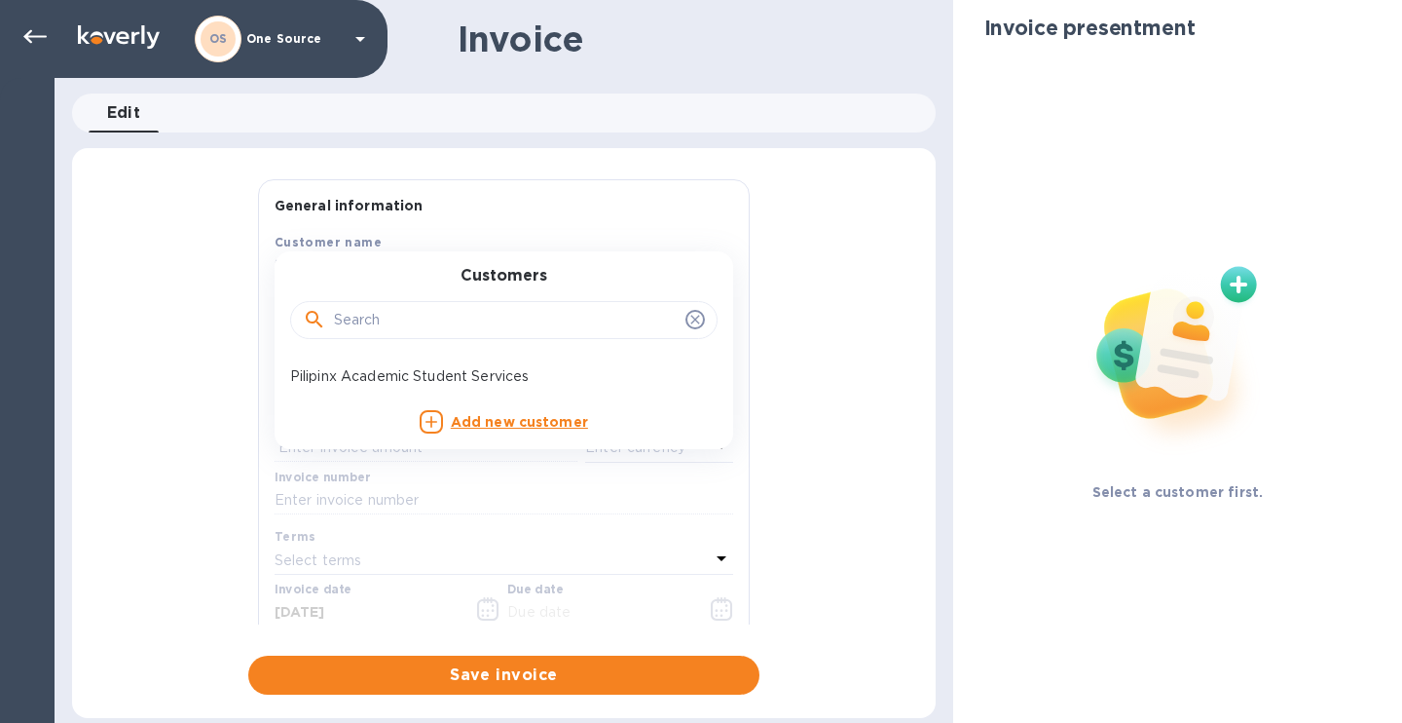
click at [531, 332] on input "text" at bounding box center [506, 320] width 344 height 29
click at [512, 424] on b "Add new customer" at bounding box center [519, 422] width 137 height 16
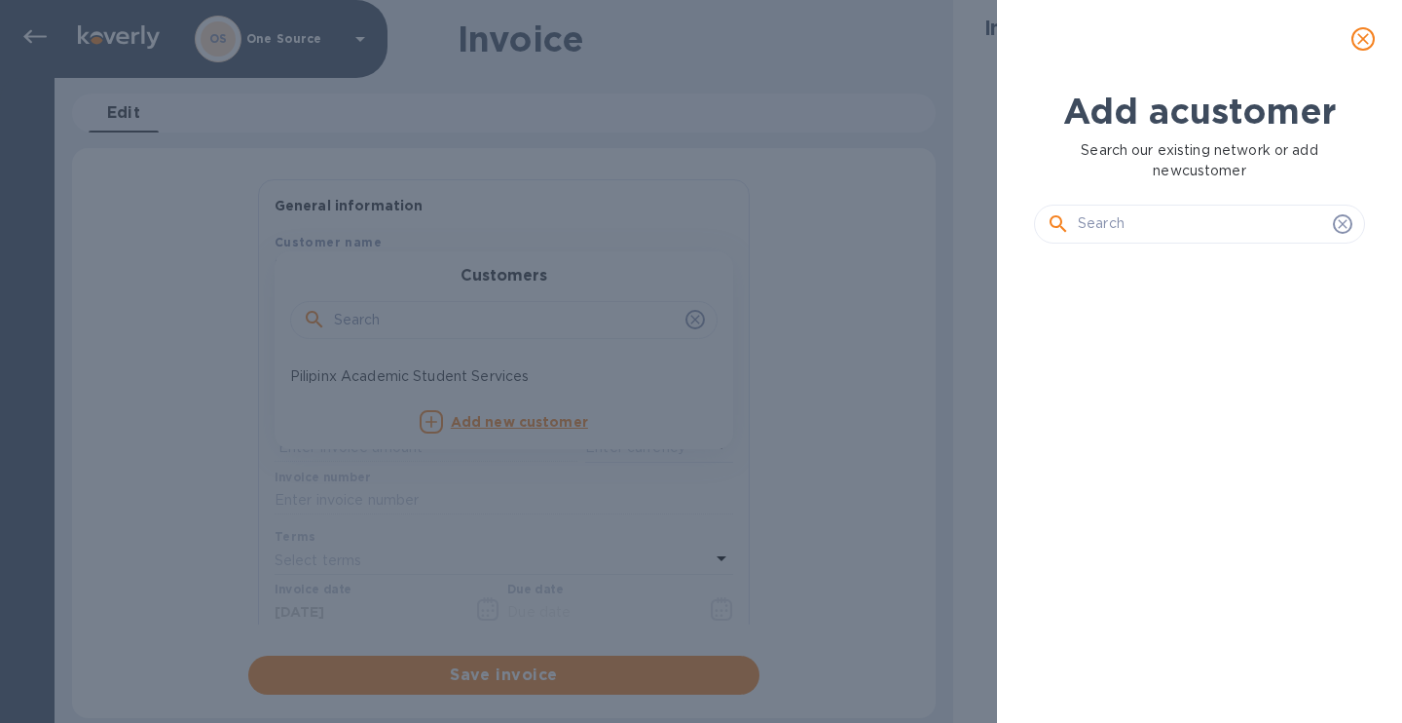
scroll to position [396, 339]
click at [1121, 220] on input "text" at bounding box center [1201, 223] width 247 height 29
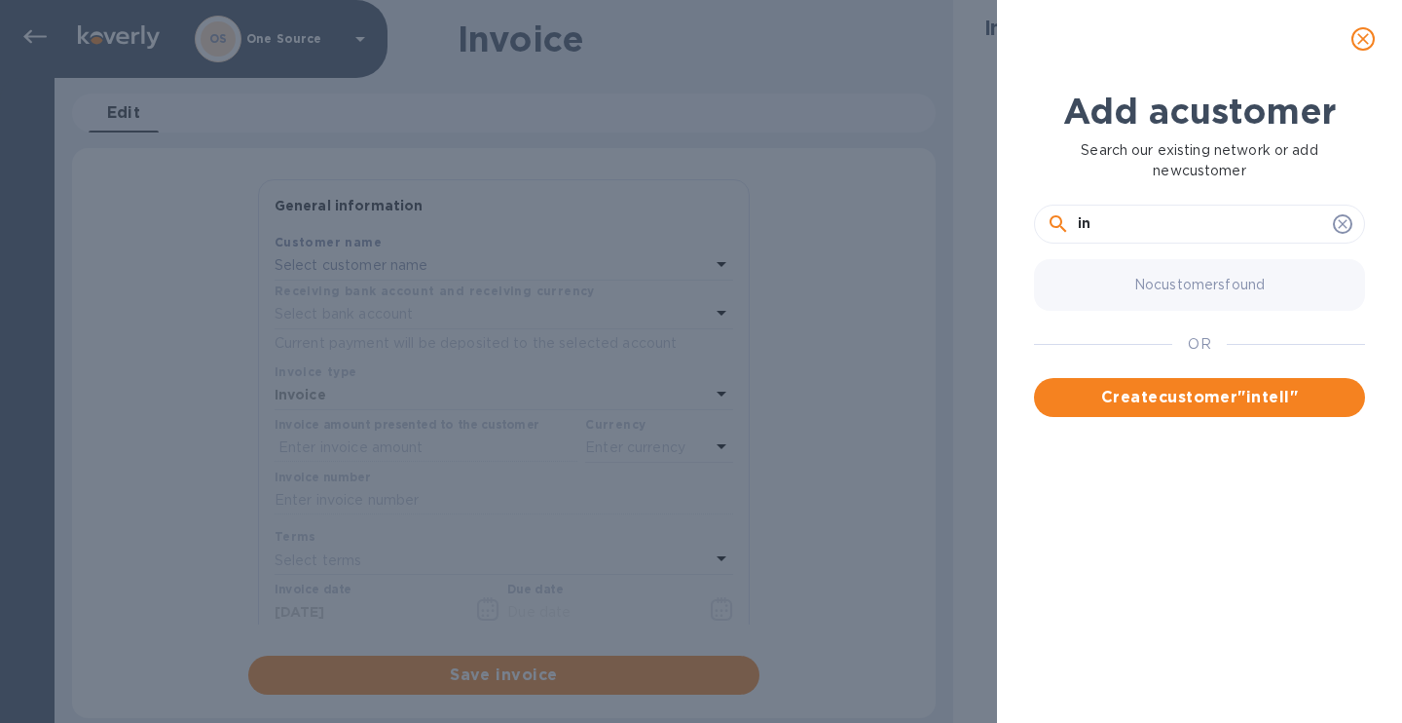
type input "i"
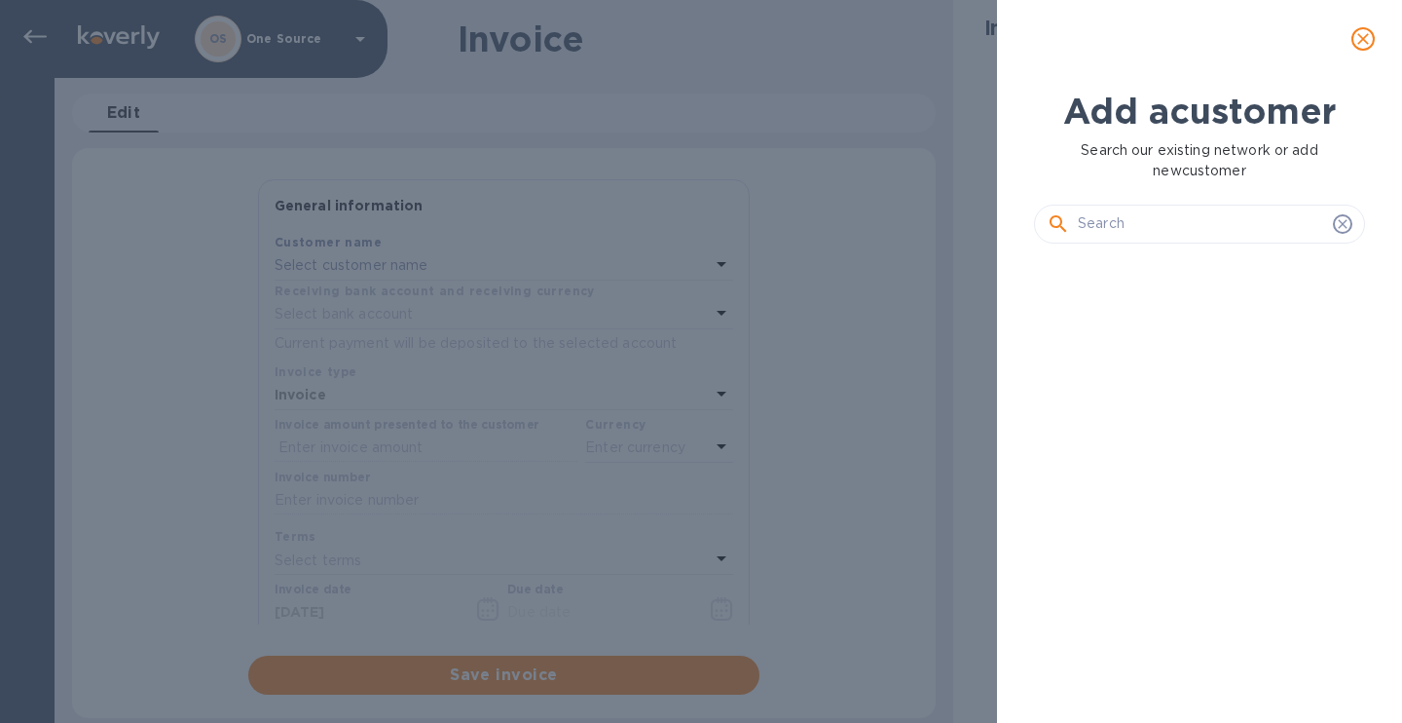
click at [854, 163] on div "Add a customer Search our existing network or add new customer" at bounding box center [701, 361] width 1402 height 723
click at [902, 92] on div "Add a customer Search our existing network or add new customer" at bounding box center [701, 361] width 1402 height 723
click at [882, 26] on div "Add a customer Search our existing network or add new customer" at bounding box center [701, 361] width 1402 height 723
click at [631, 99] on div "Add a customer Search our existing network or add new customer" at bounding box center [701, 361] width 1402 height 723
click at [270, 152] on div "Add a customer Search our existing network or add new customer" at bounding box center [701, 361] width 1402 height 723
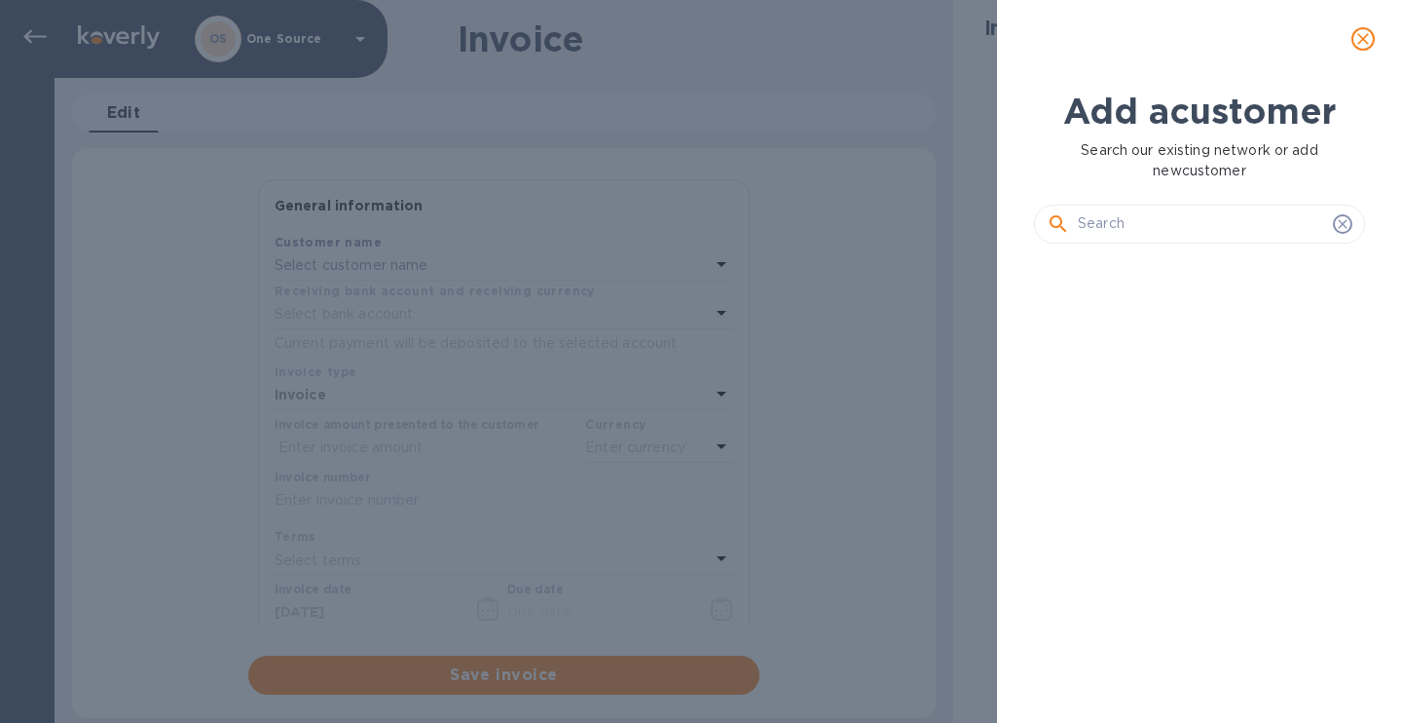
click at [23, 32] on div "Add a customer Search our existing network or add new customer" at bounding box center [701, 361] width 1402 height 723
